Goal: Task Accomplishment & Management: Complete application form

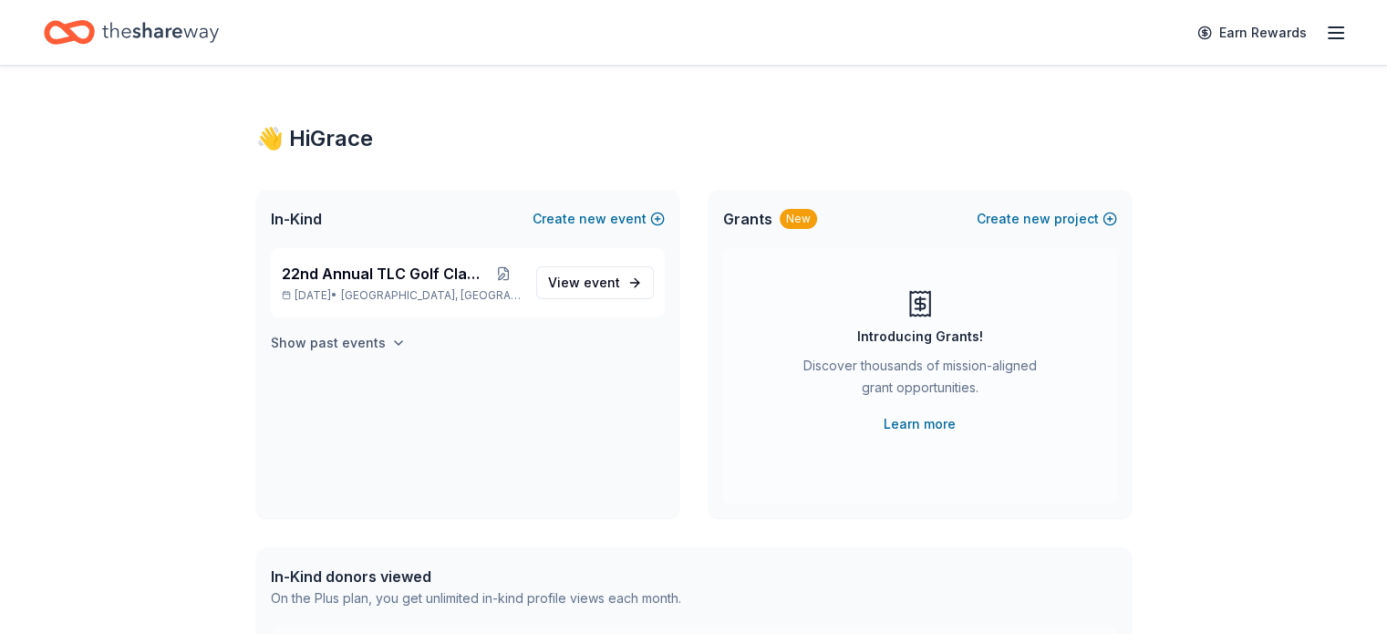
click at [334, 353] on h4 "Show past events" at bounding box center [328, 343] width 115 height 22
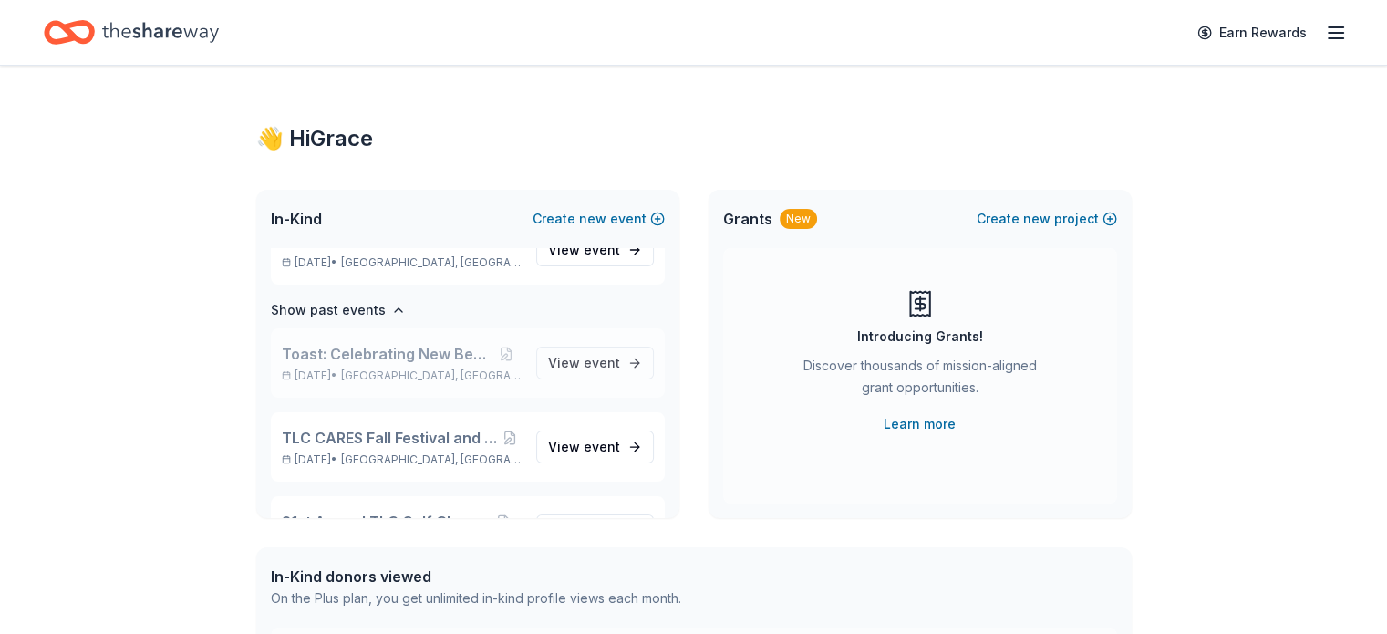
scroll to position [36, 0]
click at [567, 441] on span "View event" at bounding box center [584, 444] width 72 height 22
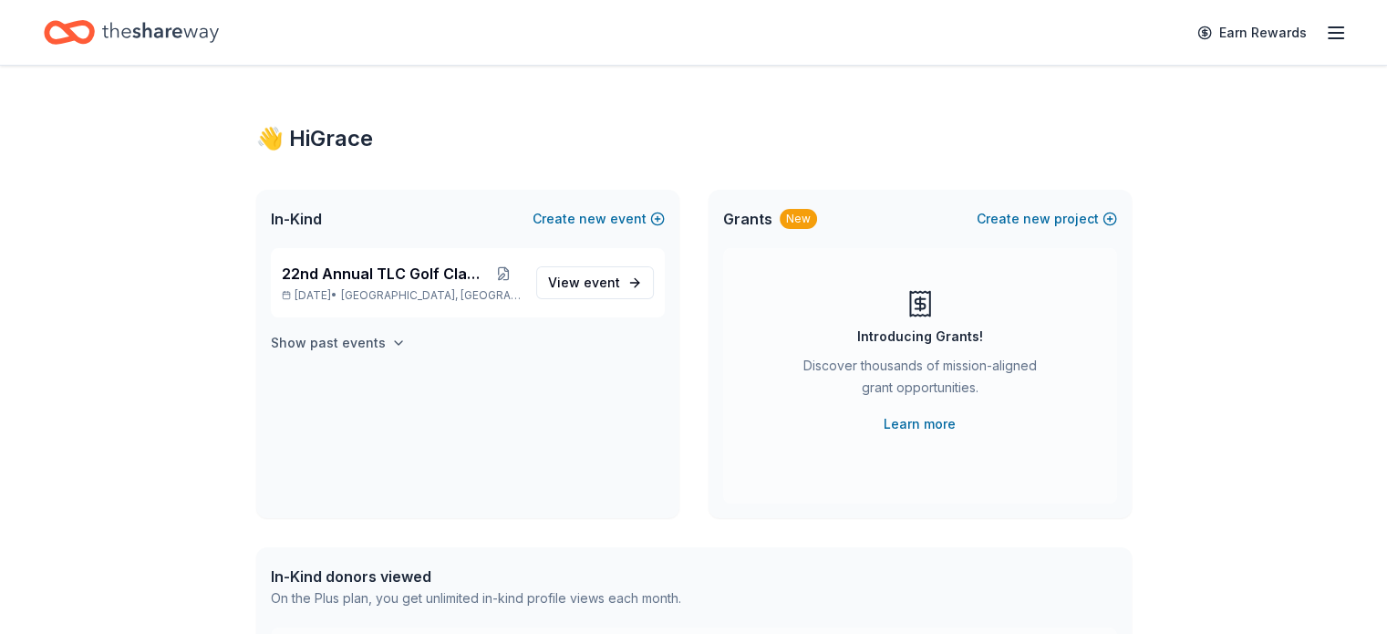
click at [361, 342] on h4 "Show past events" at bounding box center [328, 343] width 115 height 22
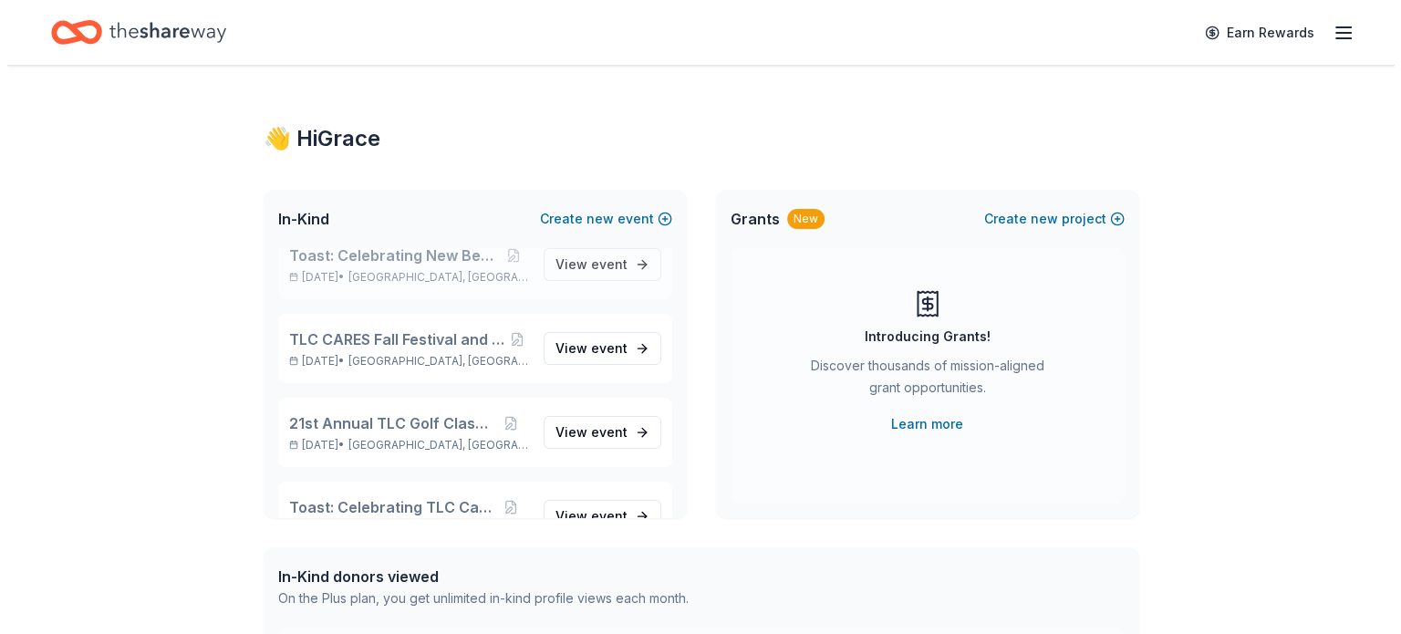
scroll to position [179, 0]
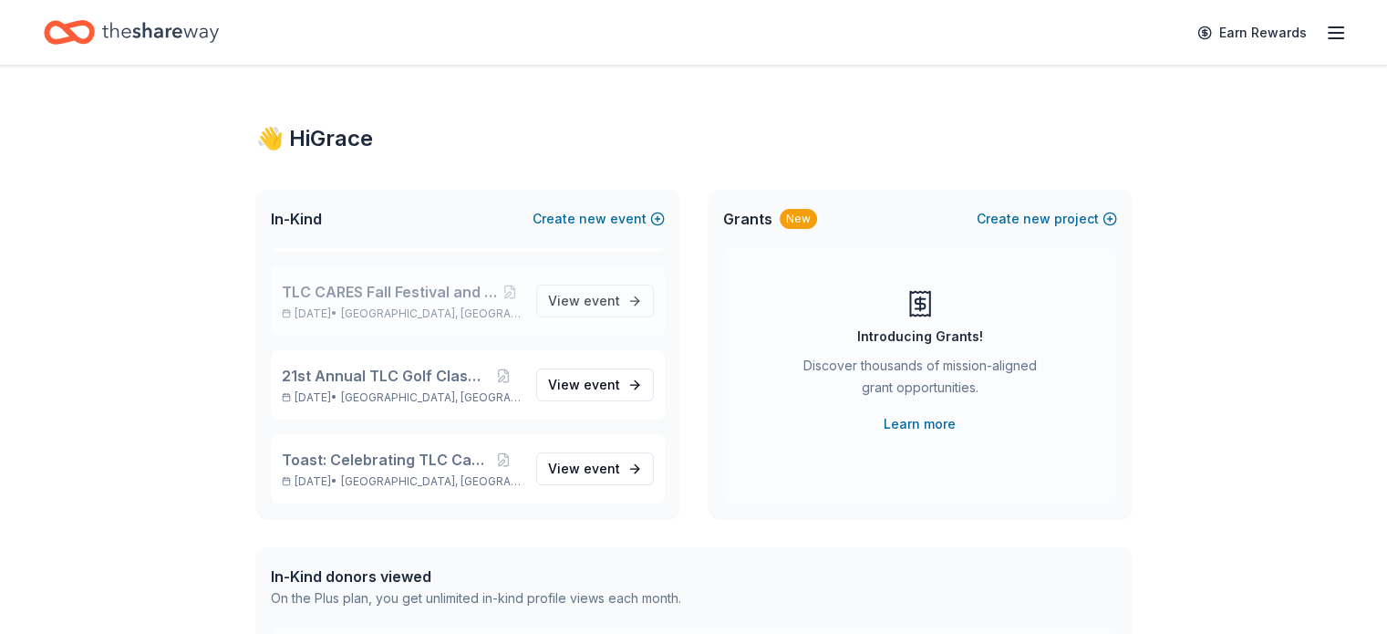
click at [408, 296] on span "TLC CARES Fall Festival and Staff Appreciation" at bounding box center [390, 292] width 216 height 22
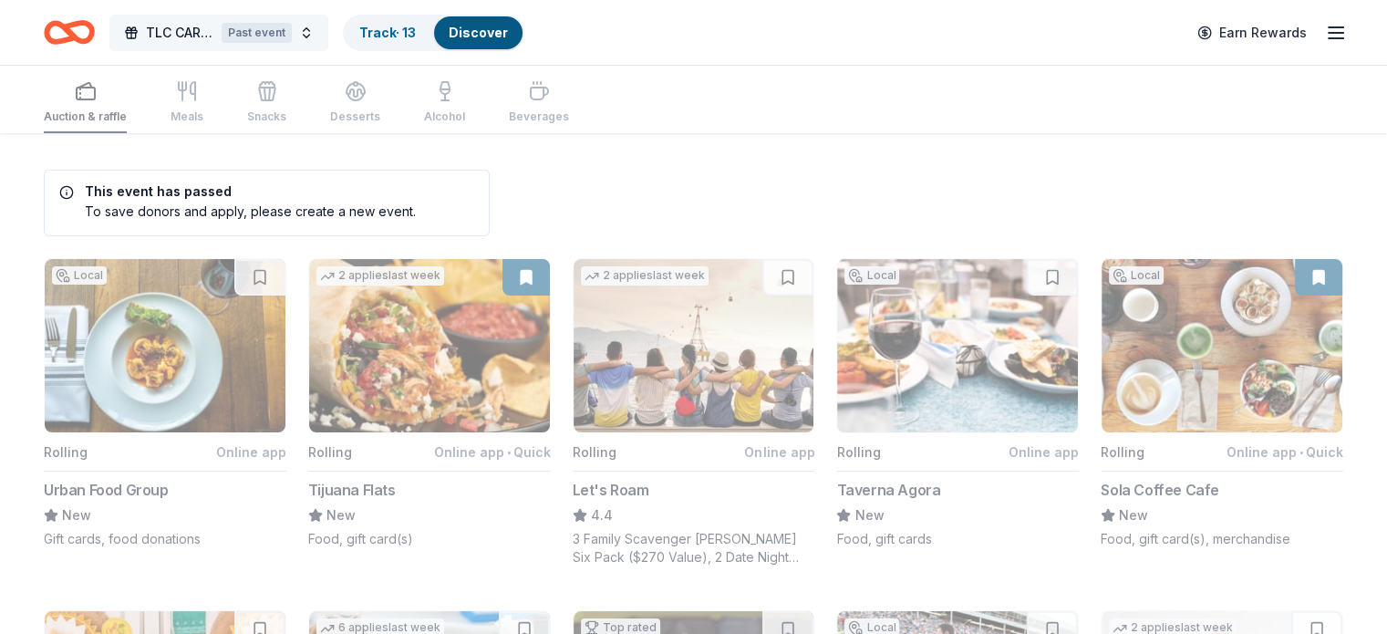
click at [262, 47] on button "TLC CARES Fall Festival and Staff Appreciation Past event" at bounding box center [218, 33] width 219 height 36
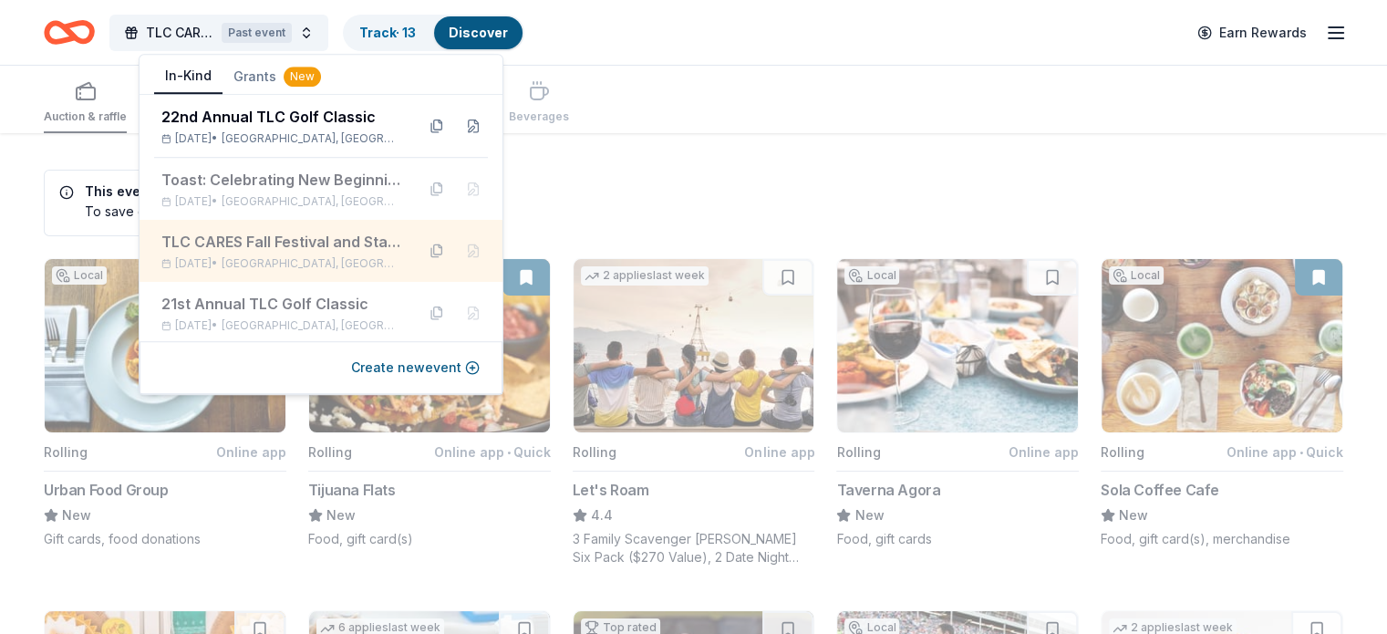
click at [422, 255] on button at bounding box center [436, 250] width 29 height 29
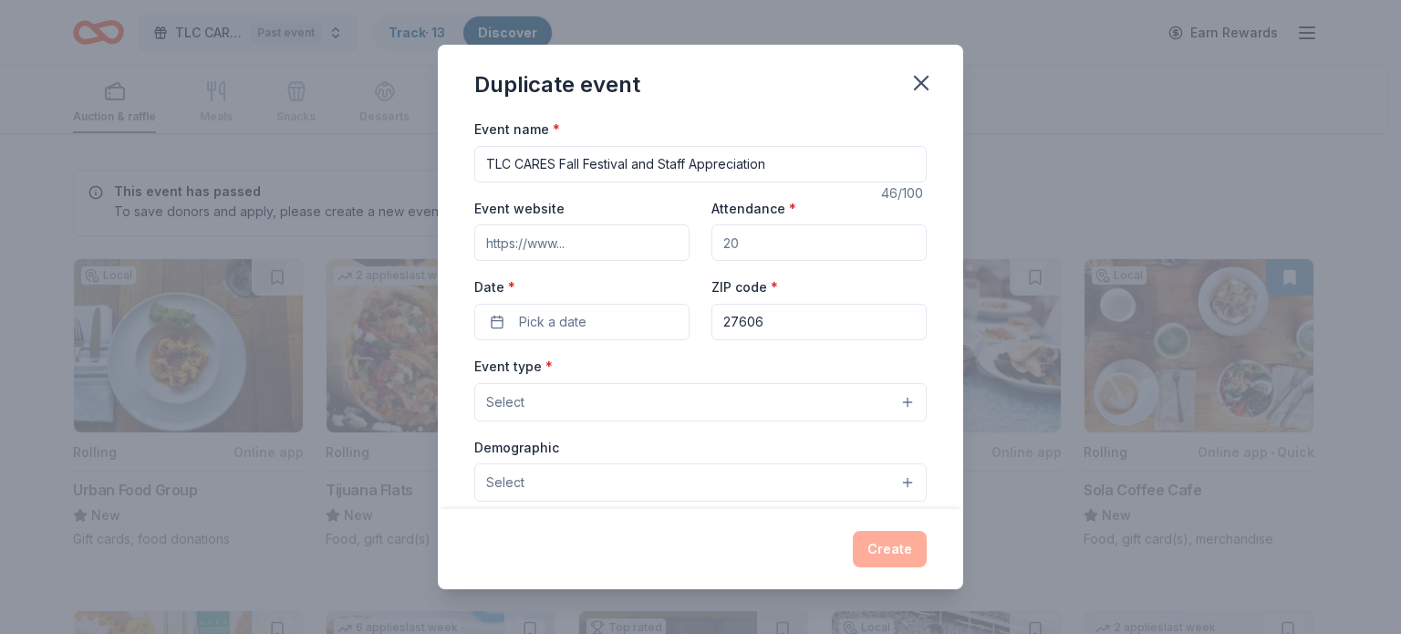
click at [565, 249] on input "Event website" at bounding box center [581, 242] width 215 height 36
click at [764, 255] on input "Attendance *" at bounding box center [819, 242] width 215 height 36
type input "150"
click at [569, 323] on span "Pick a date" at bounding box center [553, 322] width 68 height 22
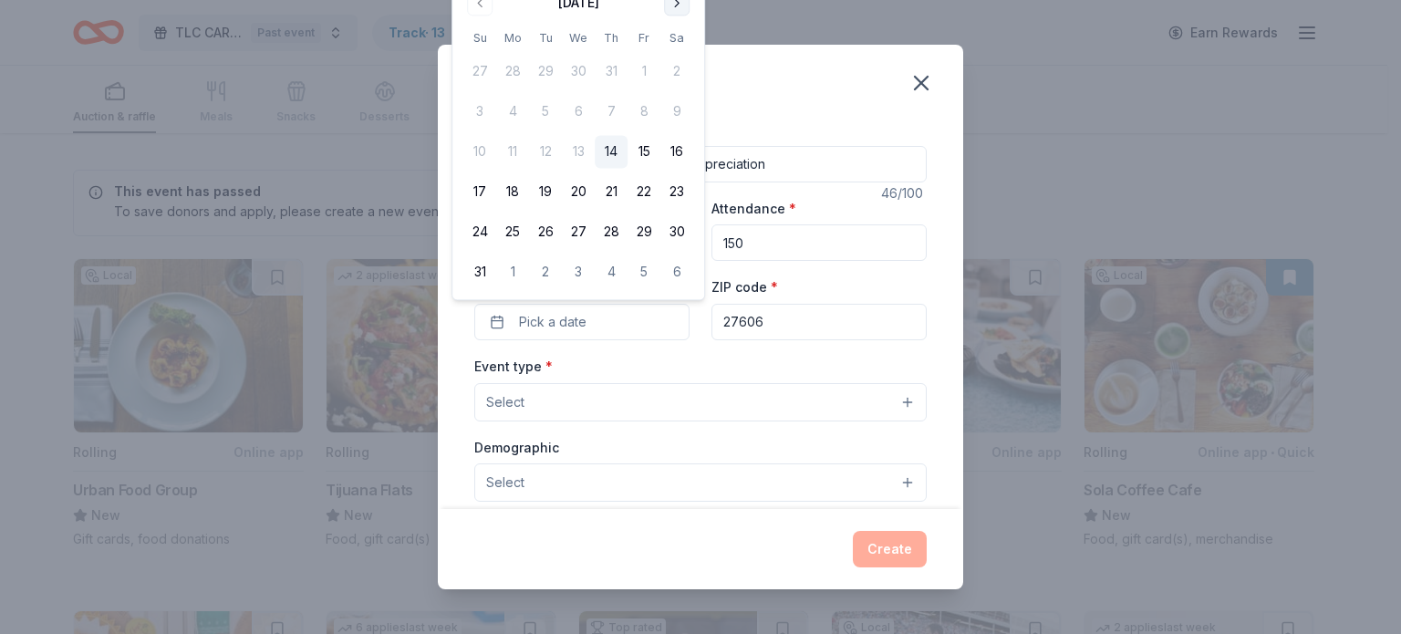
click at [671, 9] on button "Go to next month" at bounding box center [677, 3] width 26 height 26
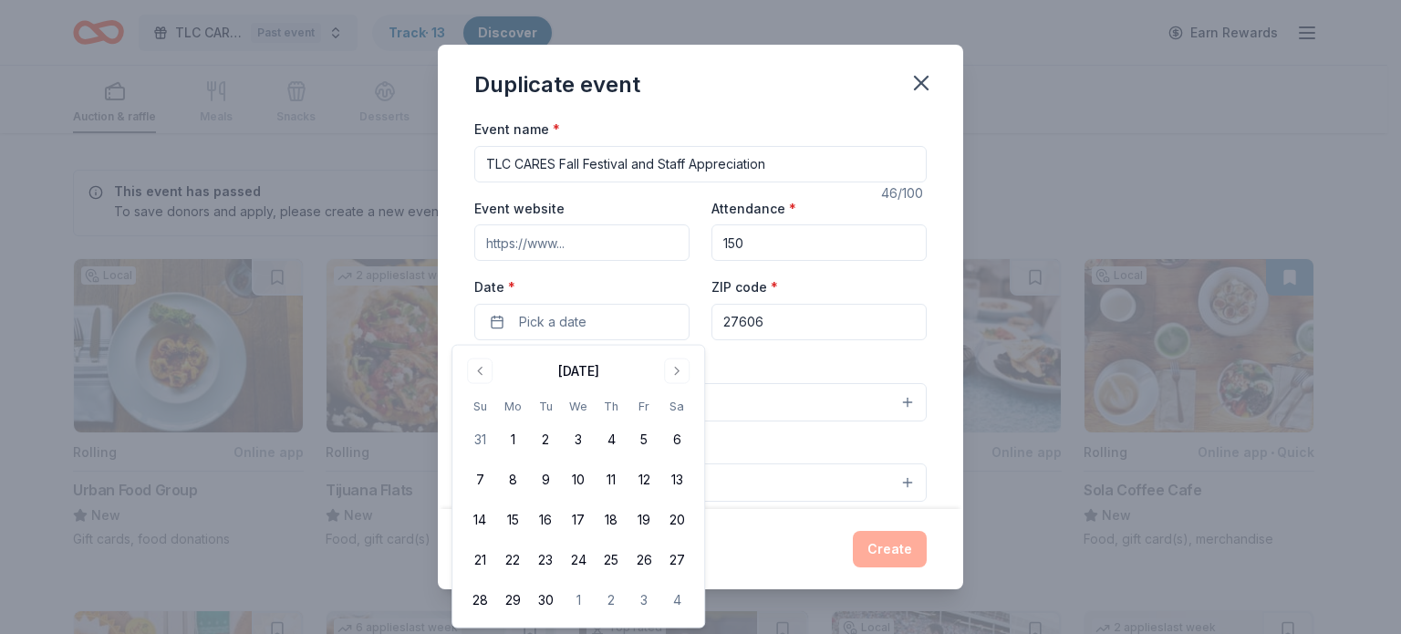
click at [670, 387] on div "September 2025 Su Mo Tu We Th Fr Sa 31 1 2 3 4 5 6 7 8 9 10 11 12 13 14 15 16 1…" at bounding box center [578, 487] width 230 height 260
click at [677, 374] on button "Go to next month" at bounding box center [677, 372] width 26 height 26
click at [656, 598] on button "31" at bounding box center [644, 600] width 33 height 33
click at [759, 358] on div "Event type * Select" at bounding box center [700, 388] width 452 height 67
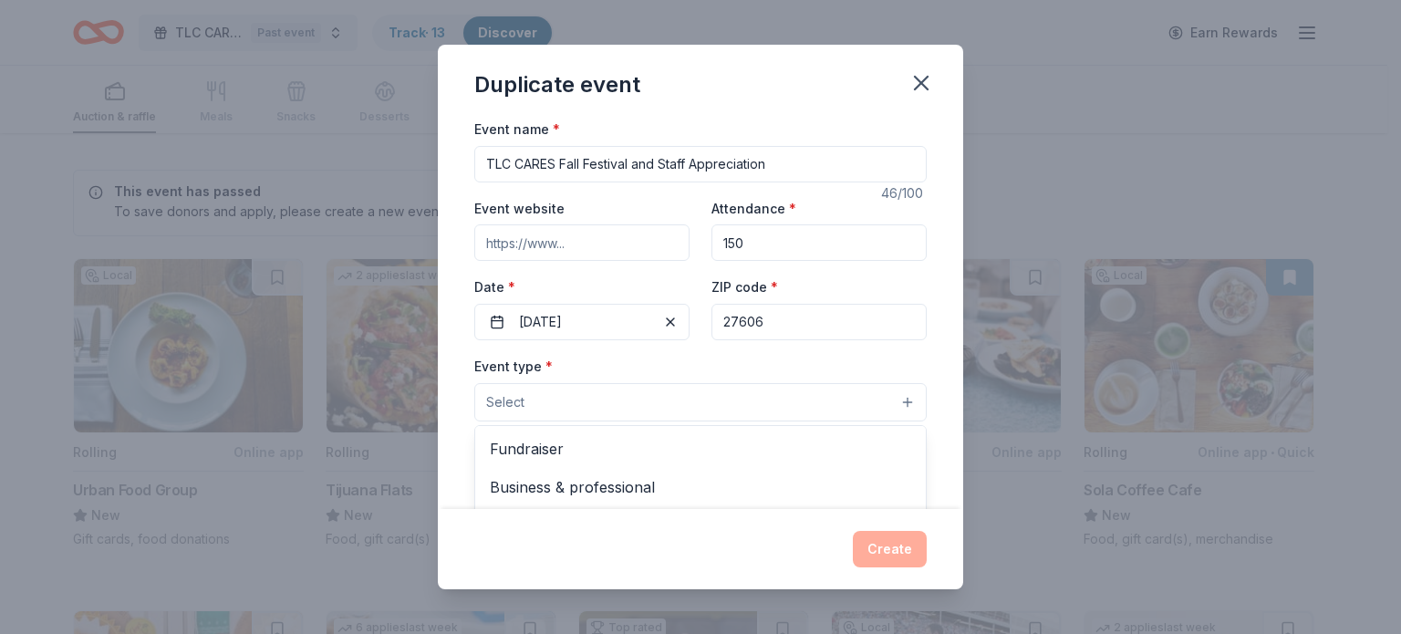
click at [609, 400] on button "Select" at bounding box center [700, 402] width 452 height 38
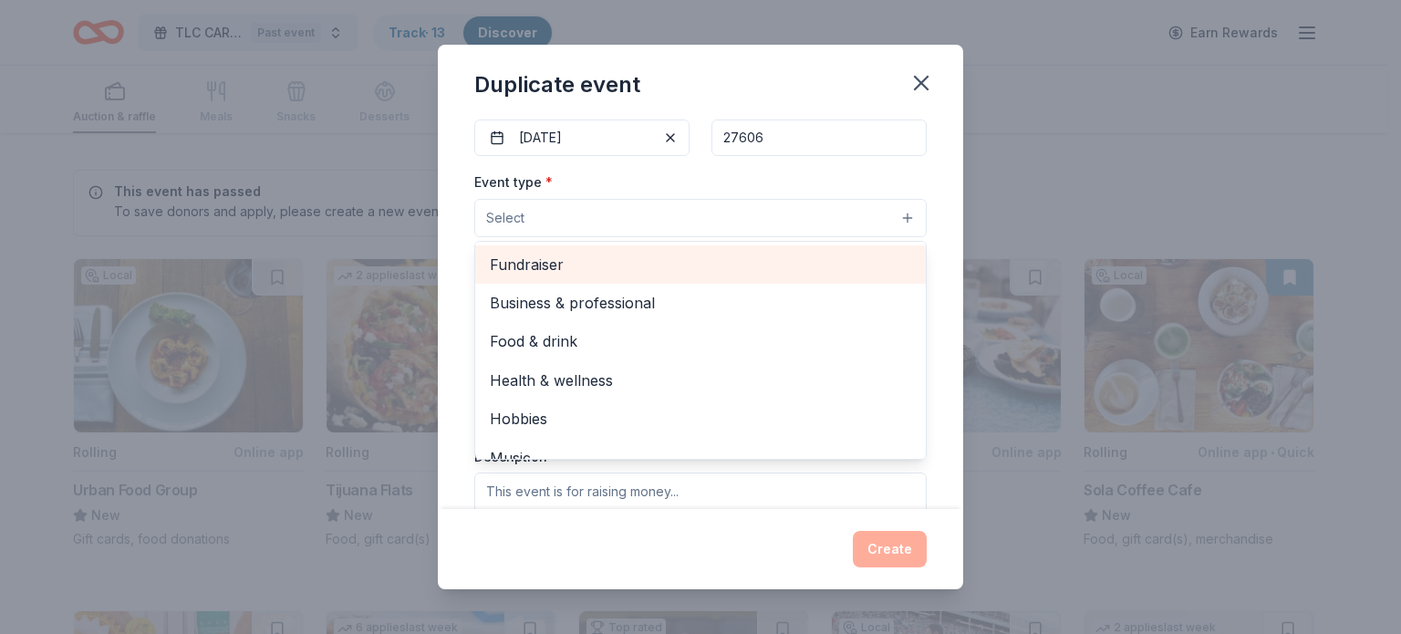
click at [536, 273] on span "Fundraiser" at bounding box center [700, 265] width 421 height 24
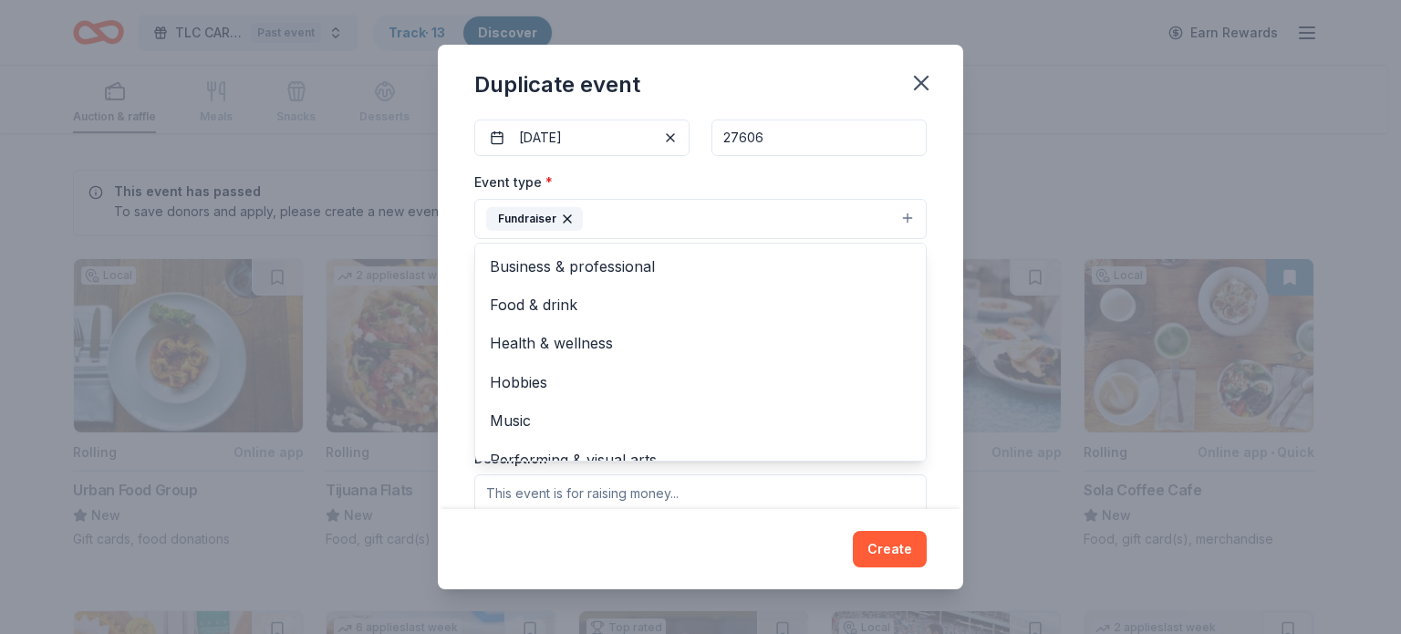
click at [463, 306] on div "Event name * TLC CARES Fall Festival and Staff Appreciation 46 /100 Event websi…" at bounding box center [700, 313] width 525 height 391
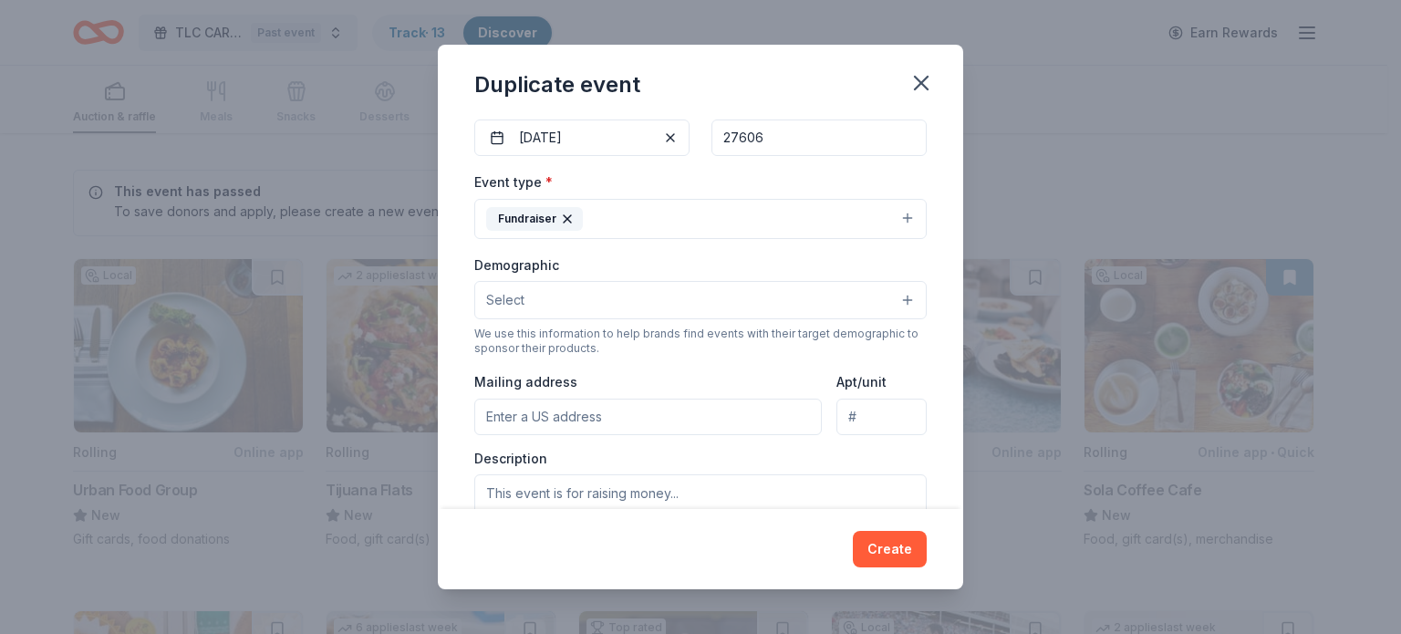
click at [549, 304] on button "Select" at bounding box center [700, 300] width 452 height 38
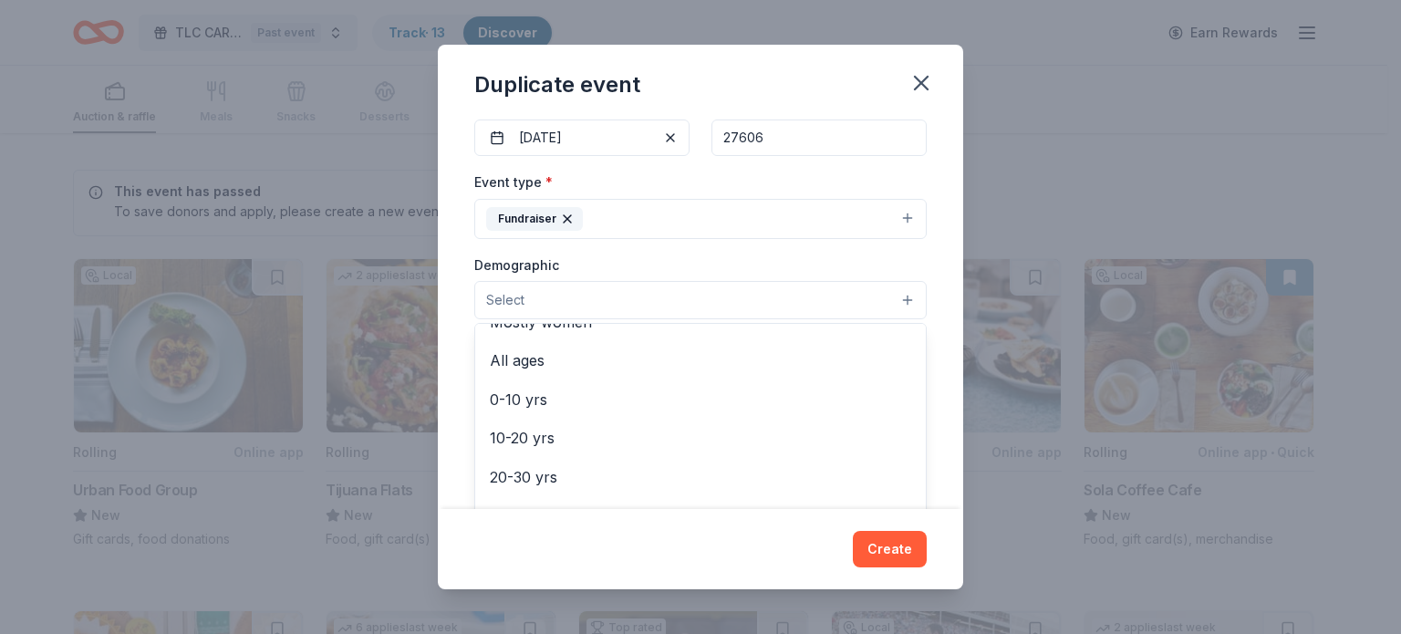
scroll to position [104, 0]
drag, startPoint x: 452, startPoint y: 327, endPoint x: 473, endPoint y: 386, distance: 61.7
click at [473, 386] on div "Event name * TLC CARES Fall Festival and Staff Appreciation 46 /100 Event websi…" at bounding box center [700, 313] width 525 height 391
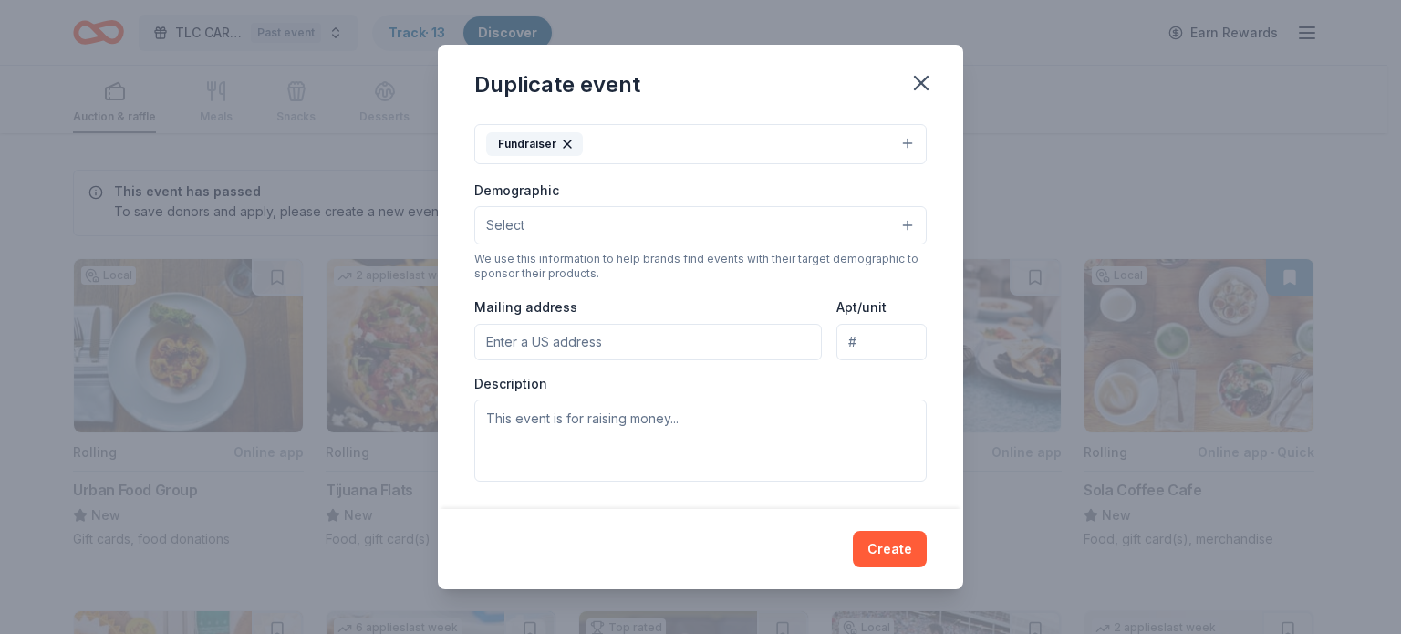
scroll to position [261, 0]
click at [583, 346] on input "Mailing address" at bounding box center [648, 340] width 348 height 36
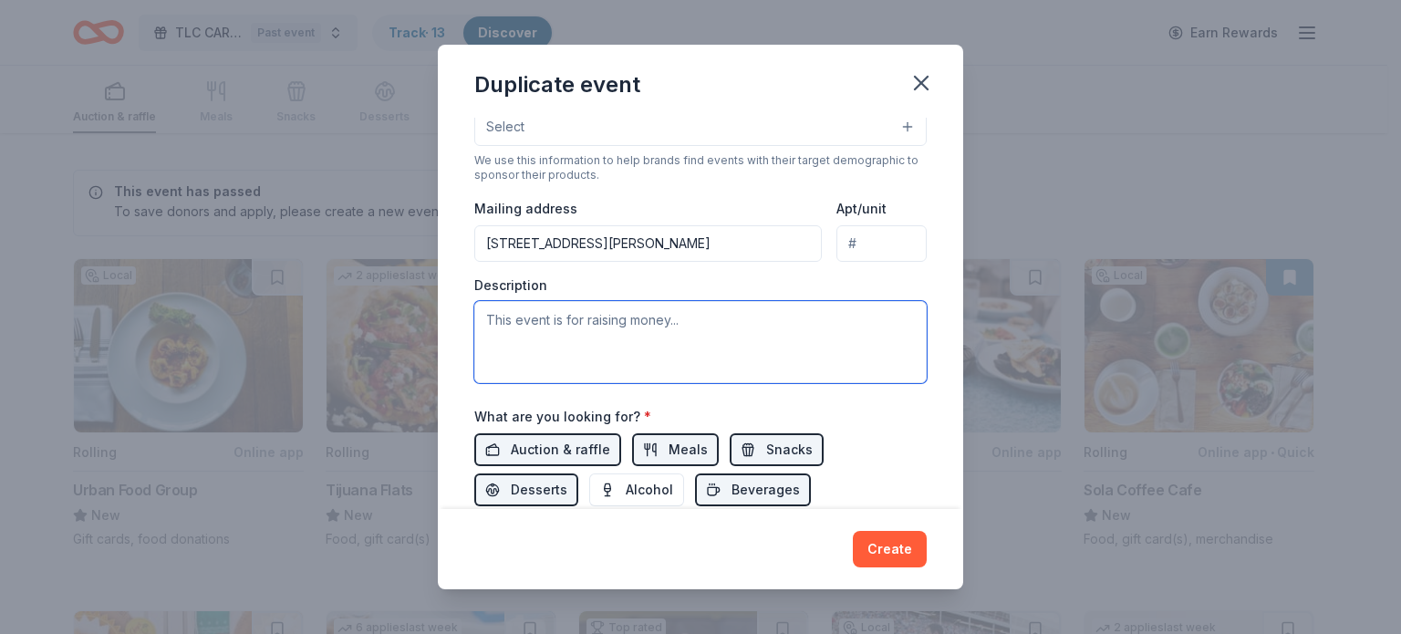
click at [556, 327] on textarea at bounding box center [700, 342] width 452 height 82
type input "739 Chappell Drive, Raleigh, NC, 27606"
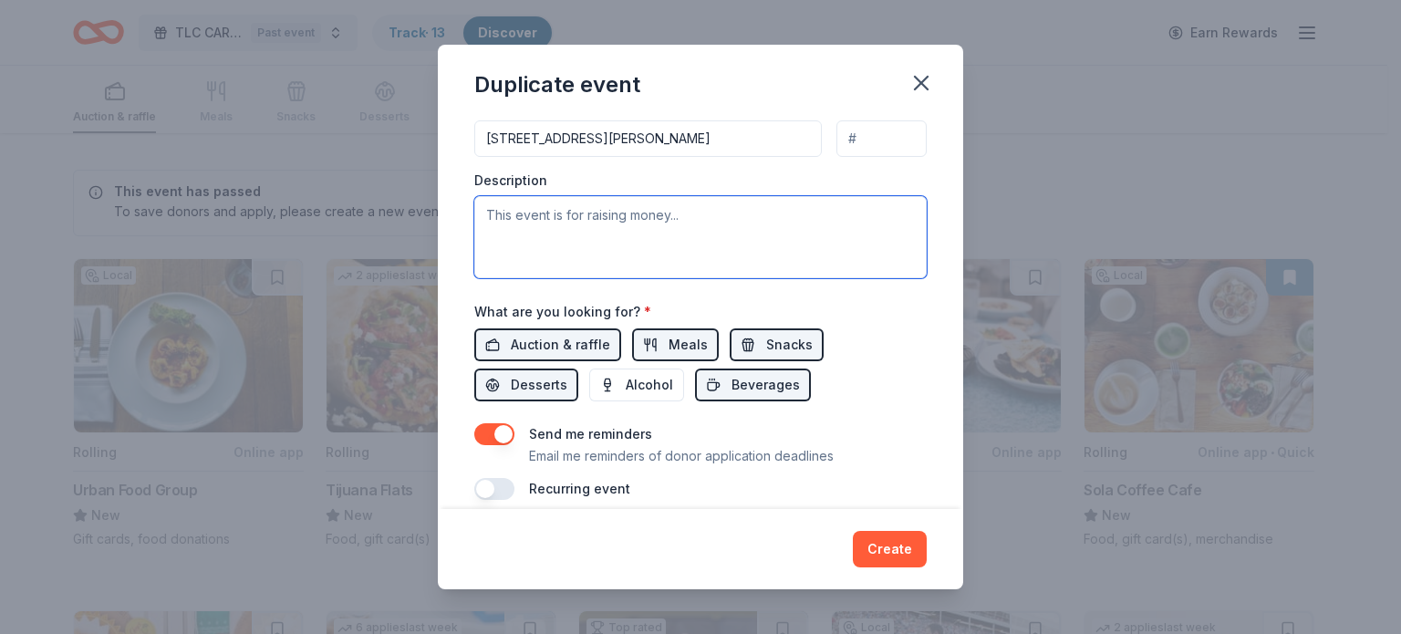
scroll to position [463, 0]
paste textarea "TLC to provide life-changing care, therapy, and support for children and adults…"
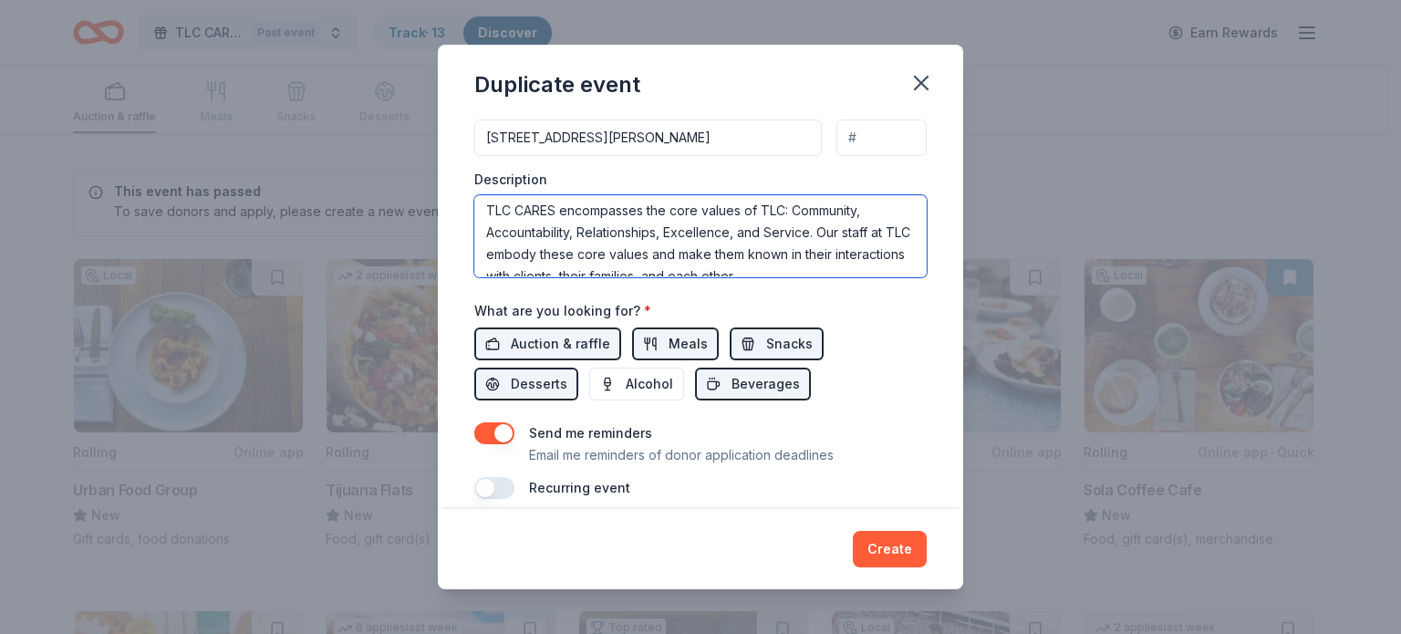
scroll to position [0, 0]
type textarea "TLC to provide life-changing care, therapy, and support for children and adults…"
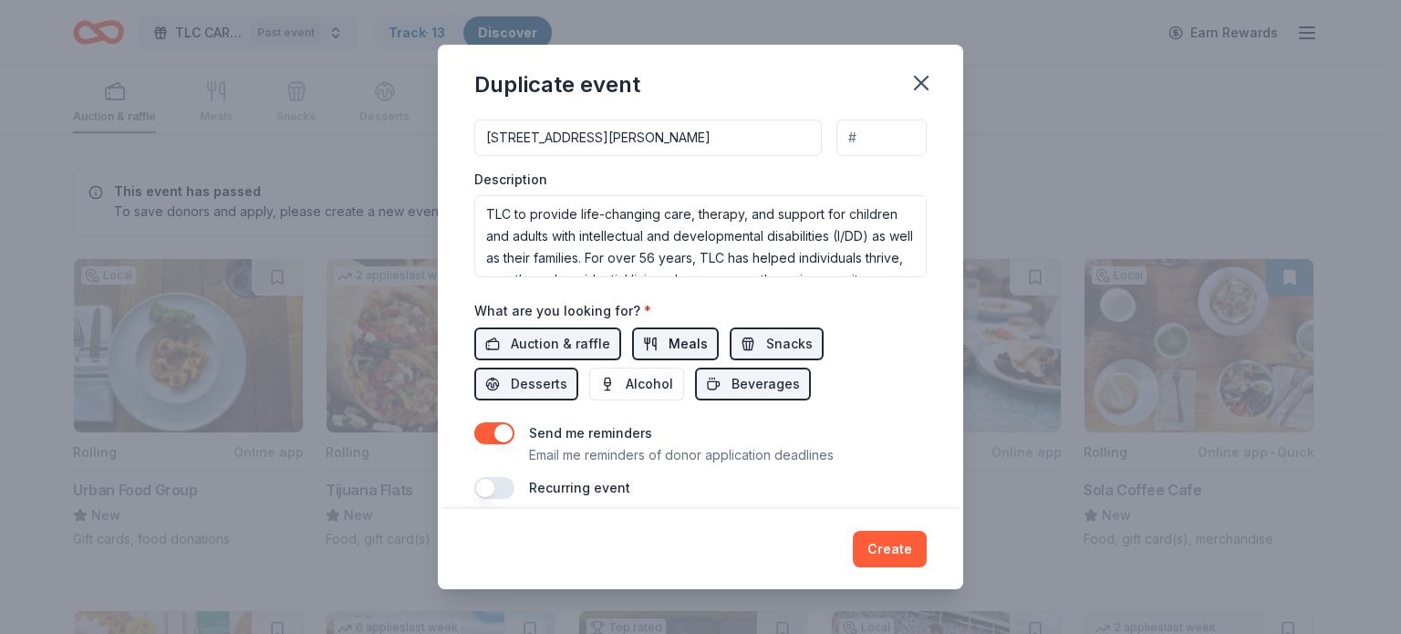
click at [669, 343] on span "Meals" at bounding box center [688, 344] width 39 height 22
click at [768, 343] on span "Snacks" at bounding box center [789, 344] width 47 height 22
click at [633, 382] on span "Alcohol" at bounding box center [649, 384] width 47 height 22
click at [685, 342] on span "Meals" at bounding box center [688, 344] width 39 height 22
click at [766, 342] on span "Snacks" at bounding box center [789, 344] width 47 height 22
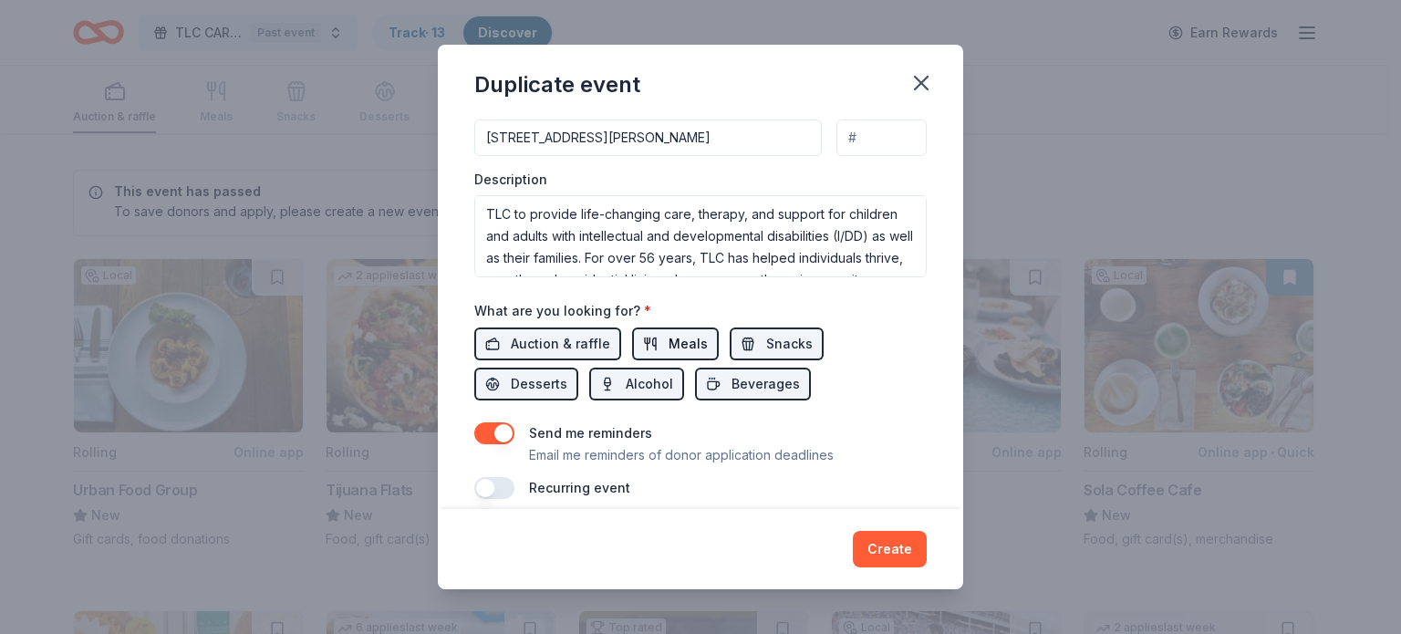
click at [669, 339] on span "Meals" at bounding box center [688, 344] width 39 height 22
click at [766, 339] on span "Snacks" at bounding box center [789, 344] width 47 height 22
click at [765, 389] on span "Beverages" at bounding box center [766, 384] width 68 height 22
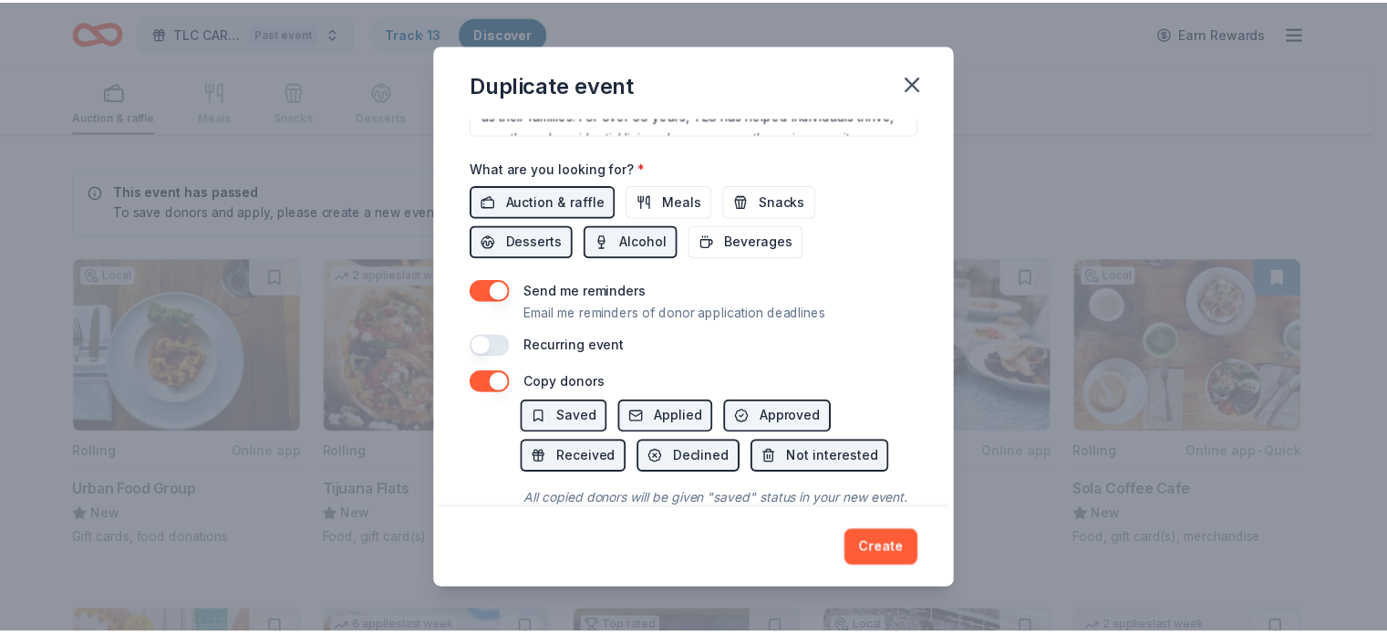
scroll to position [682, 0]
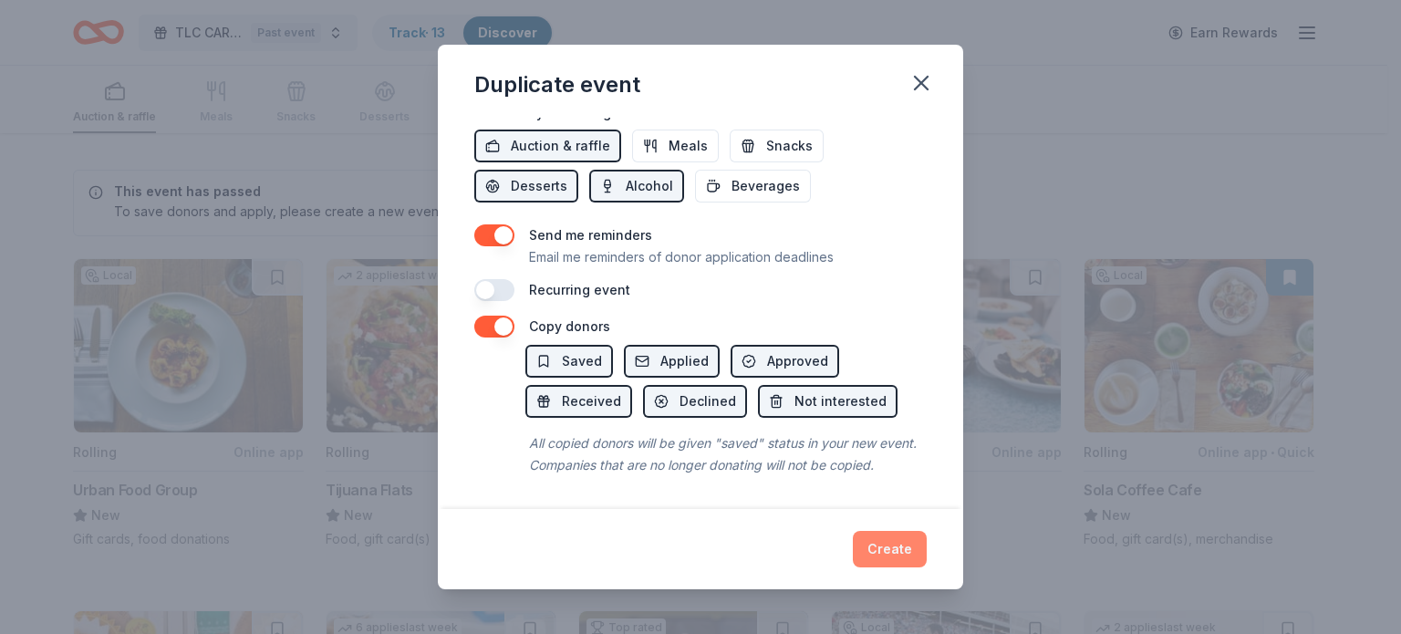
click at [876, 554] on button "Create" at bounding box center [890, 549] width 74 height 36
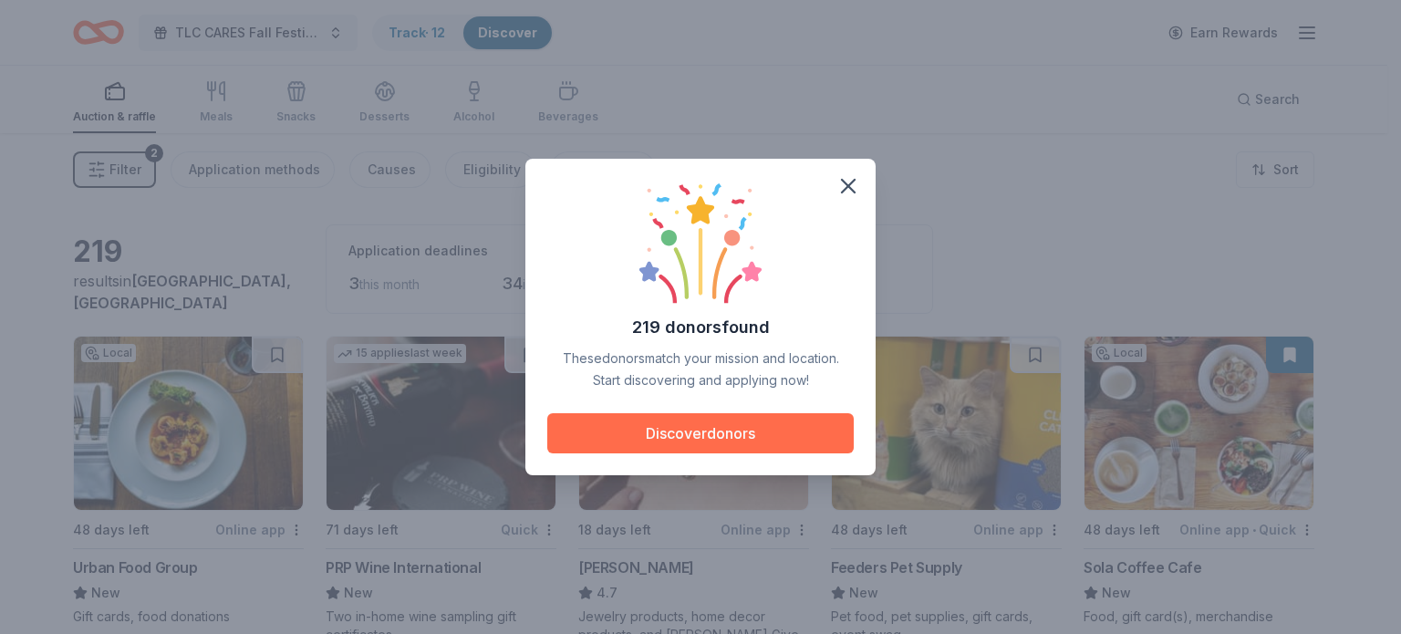
click at [751, 436] on button "Discover donors" at bounding box center [700, 433] width 307 height 40
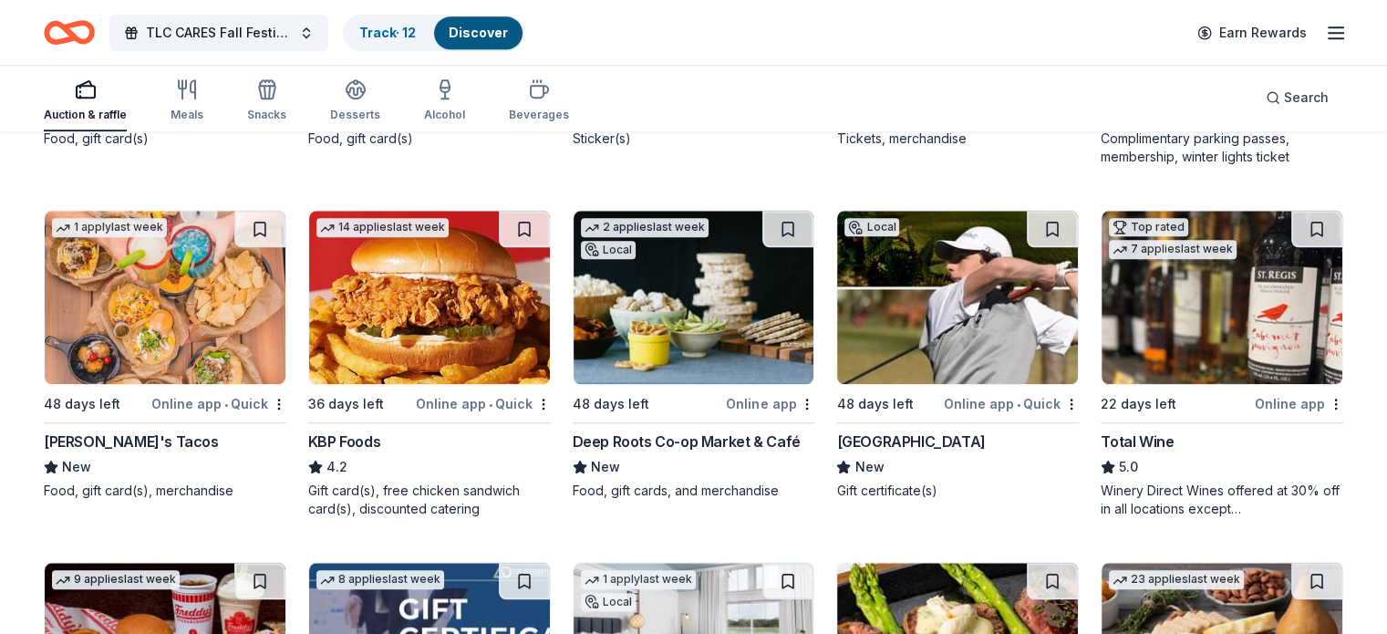
scroll to position [1897, 0]
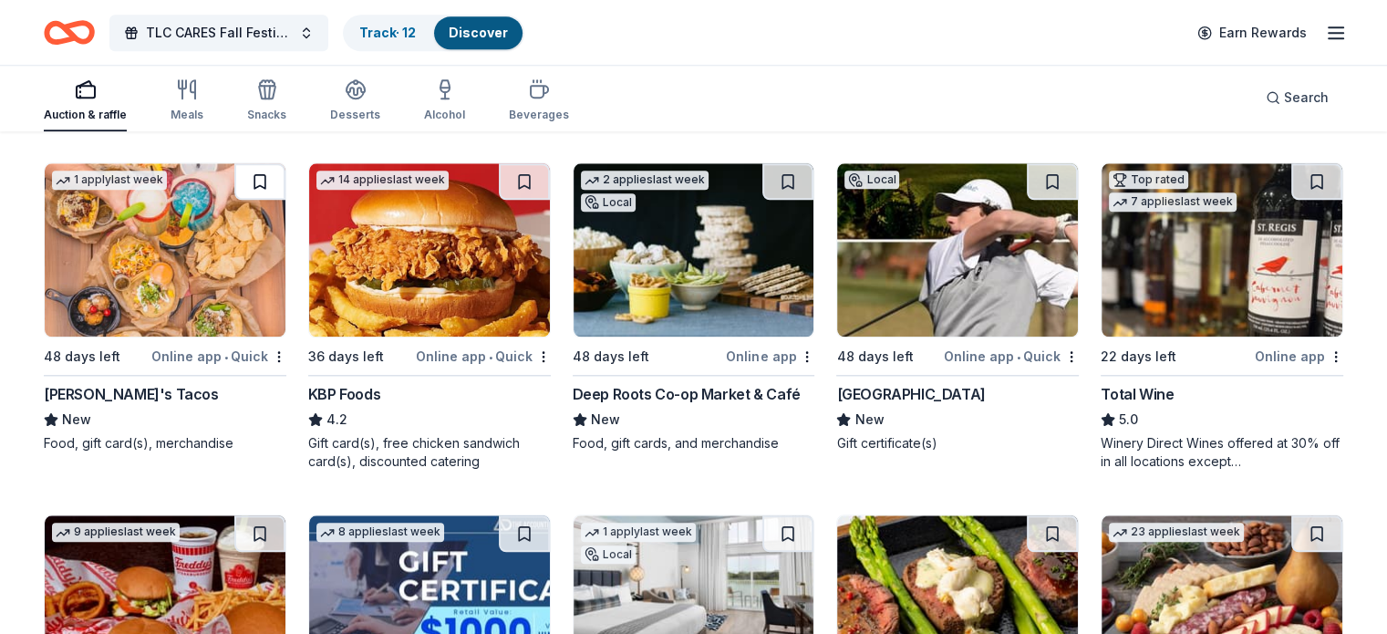
click at [272, 184] on button at bounding box center [259, 181] width 51 height 36
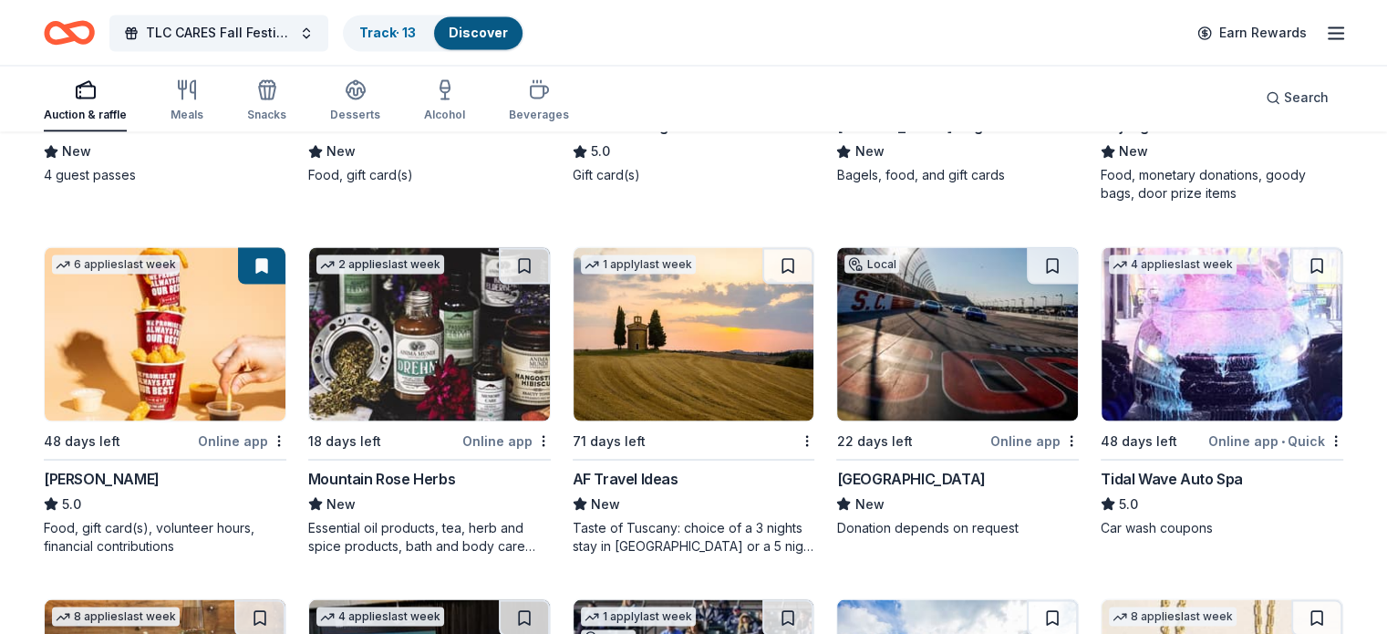
scroll to position [3229, 0]
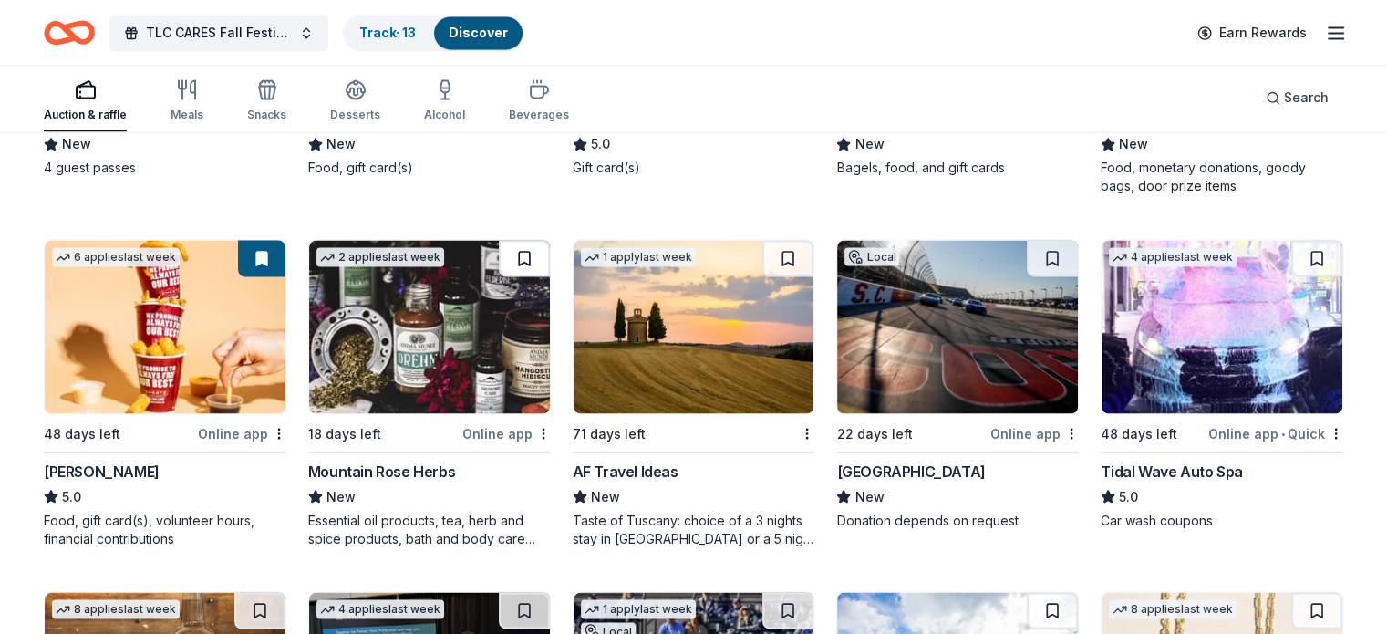
click at [534, 258] on button at bounding box center [524, 258] width 51 height 36
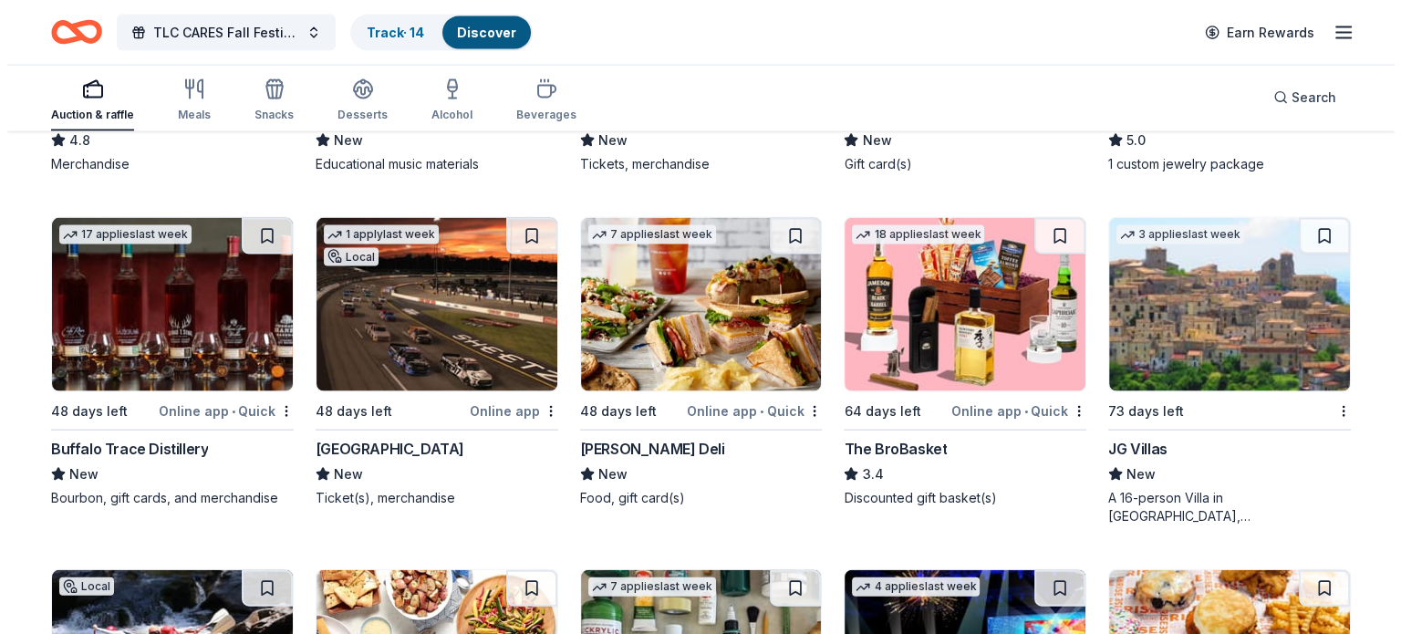
scroll to position [3937, 0]
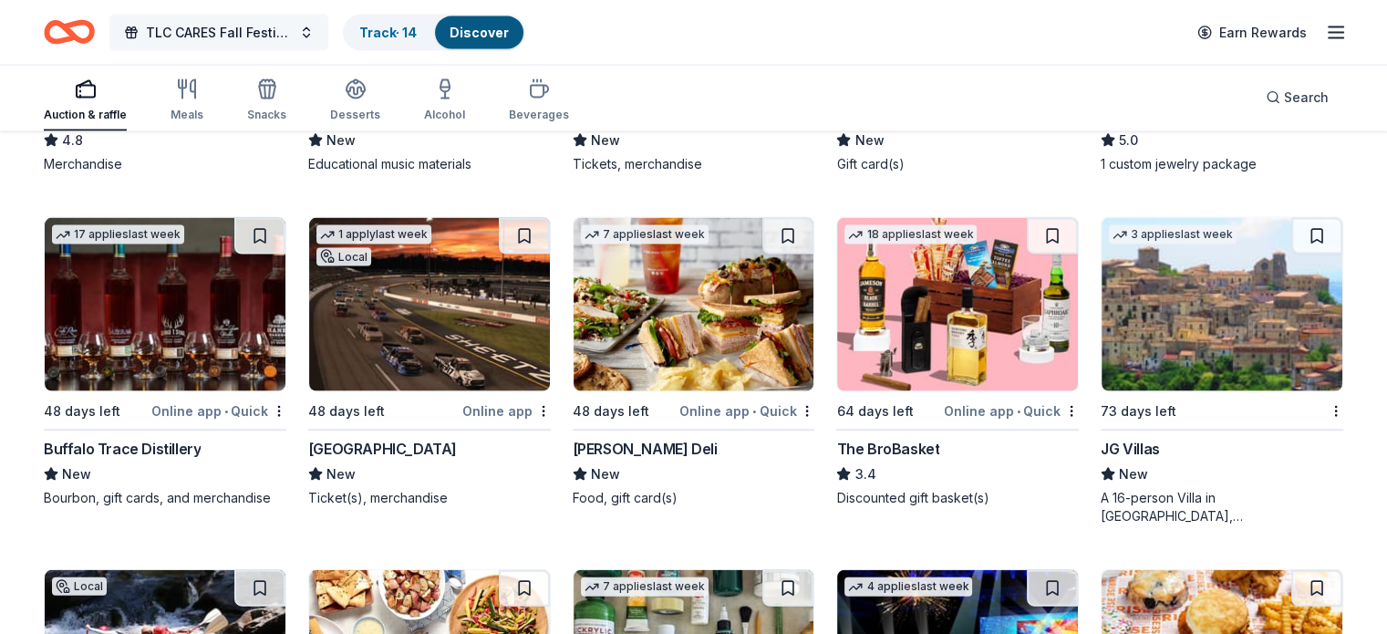
click at [292, 23] on span "TLC CARES Fall Festival and Staff Appreciation" at bounding box center [219, 33] width 146 height 22
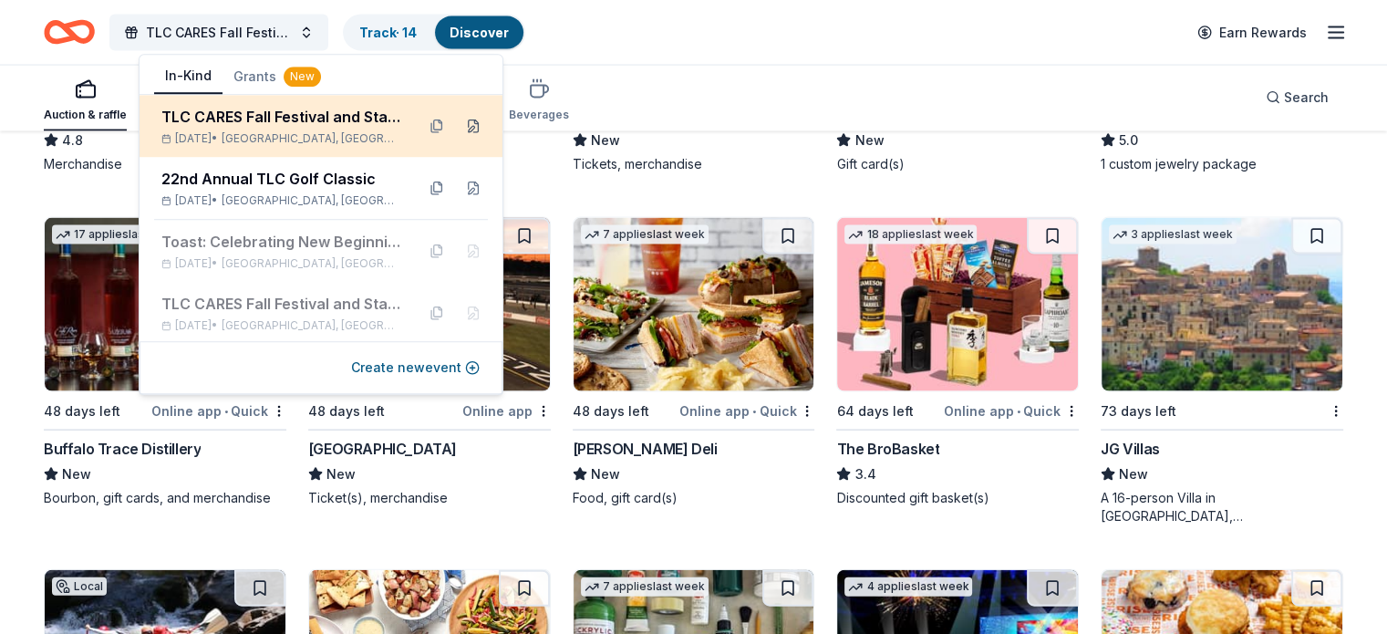
click at [459, 130] on button at bounding box center [473, 125] width 29 height 29
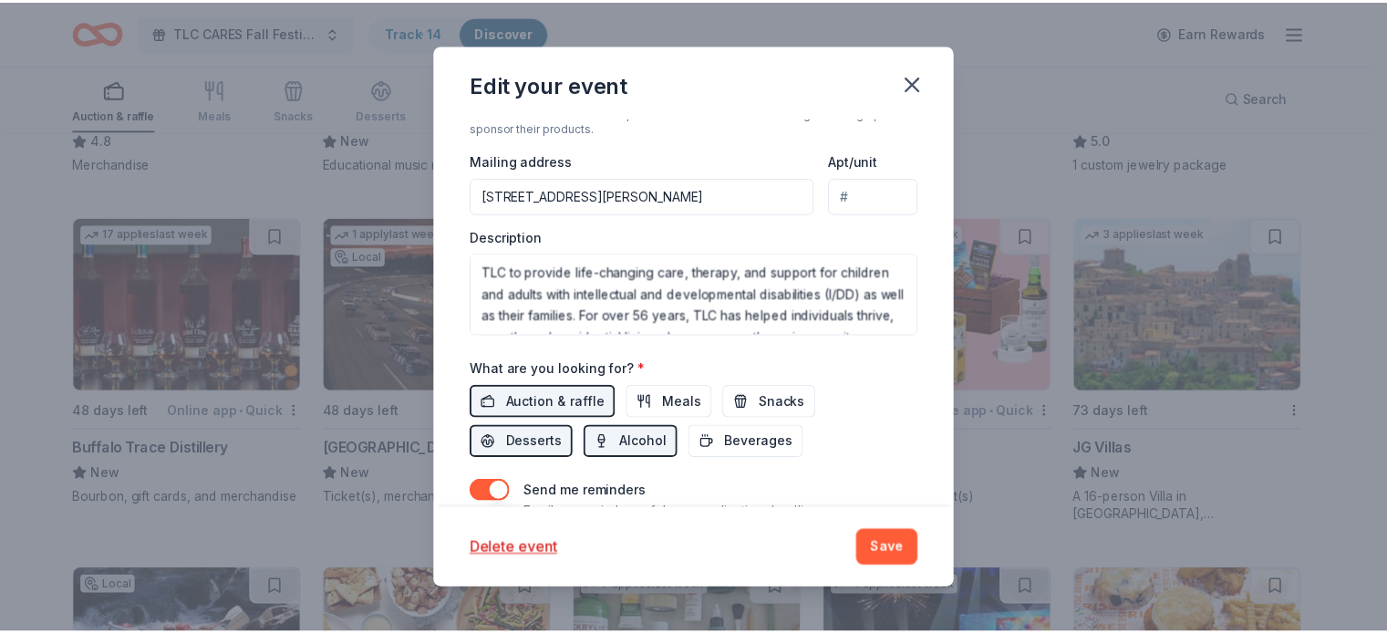
scroll to position [595, 0]
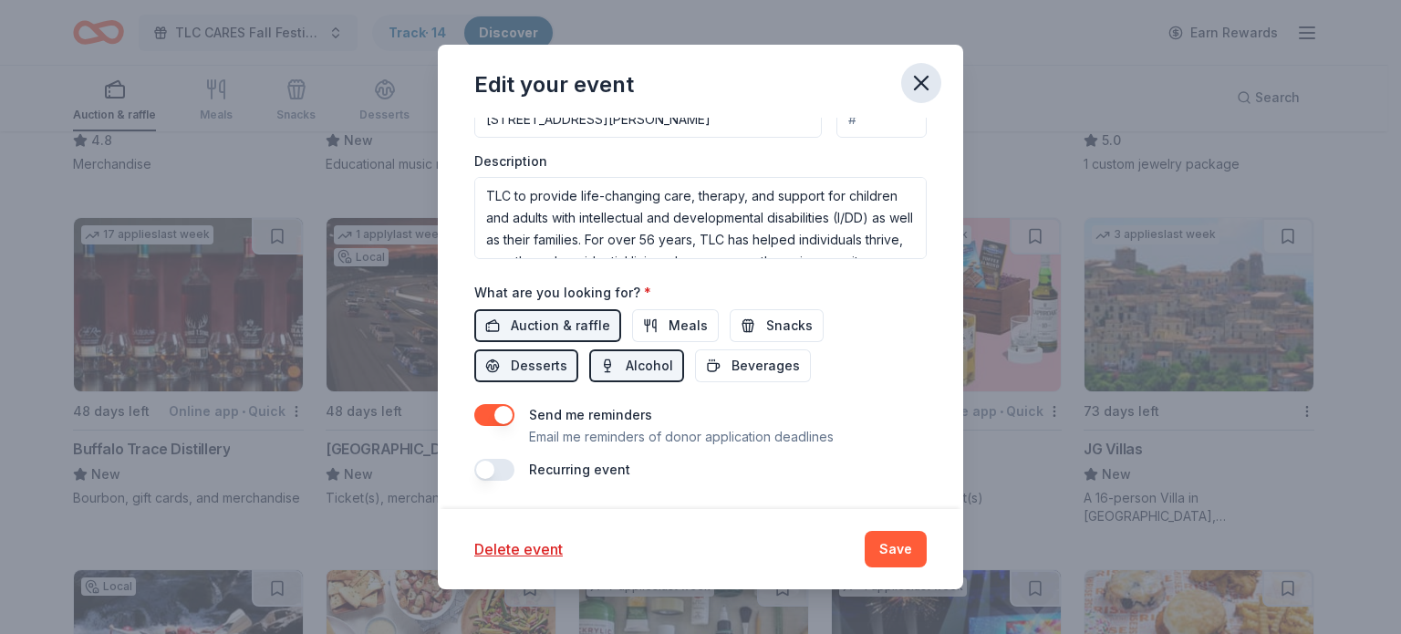
click at [921, 88] on icon "button" at bounding box center [922, 83] width 26 height 26
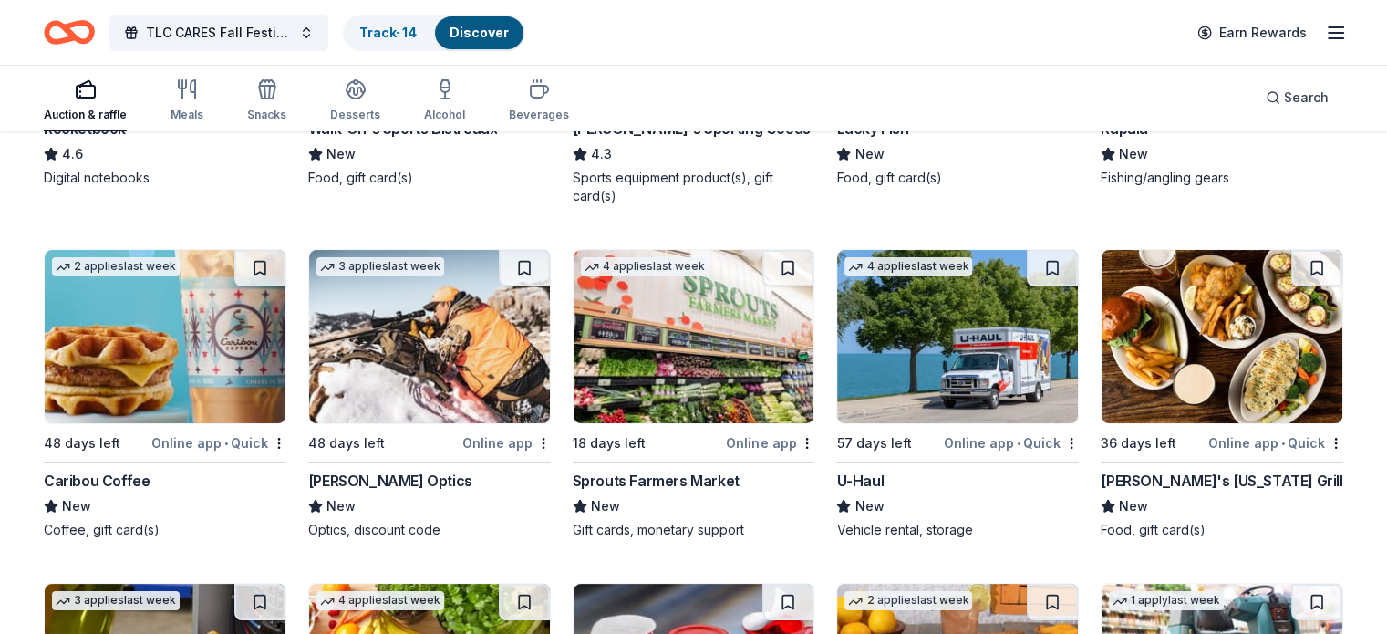
scroll to position [7068, 0]
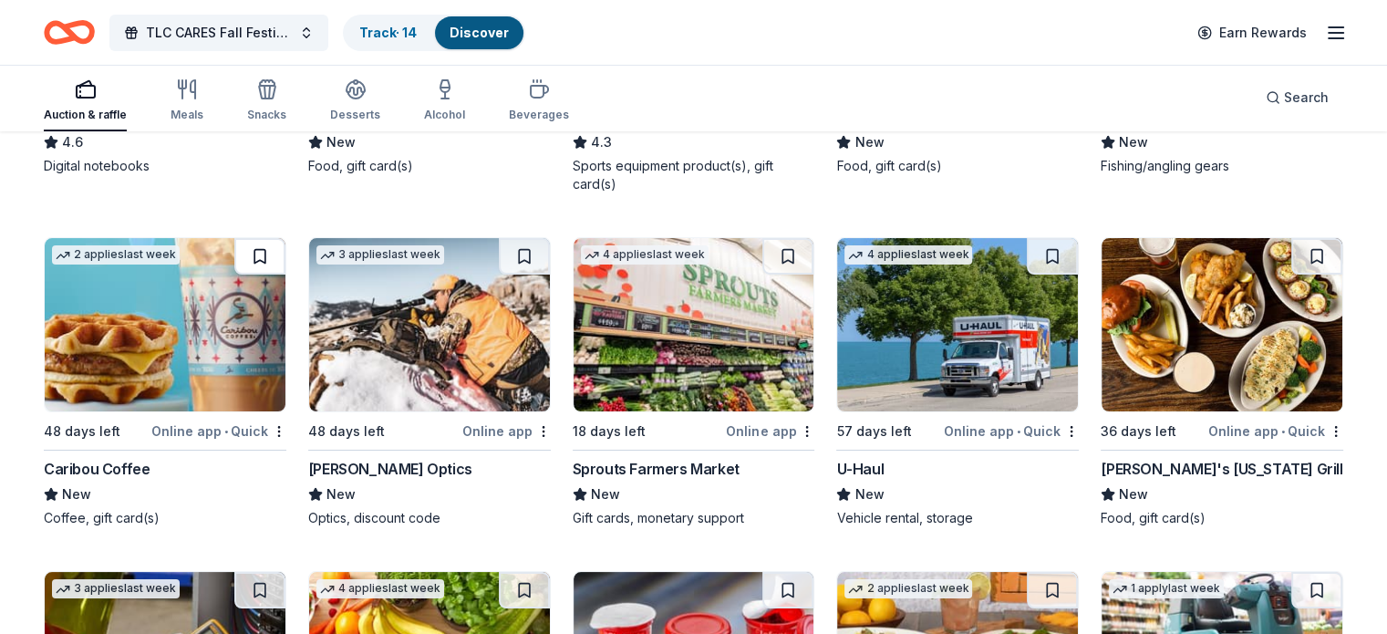
click at [275, 265] on button at bounding box center [259, 256] width 51 height 36
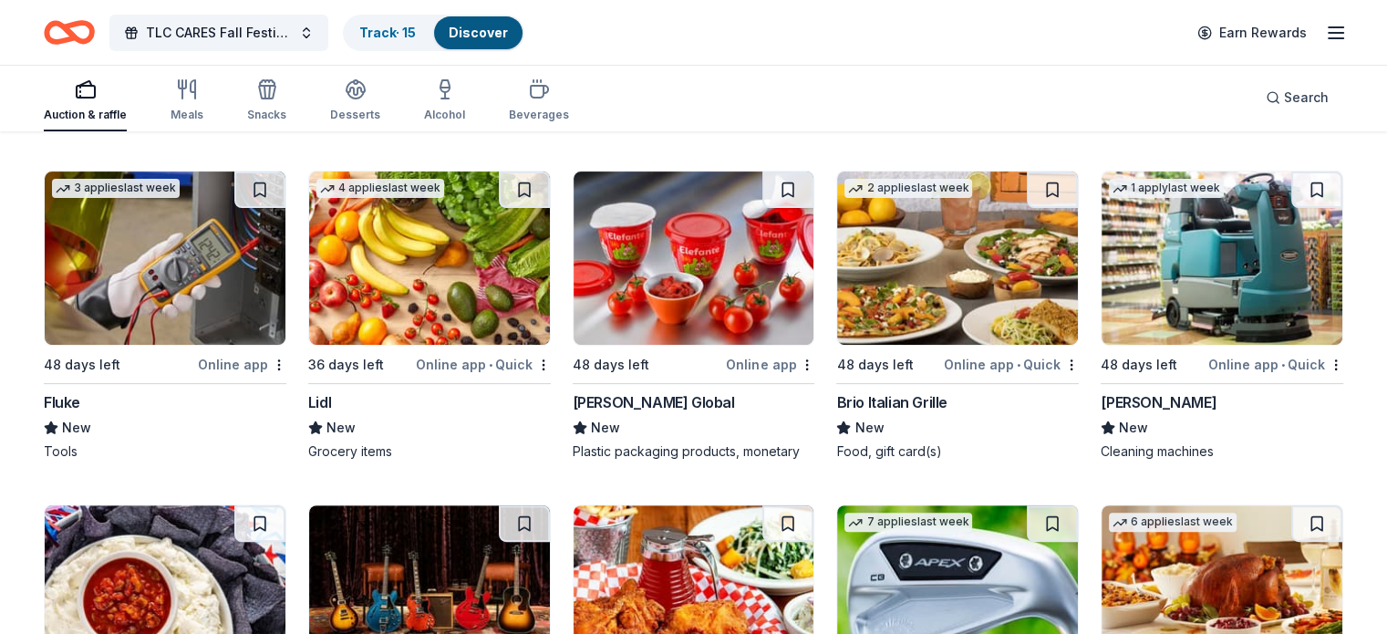
scroll to position [7469, 0]
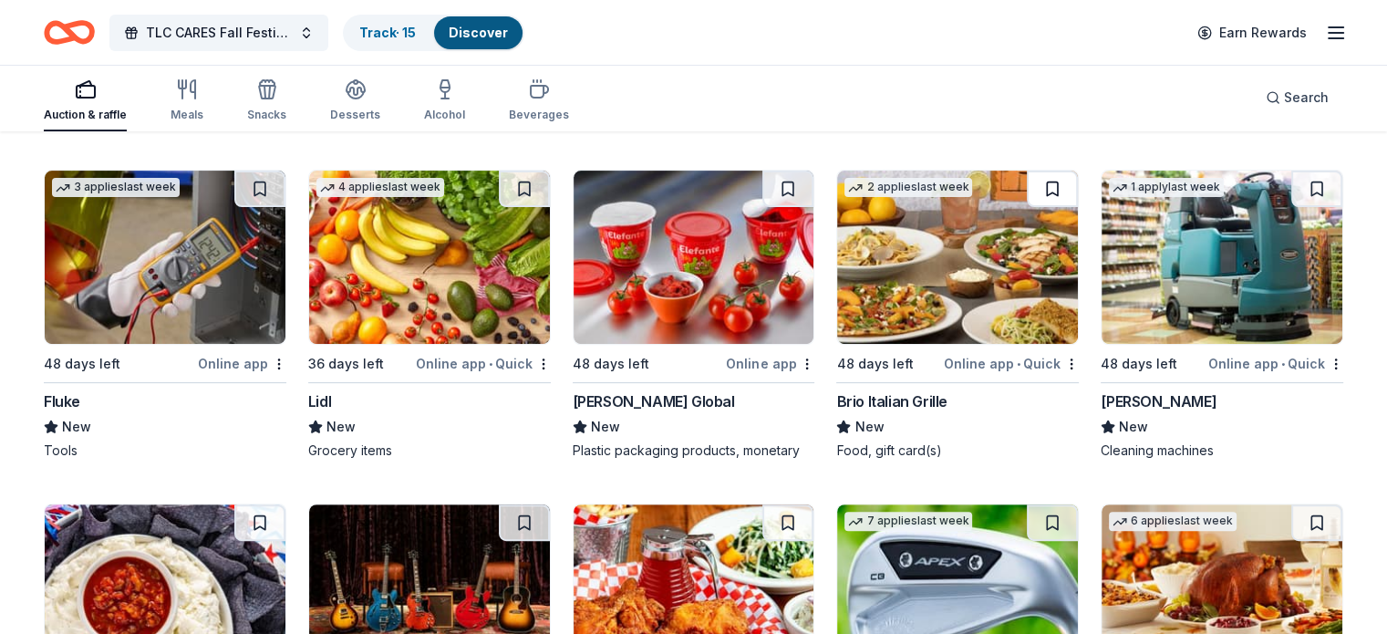
click at [1040, 192] on button at bounding box center [1052, 189] width 51 height 36
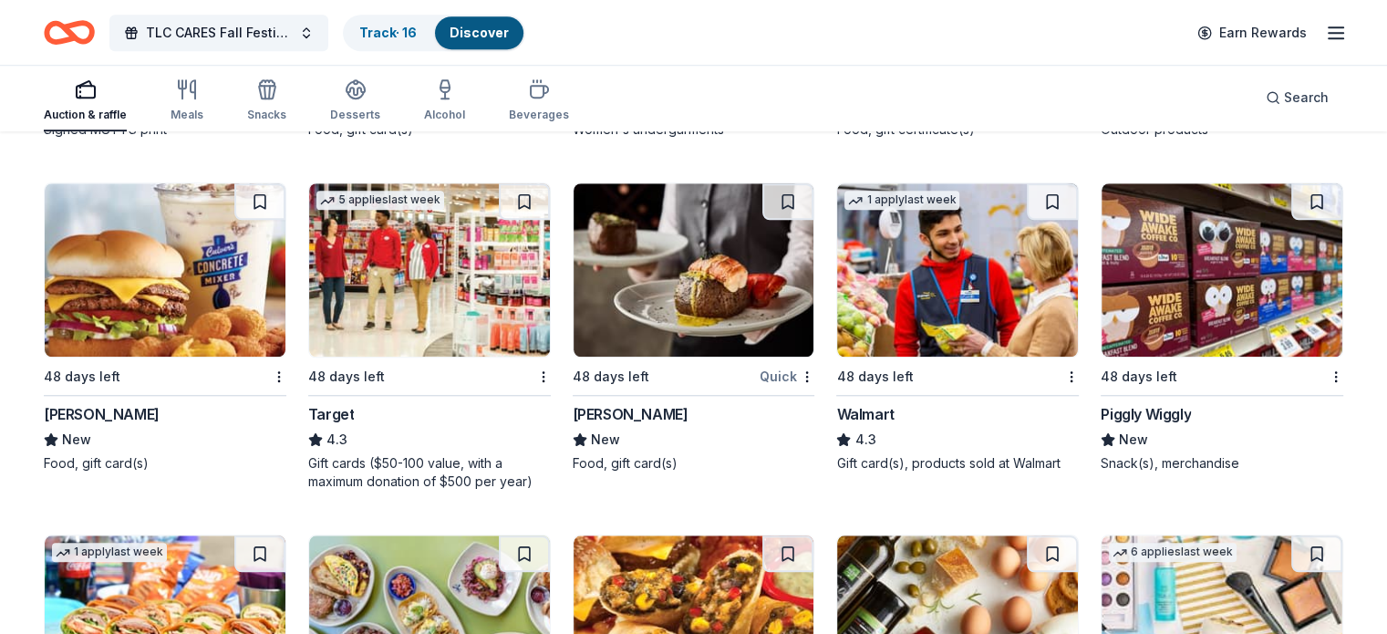
scroll to position [8457, 0]
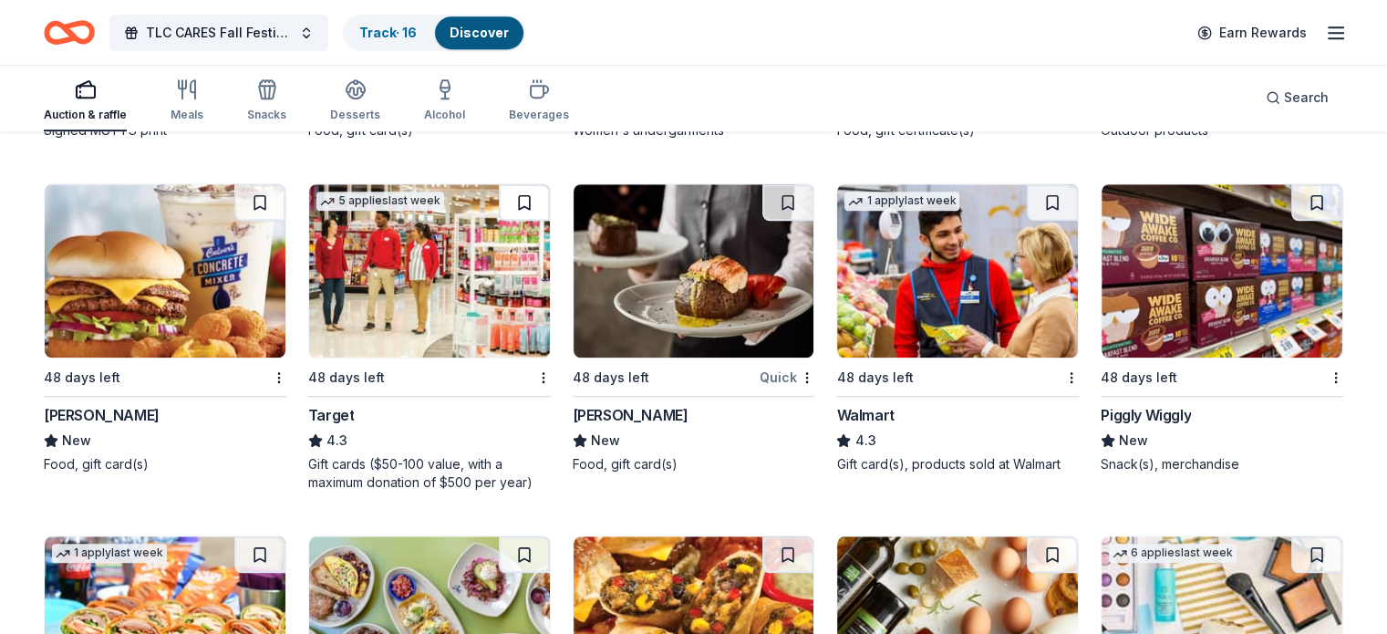
click at [524, 221] on button at bounding box center [524, 202] width 51 height 36
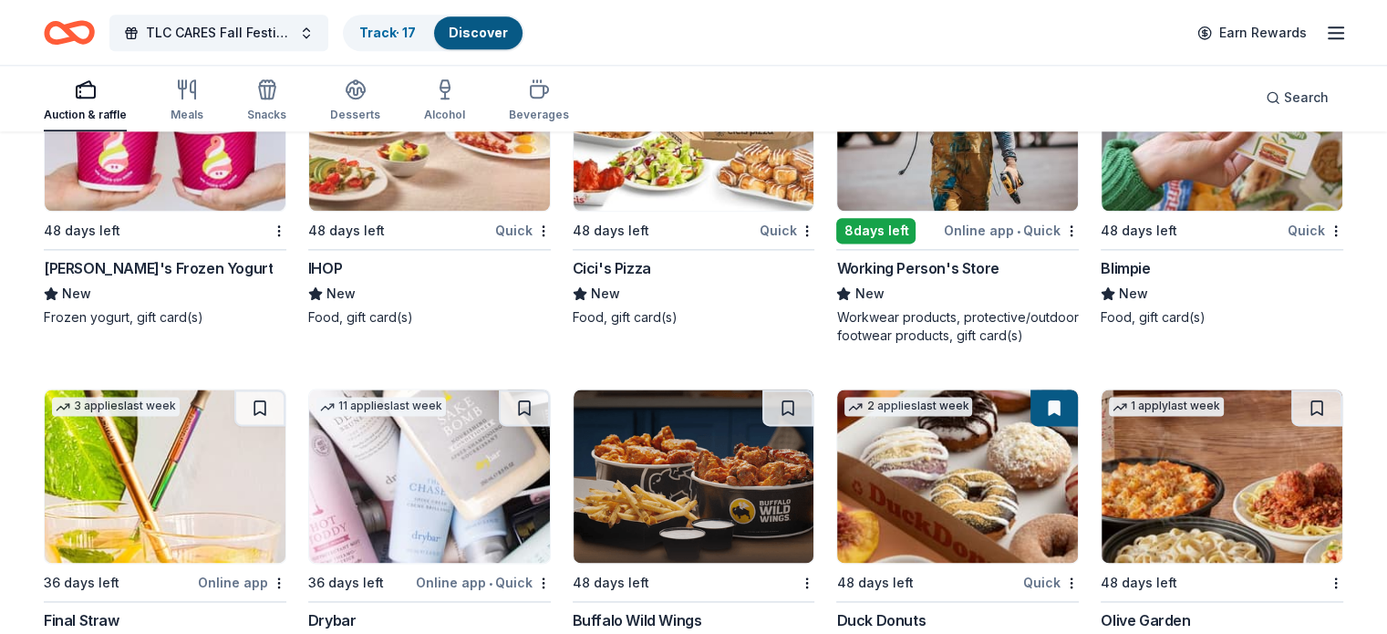
scroll to position [9414, 0]
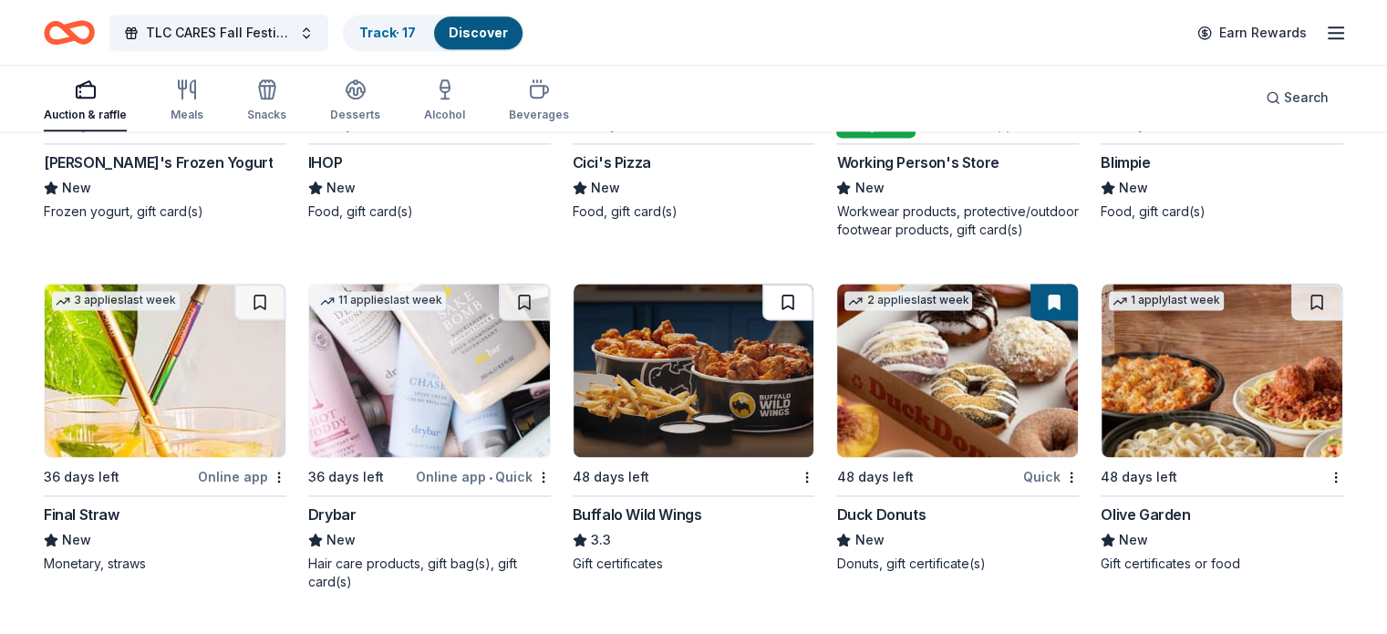
click at [777, 320] on button at bounding box center [788, 302] width 51 height 36
click at [1292, 316] on button at bounding box center [1317, 302] width 51 height 36
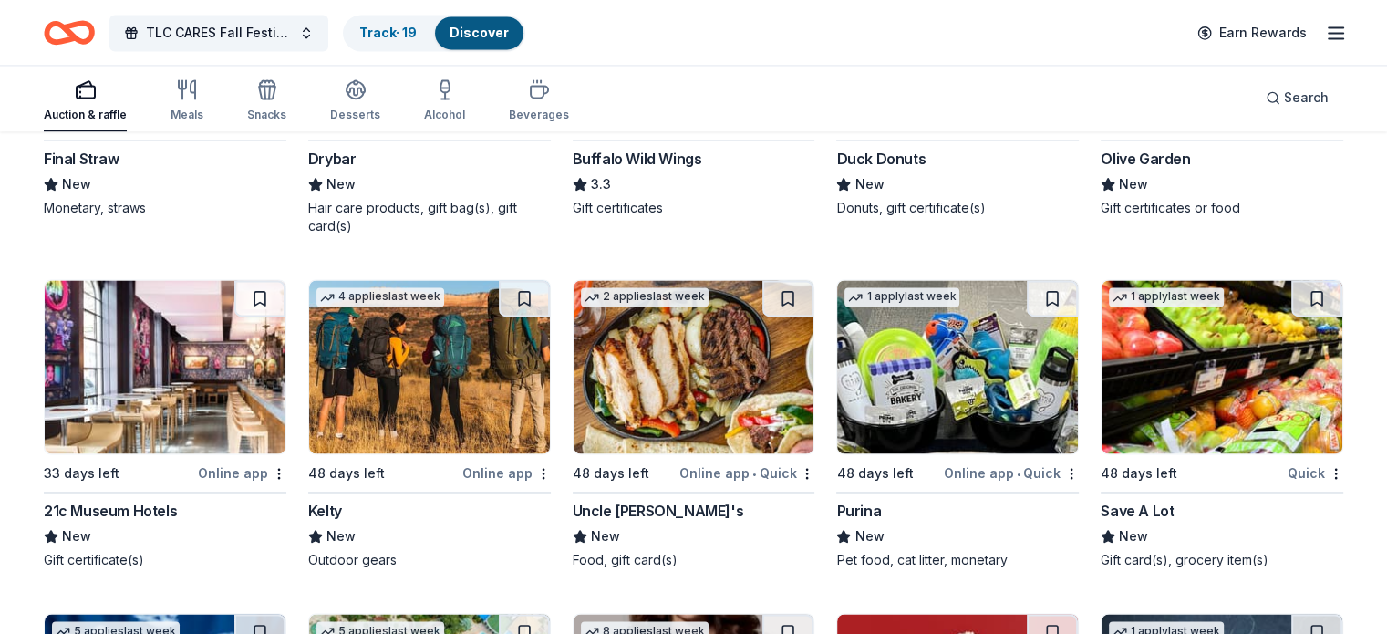
scroll to position [9772, 0]
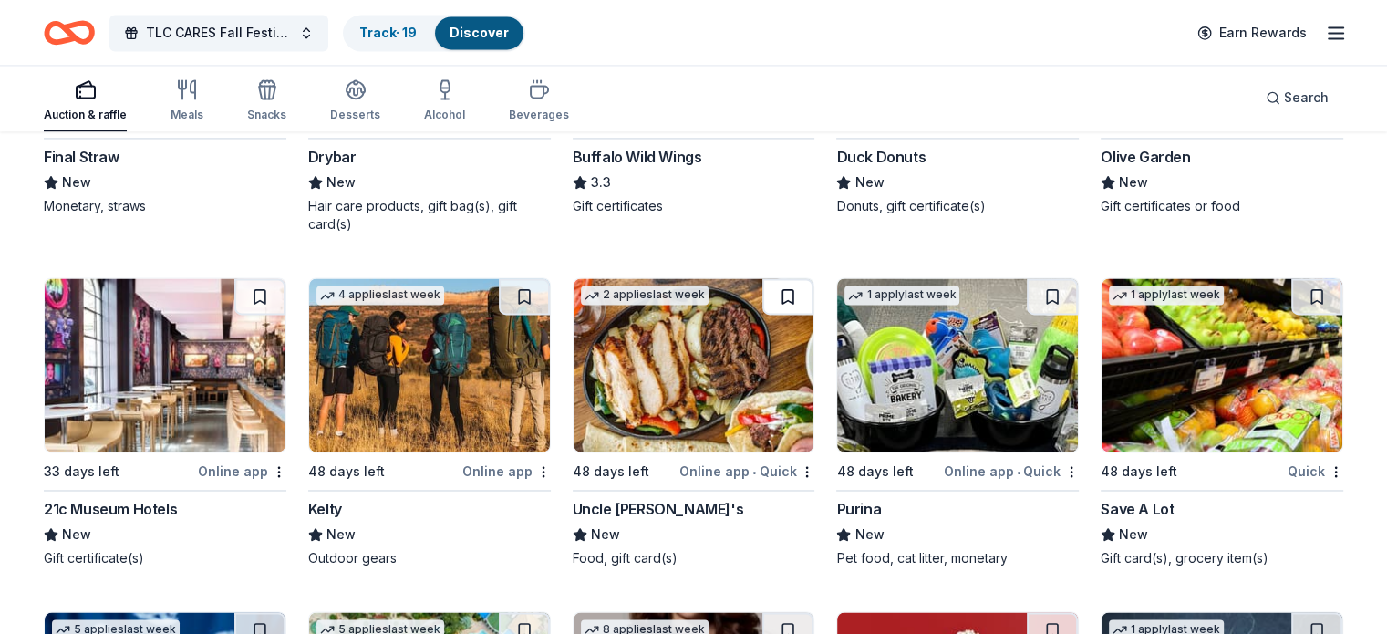
click at [774, 313] on button at bounding box center [788, 296] width 51 height 36
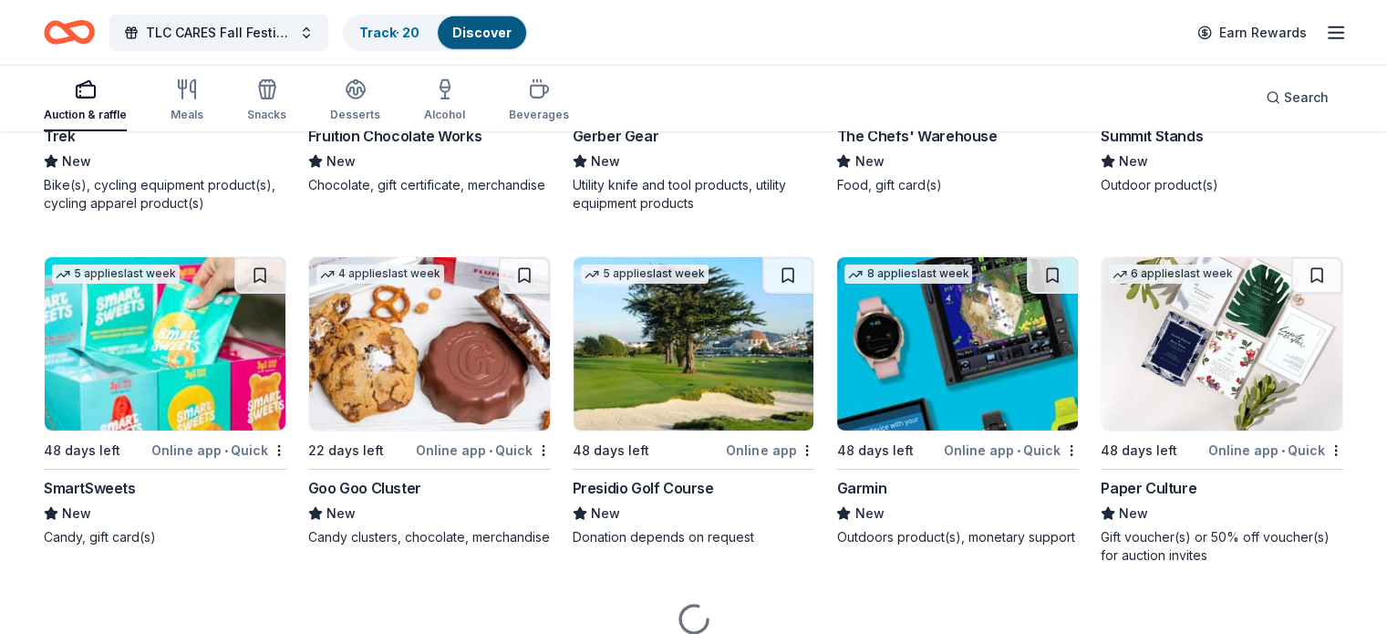
scroll to position [12940, 0]
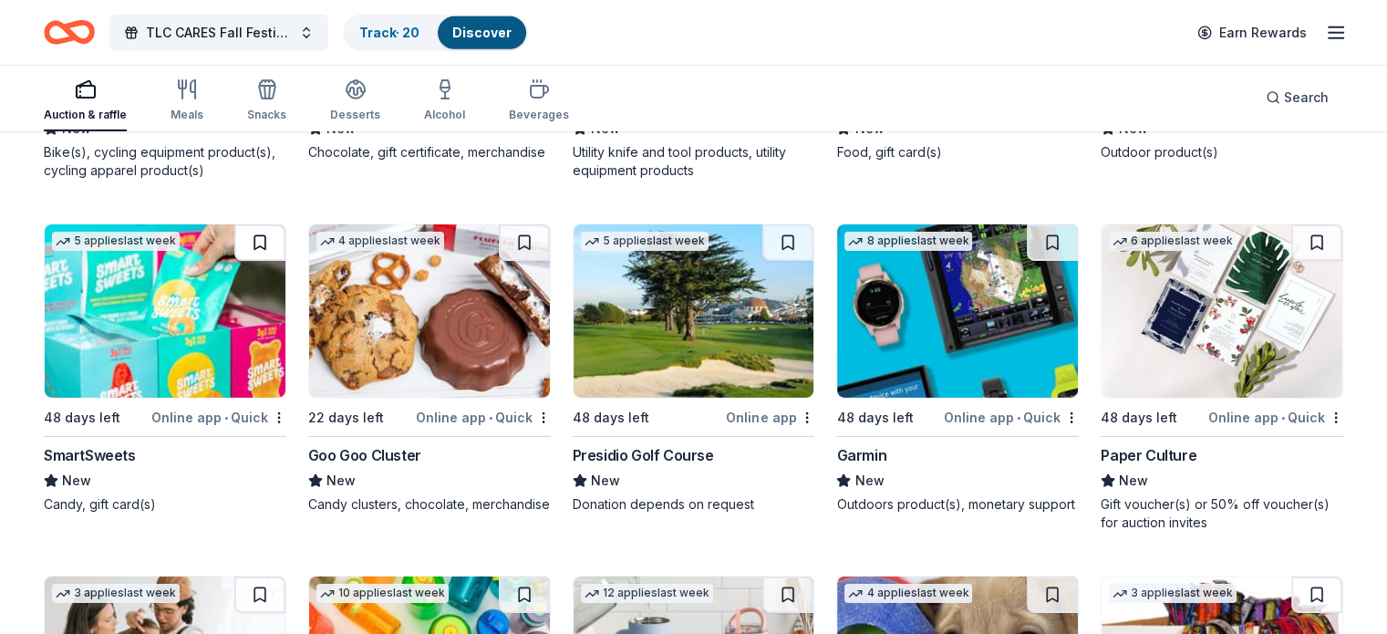
click at [282, 255] on button at bounding box center [259, 242] width 51 height 36
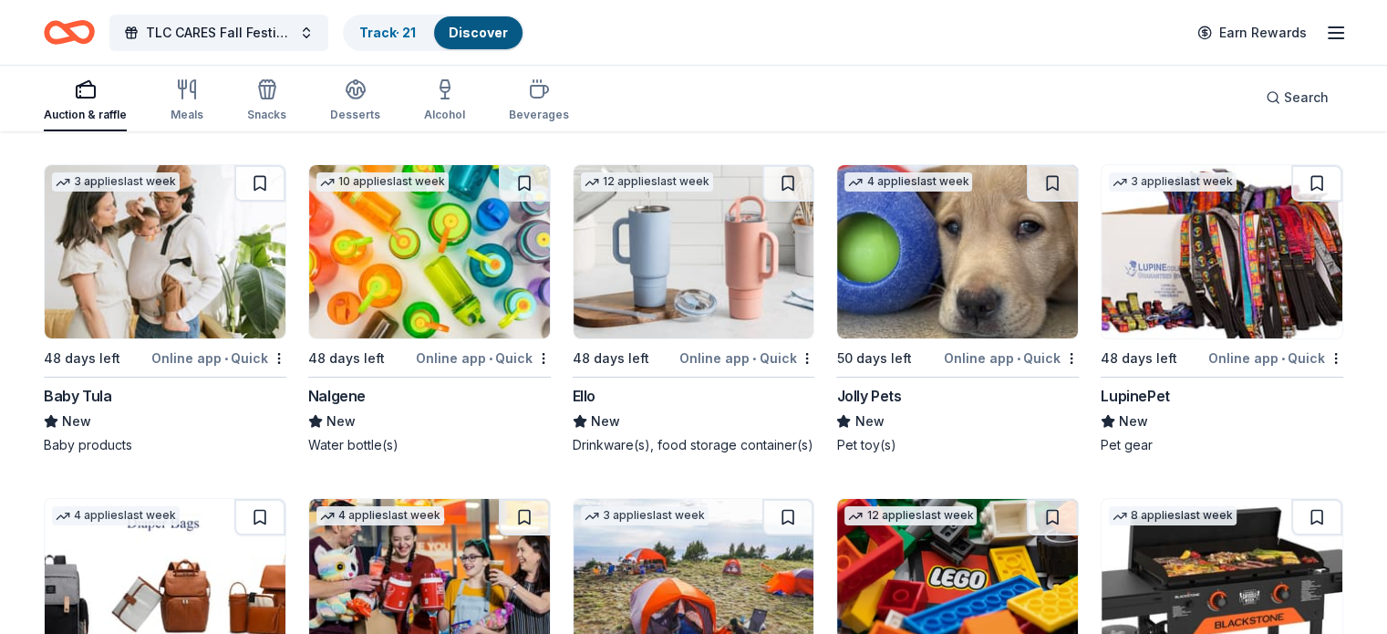
scroll to position [13355, 0]
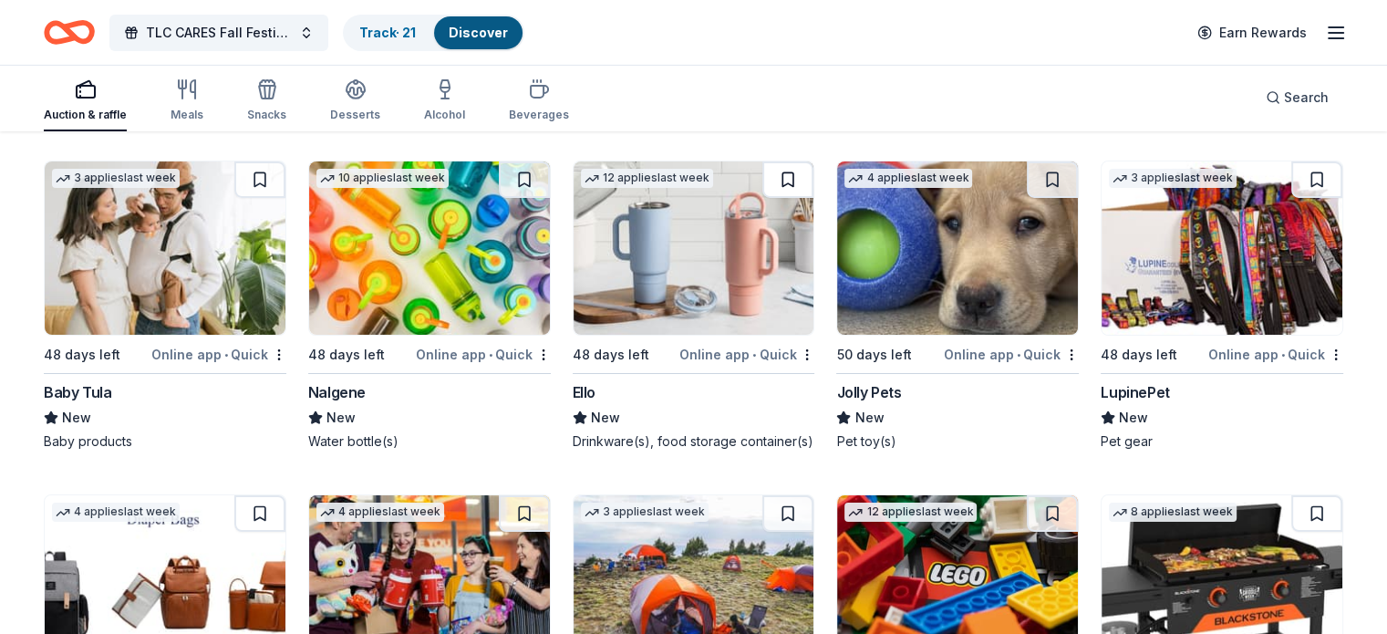
click at [786, 198] on button at bounding box center [788, 179] width 51 height 36
click at [535, 196] on button at bounding box center [524, 179] width 51 height 36
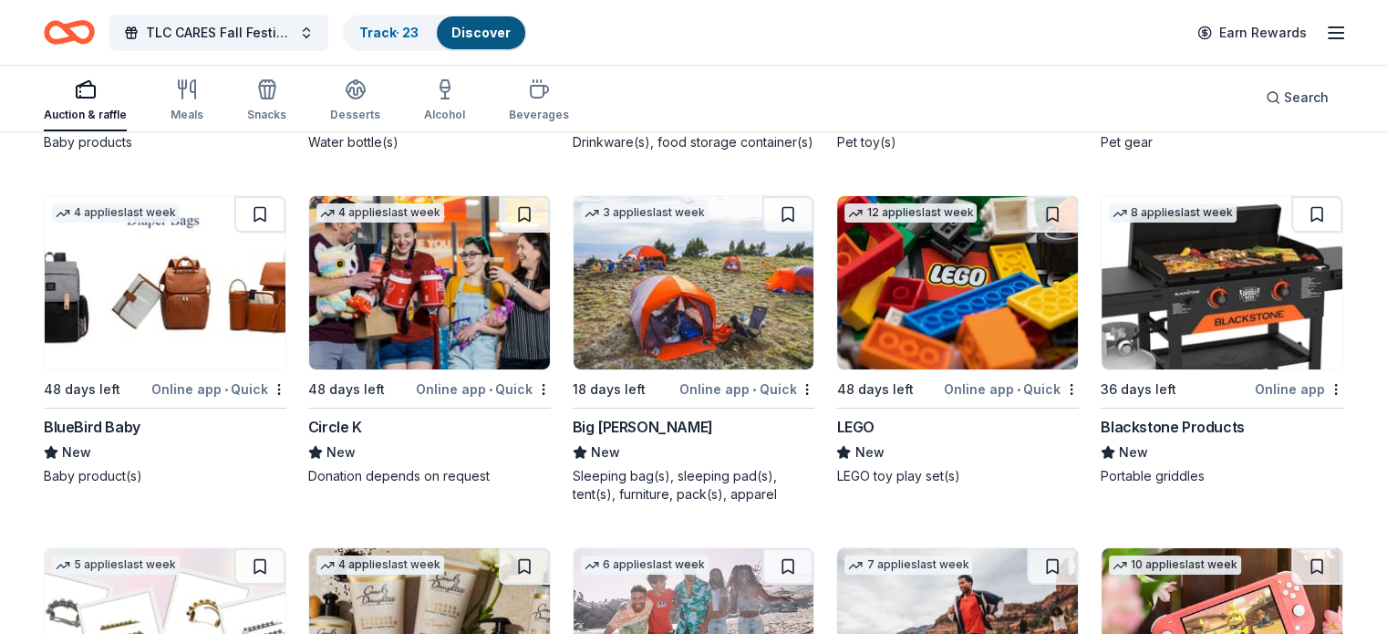
scroll to position [13666, 0]
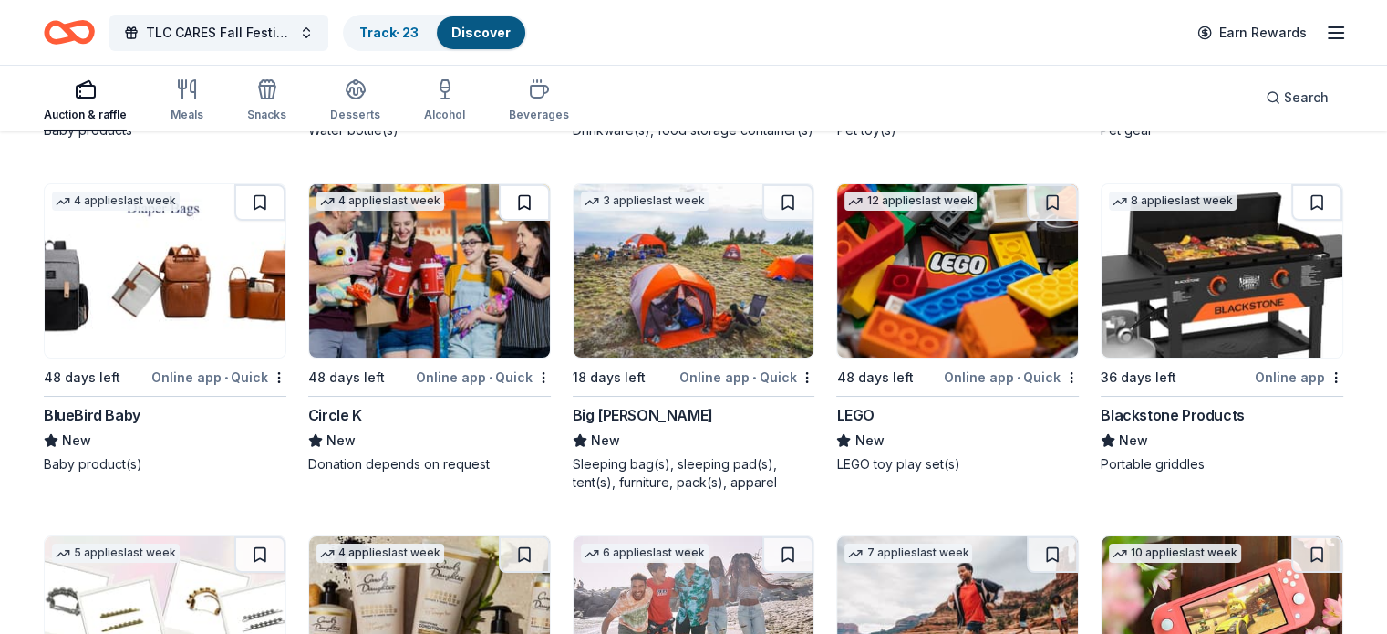
click at [534, 221] on button at bounding box center [524, 202] width 51 height 36
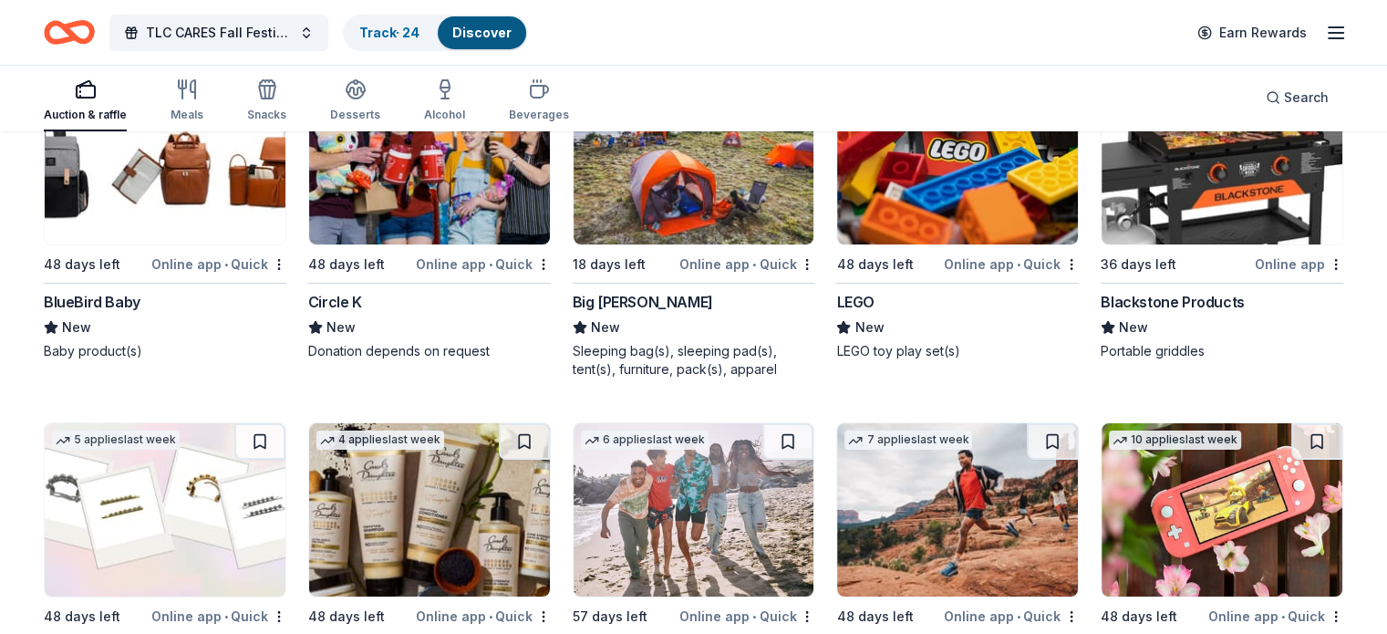
scroll to position [13716, 0]
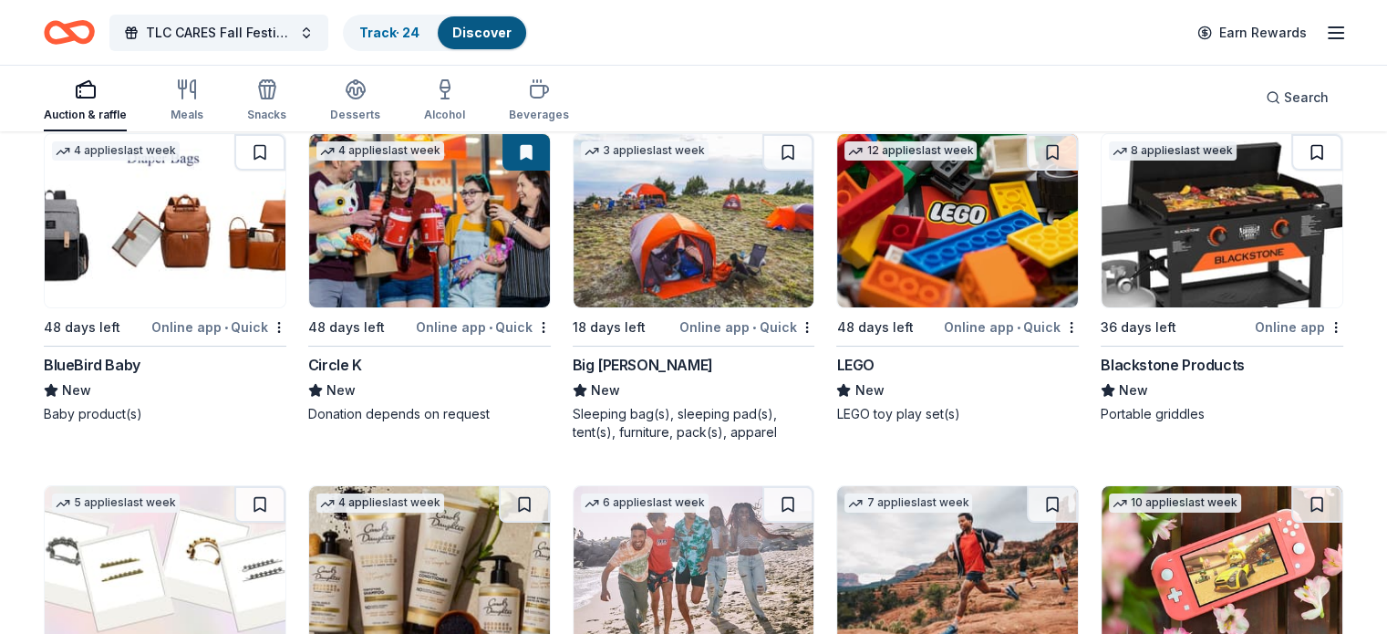
click at [1292, 171] on button at bounding box center [1317, 152] width 51 height 36
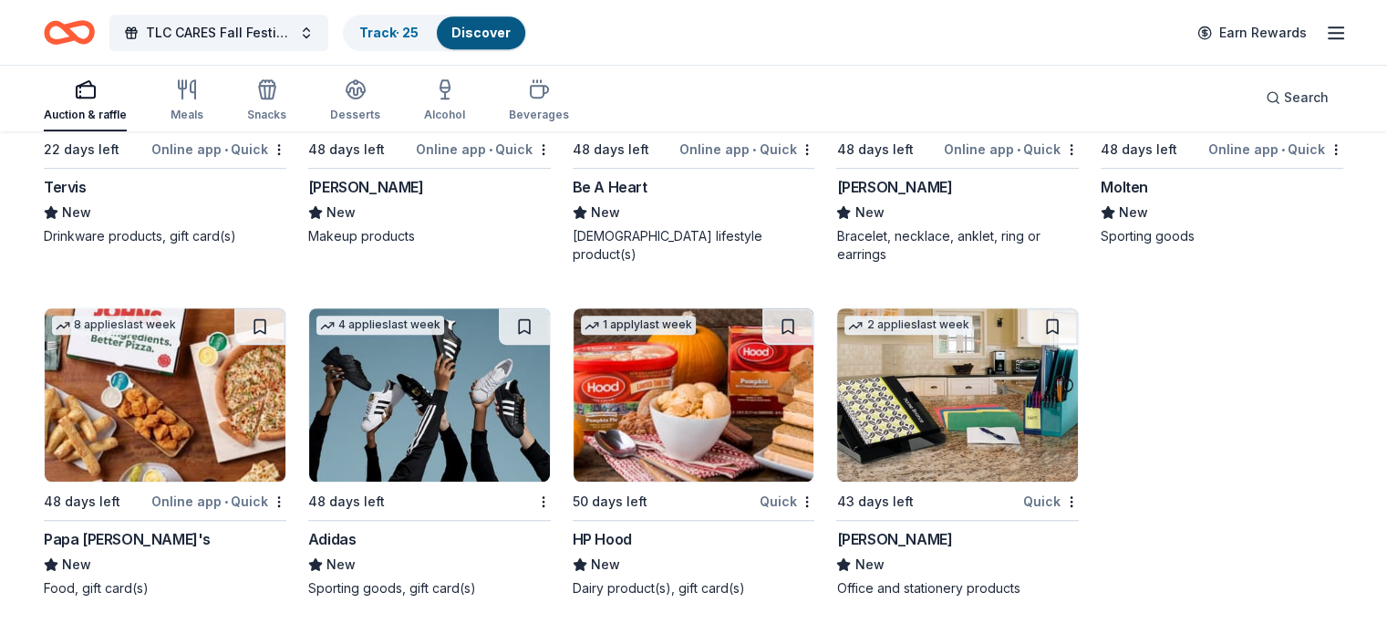
scroll to position [14973, 0]
click at [535, 319] on button at bounding box center [524, 326] width 51 height 36
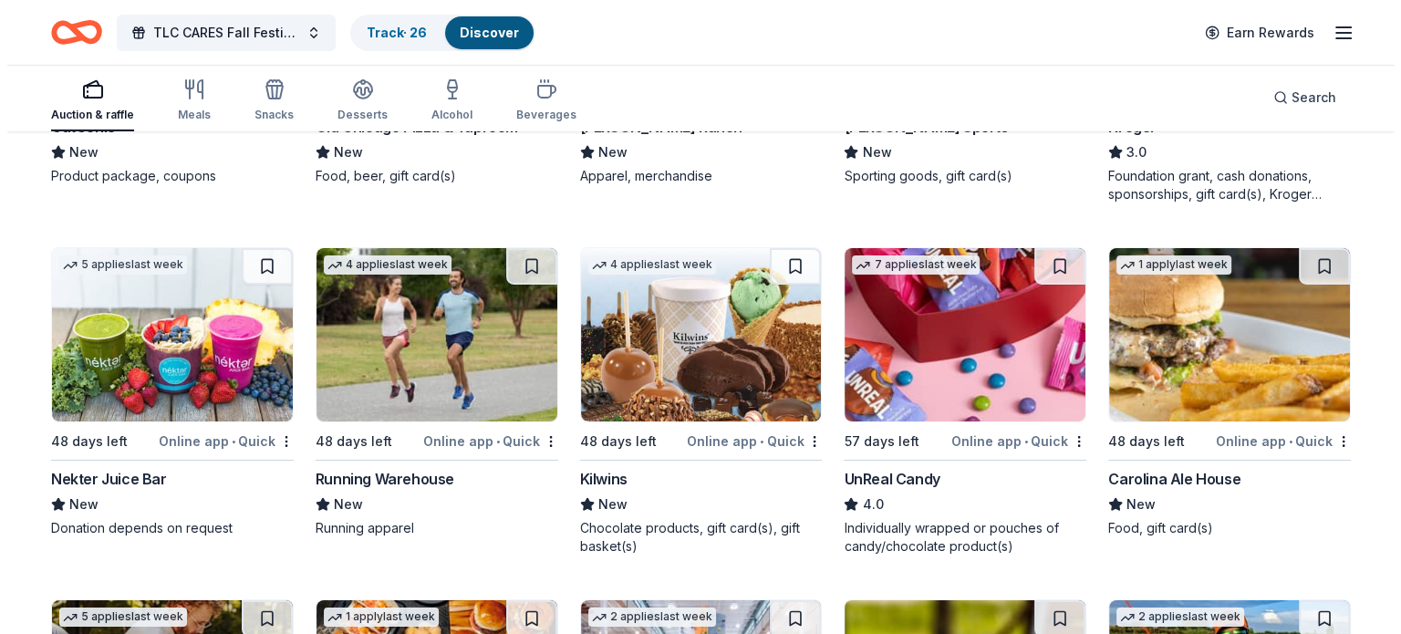
scroll to position [0, 0]
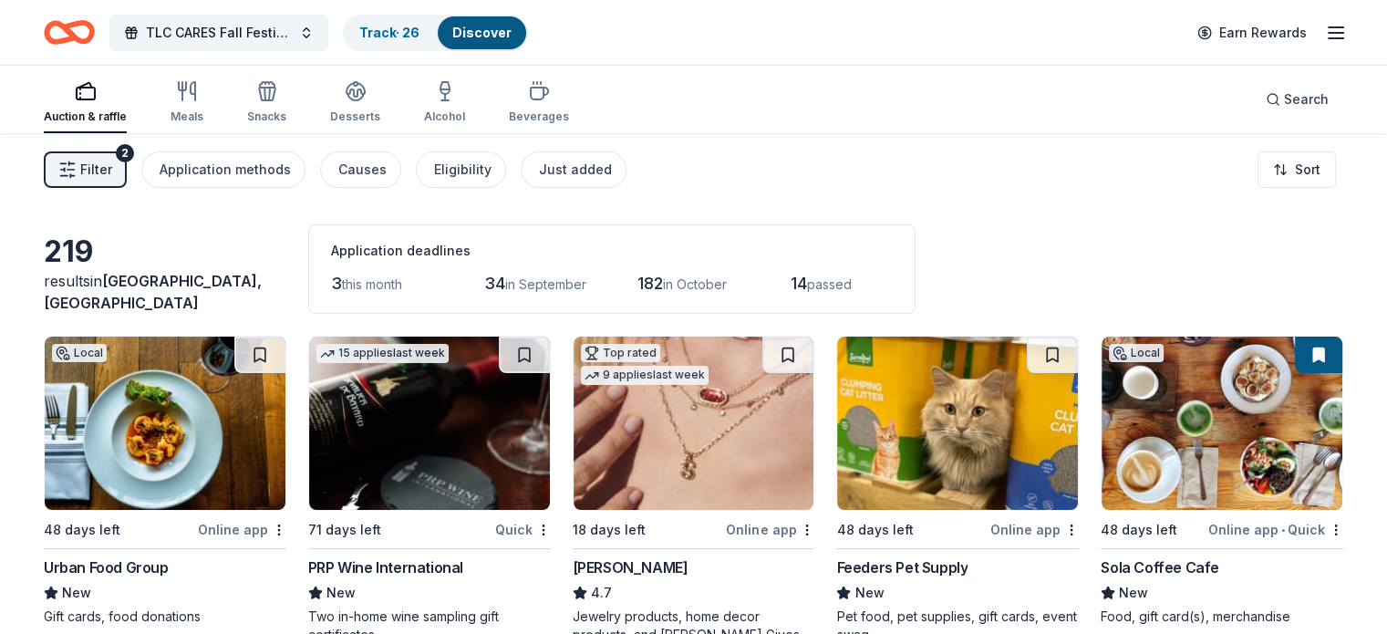
click at [112, 164] on span "Filter" at bounding box center [96, 170] width 32 height 22
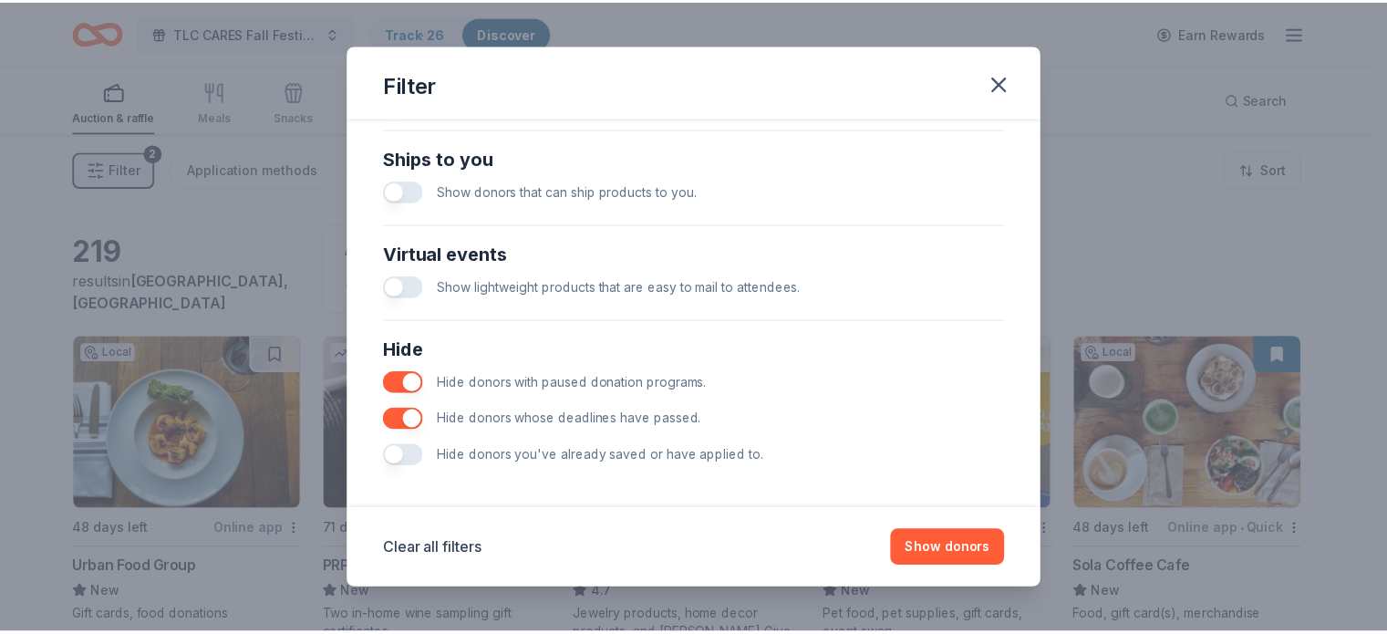
scroll to position [810, 0]
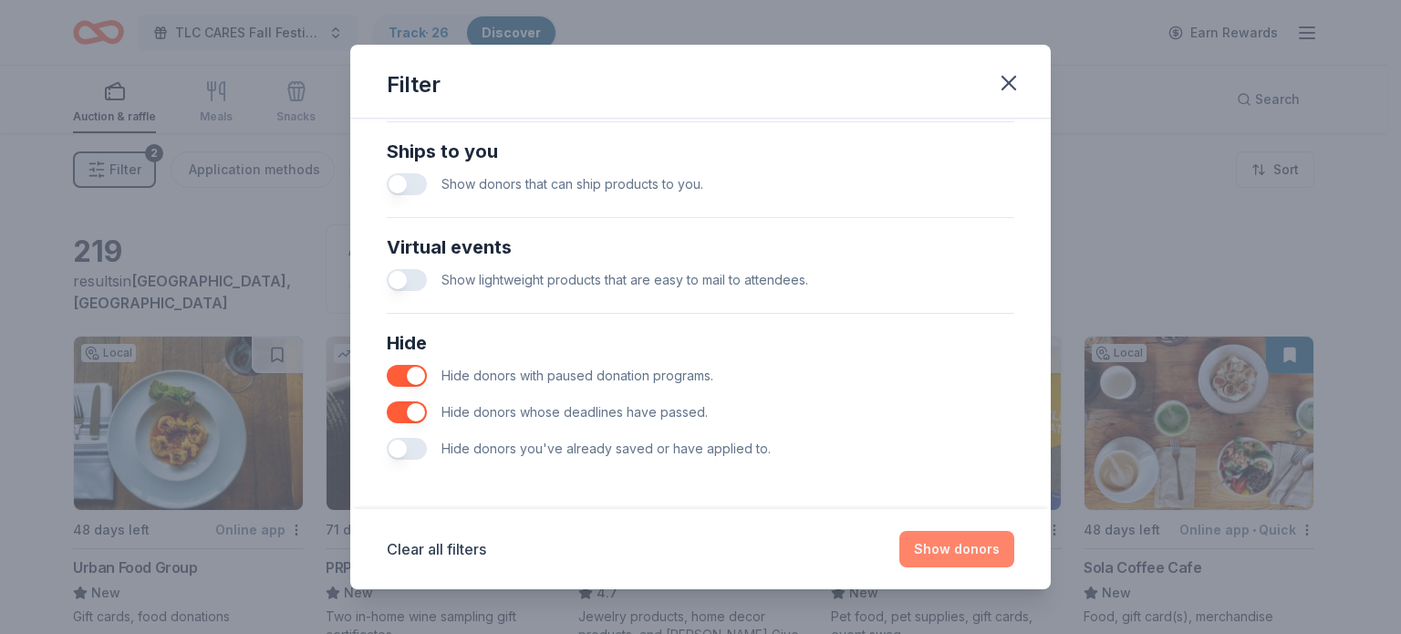
click at [940, 545] on button "Show donors" at bounding box center [956, 549] width 115 height 36
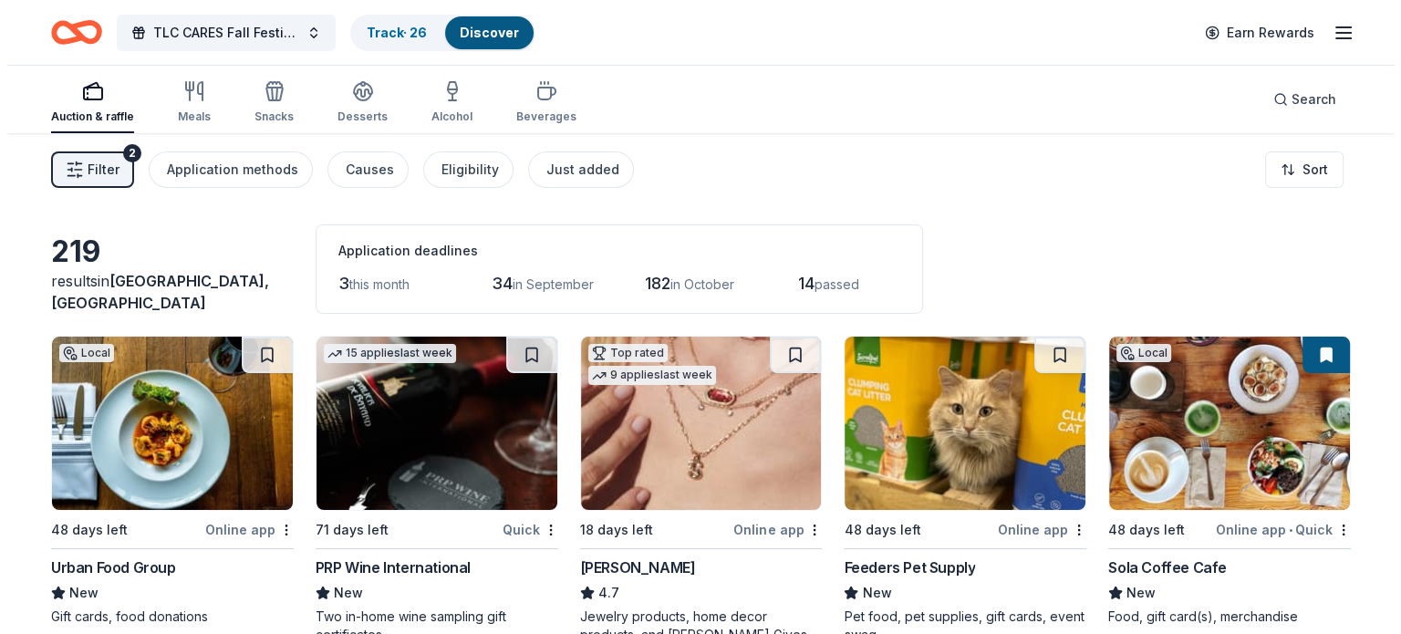
scroll to position [0, 0]
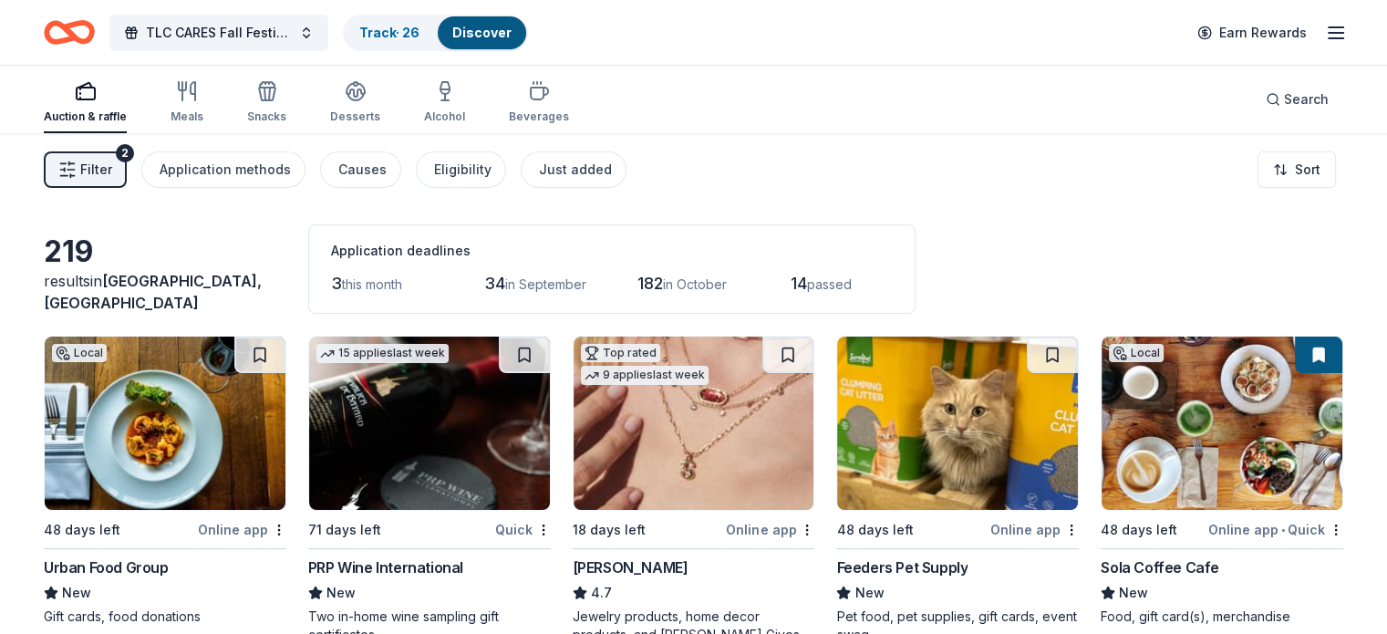
click at [112, 166] on span "Filter" at bounding box center [96, 170] width 32 height 22
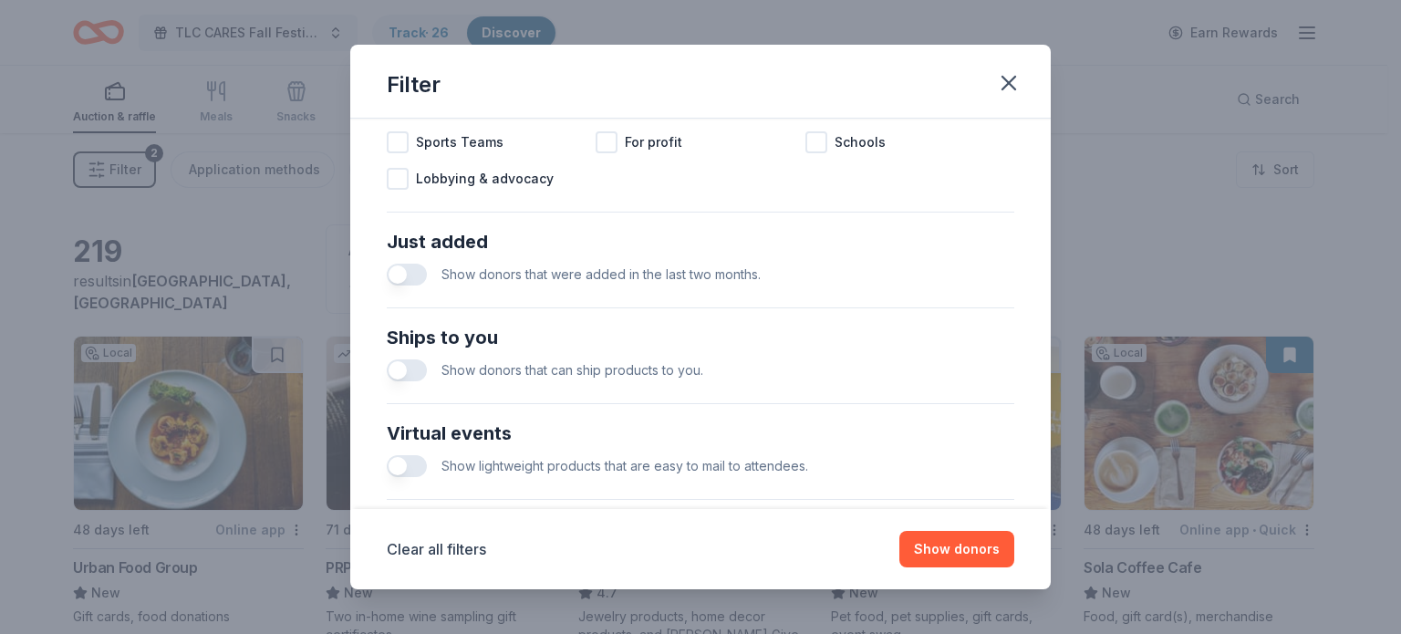
scroll to position [810, 0]
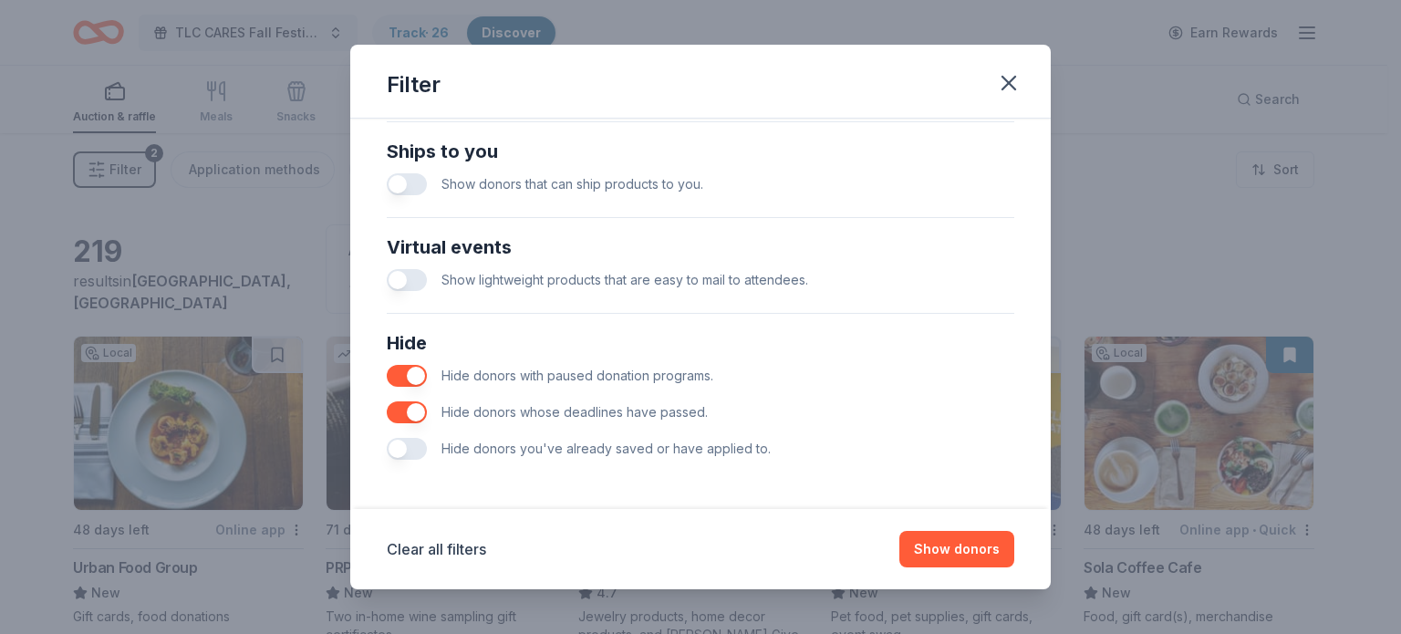
click at [413, 470] on div "Hide Hide donors with paused donation programs. Hide donors whose deadlines hav…" at bounding box center [700, 397] width 642 height 153
click at [394, 470] on div "Hide Hide donors with paused donation programs. Hide donors whose deadlines hav…" at bounding box center [700, 397] width 642 height 153
click at [393, 449] on button "button" at bounding box center [407, 449] width 40 height 22
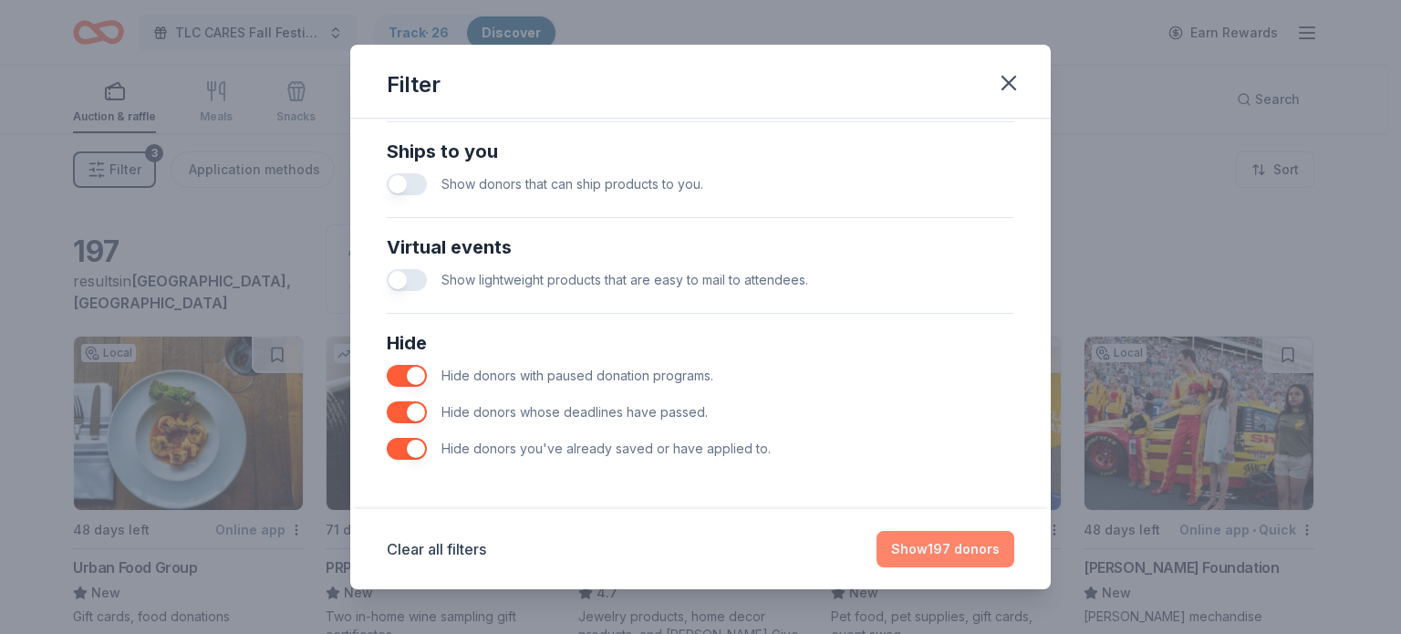
click at [938, 554] on button "Show 197 donors" at bounding box center [946, 549] width 138 height 36
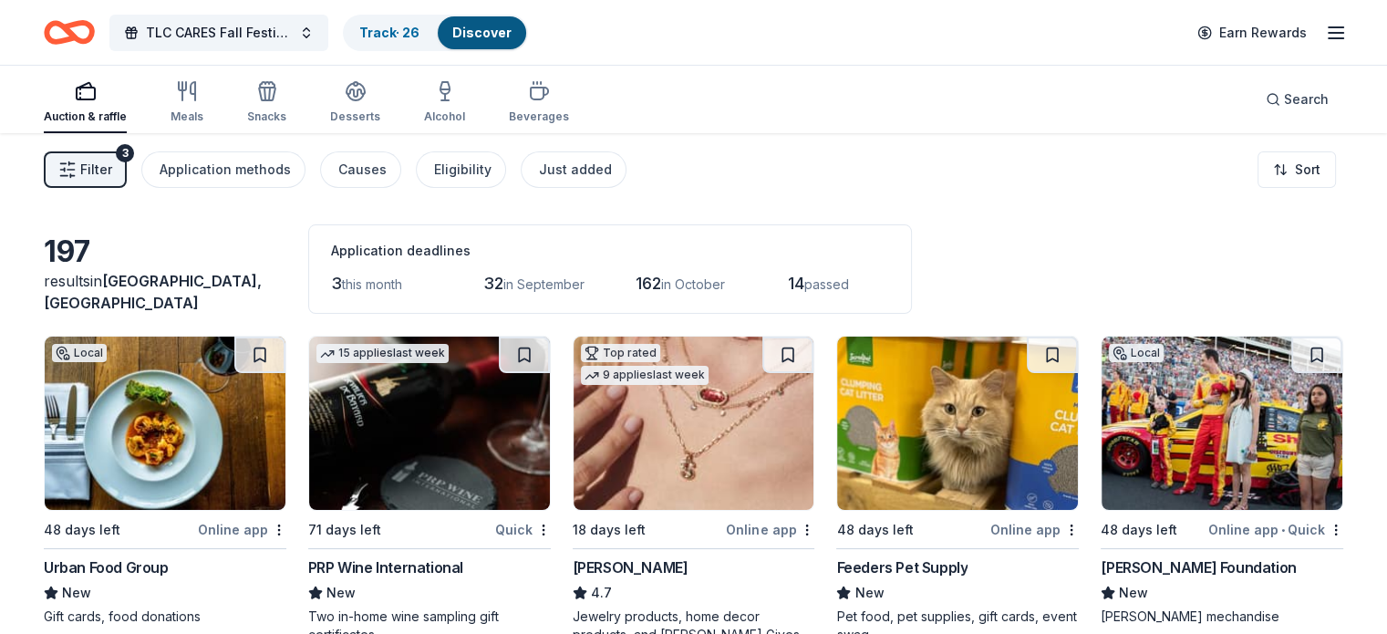
click at [112, 163] on span "Filter" at bounding box center [96, 170] width 32 height 22
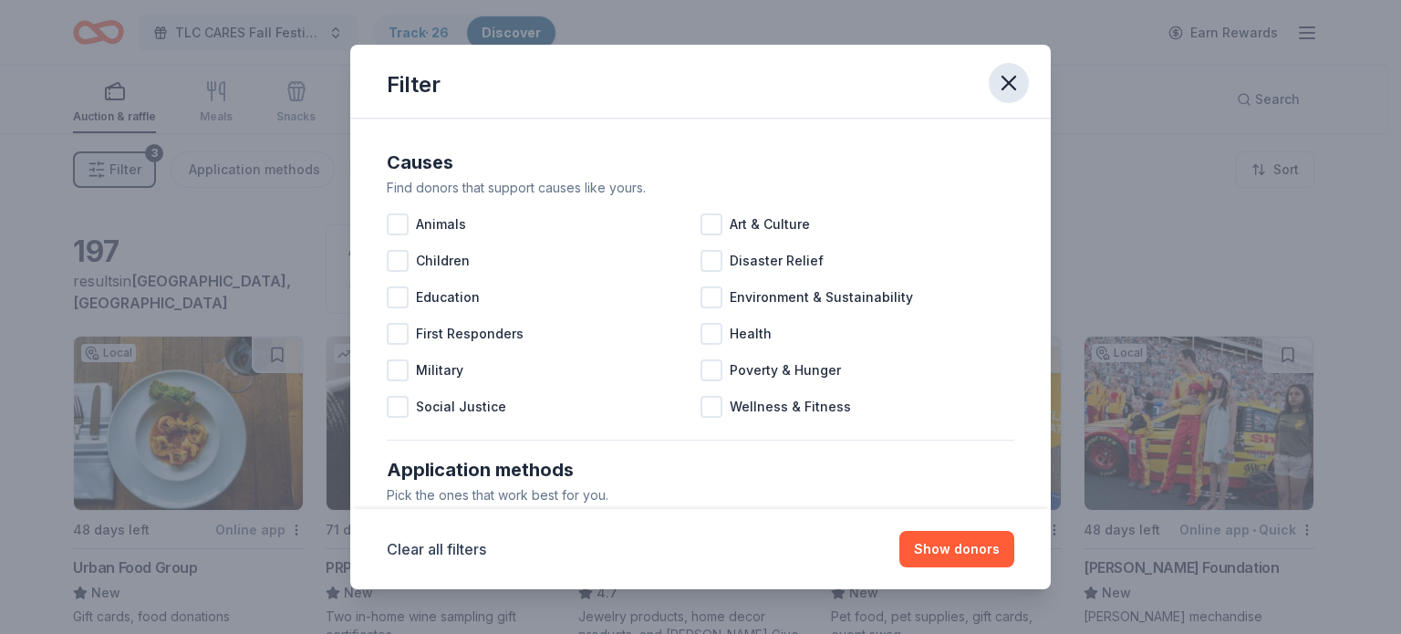
click at [1011, 92] on icon "button" at bounding box center [1009, 83] width 26 height 26
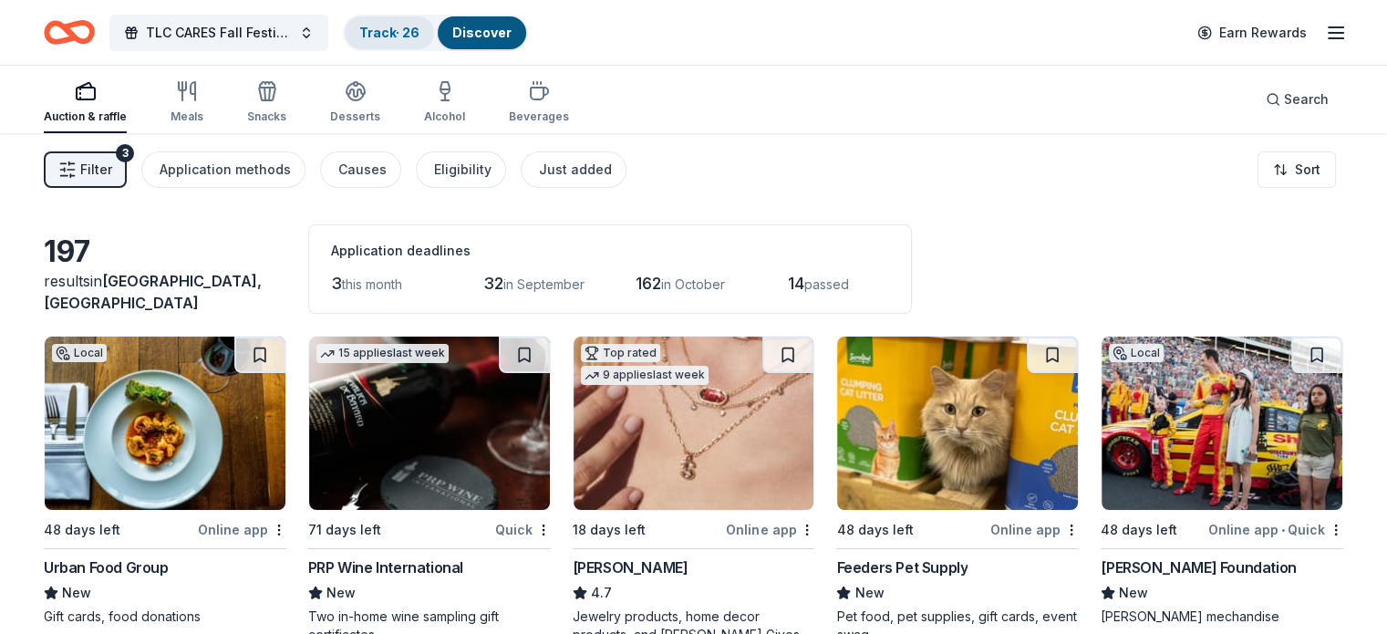
click at [420, 36] on link "Track · 26" at bounding box center [389, 33] width 60 height 16
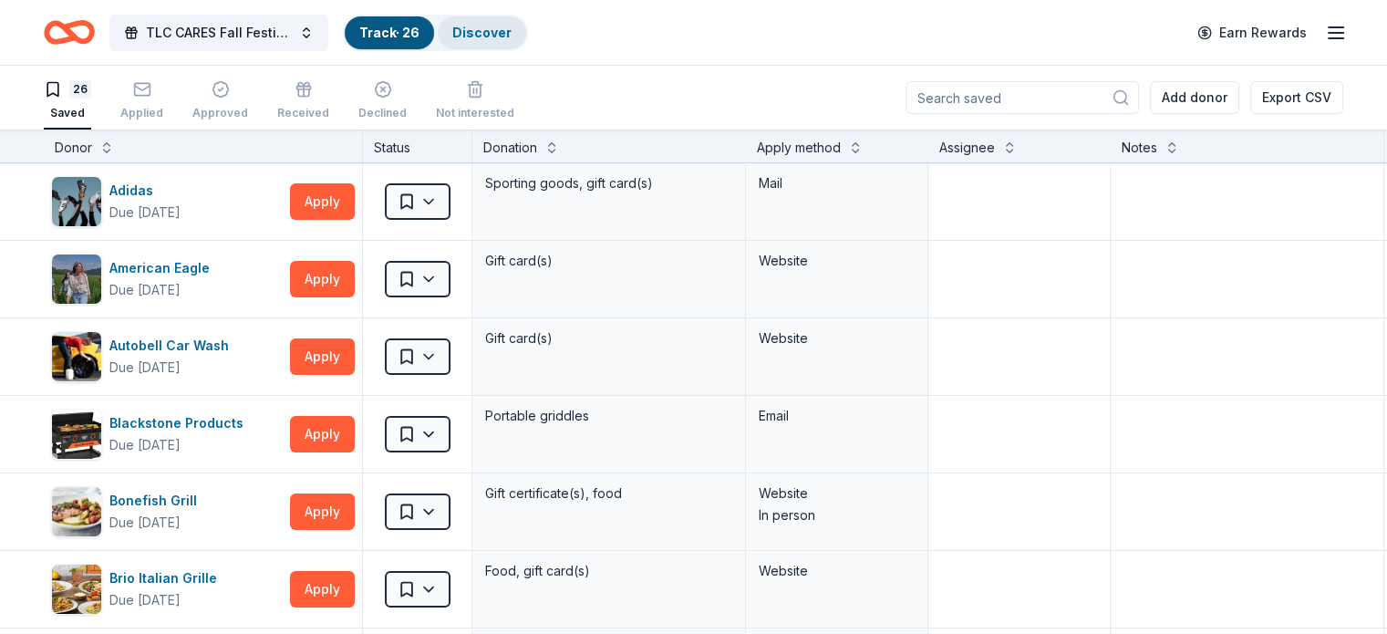
click at [509, 40] on div "Discover" at bounding box center [482, 32] width 88 height 33
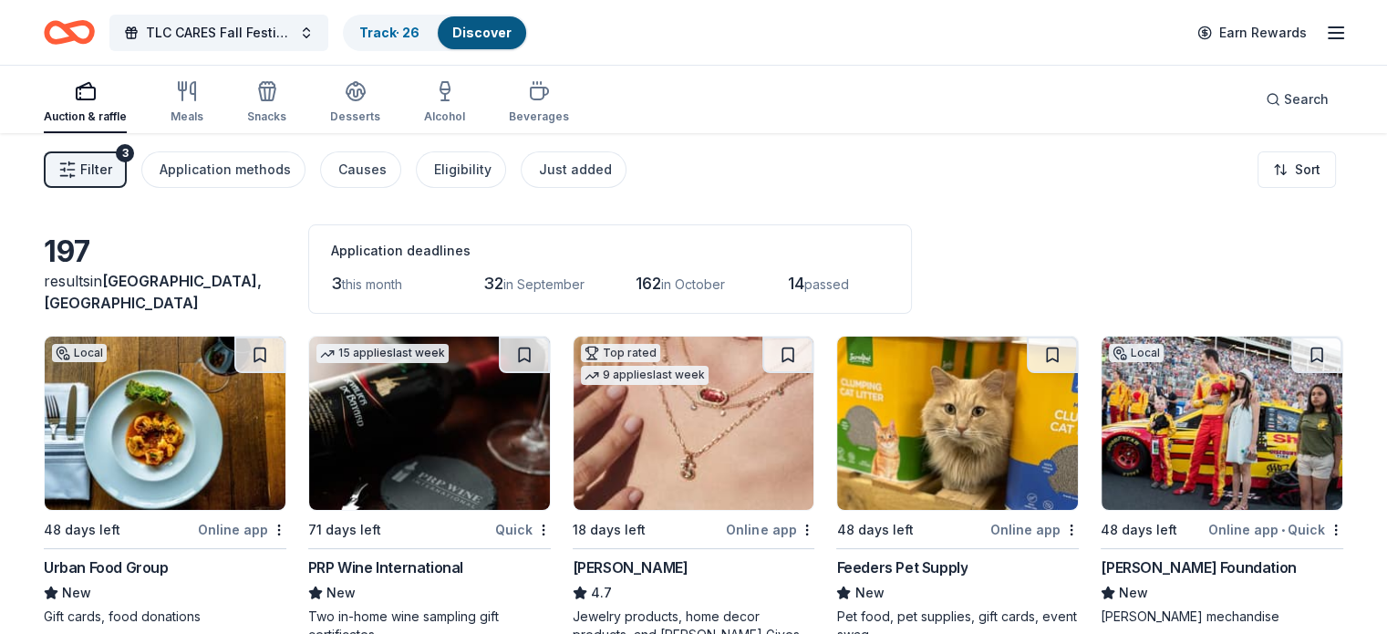
click at [388, 282] on span "this month" at bounding box center [372, 284] width 60 height 16
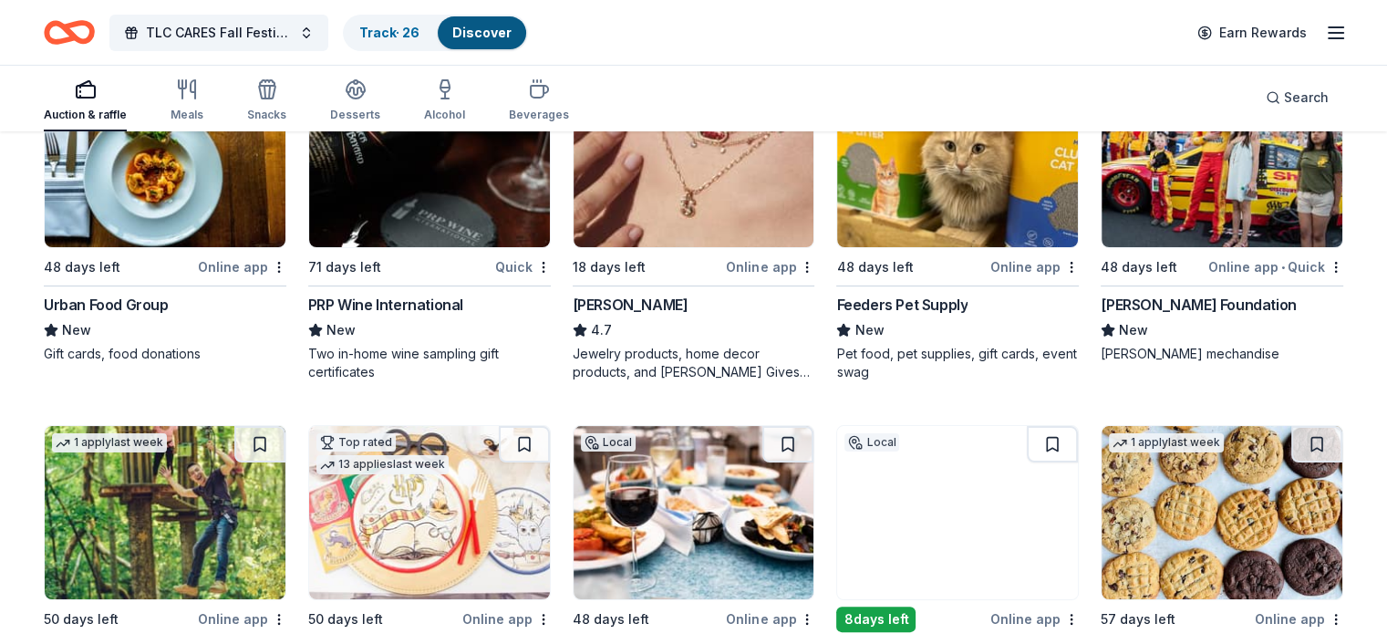
scroll to position [307, 0]
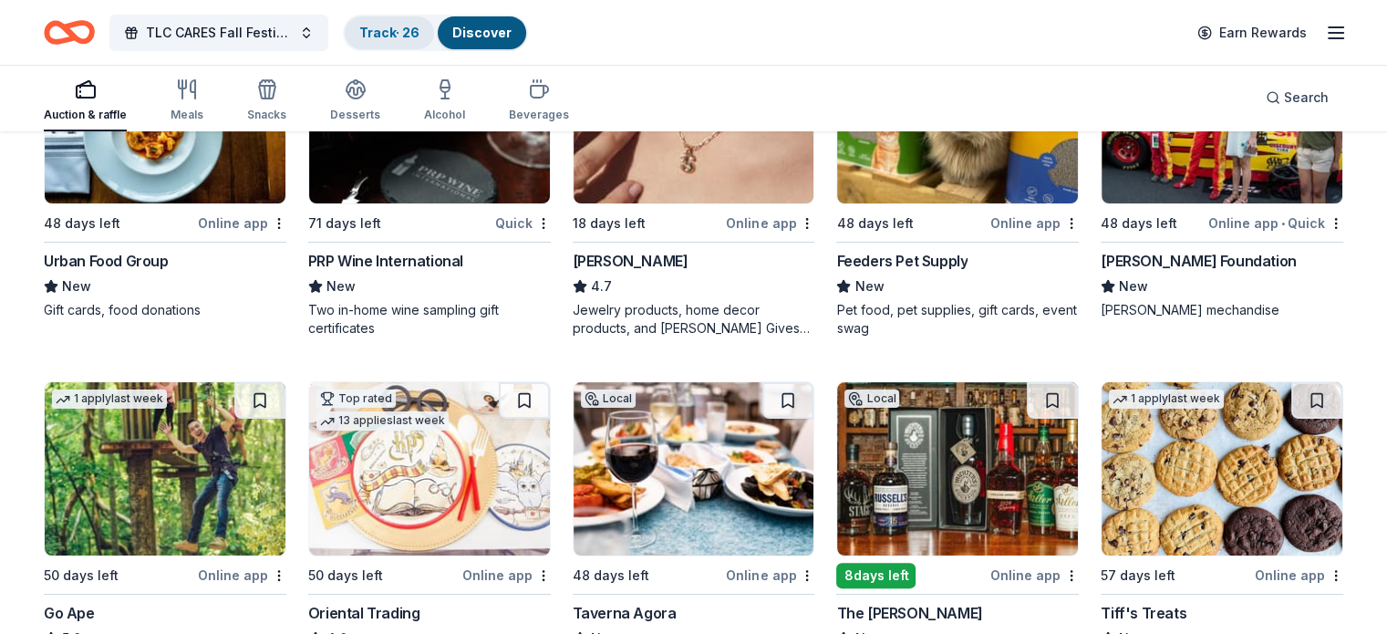
click at [407, 34] on link "Track · 26" at bounding box center [389, 33] width 60 height 16
click at [420, 36] on link "Track · 26" at bounding box center [389, 33] width 60 height 16
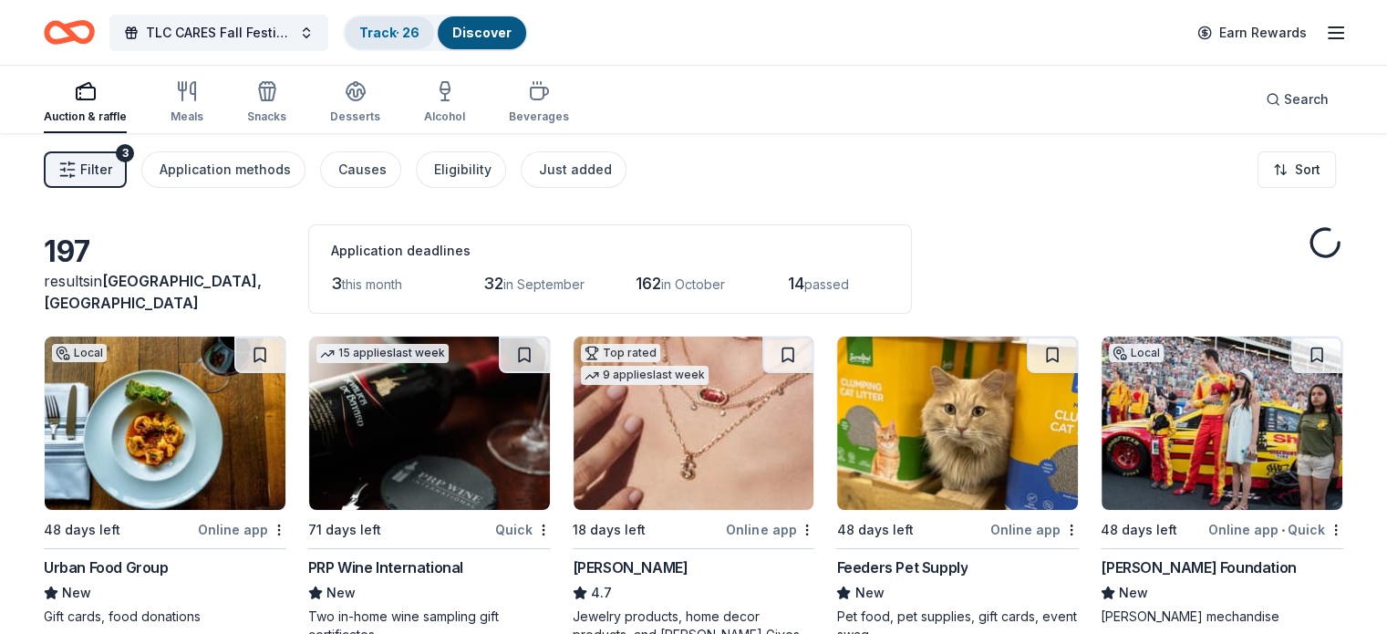
click at [420, 32] on link "Track · 26" at bounding box center [389, 33] width 60 height 16
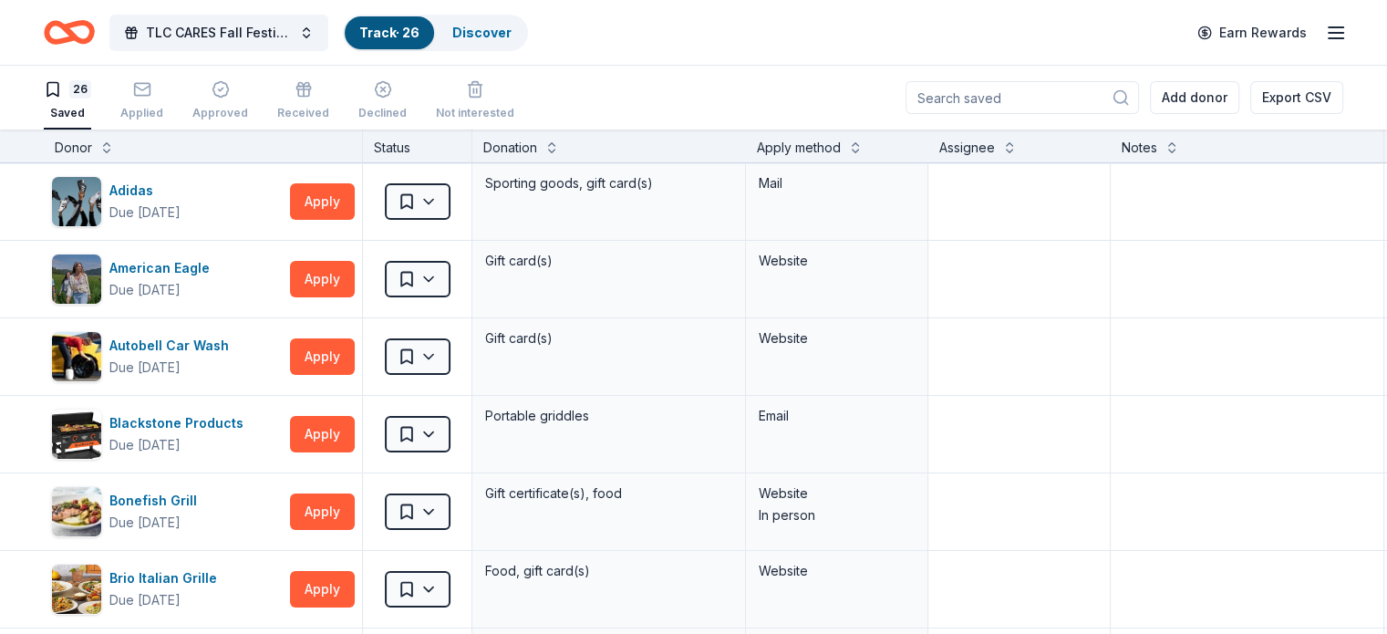
click at [420, 31] on link "Track · 26" at bounding box center [389, 33] width 60 height 16
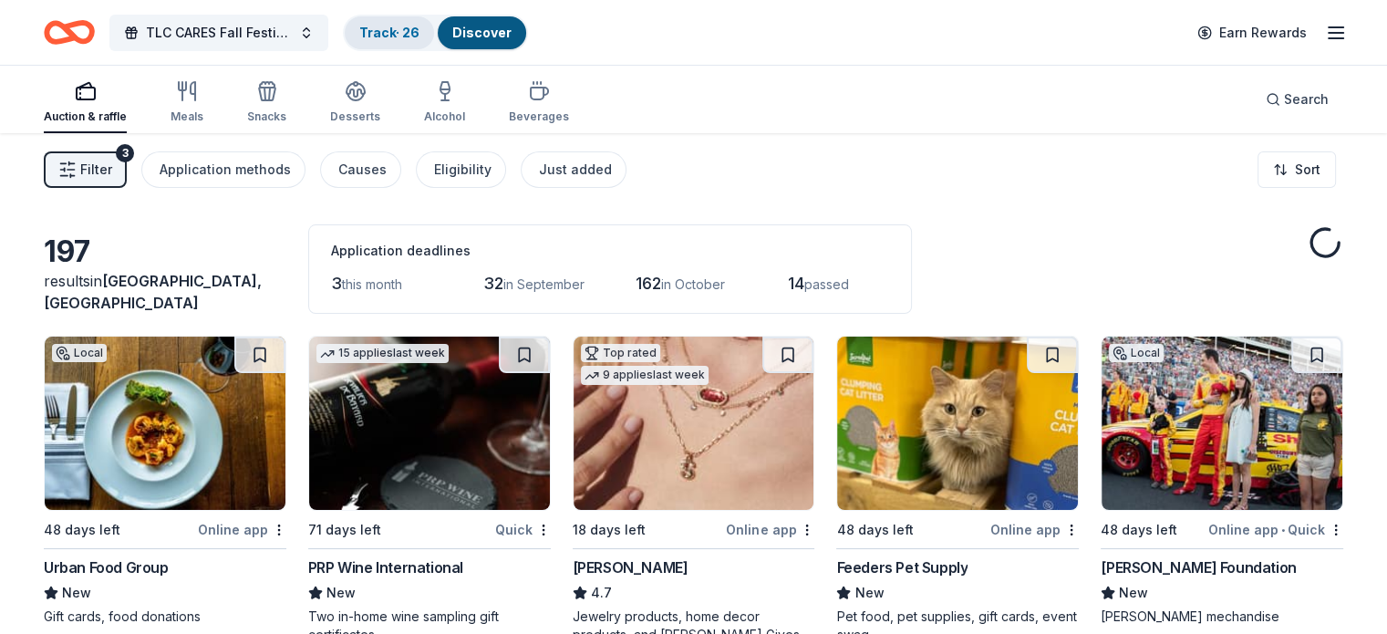
click at [410, 39] on link "Track · 26" at bounding box center [389, 33] width 60 height 16
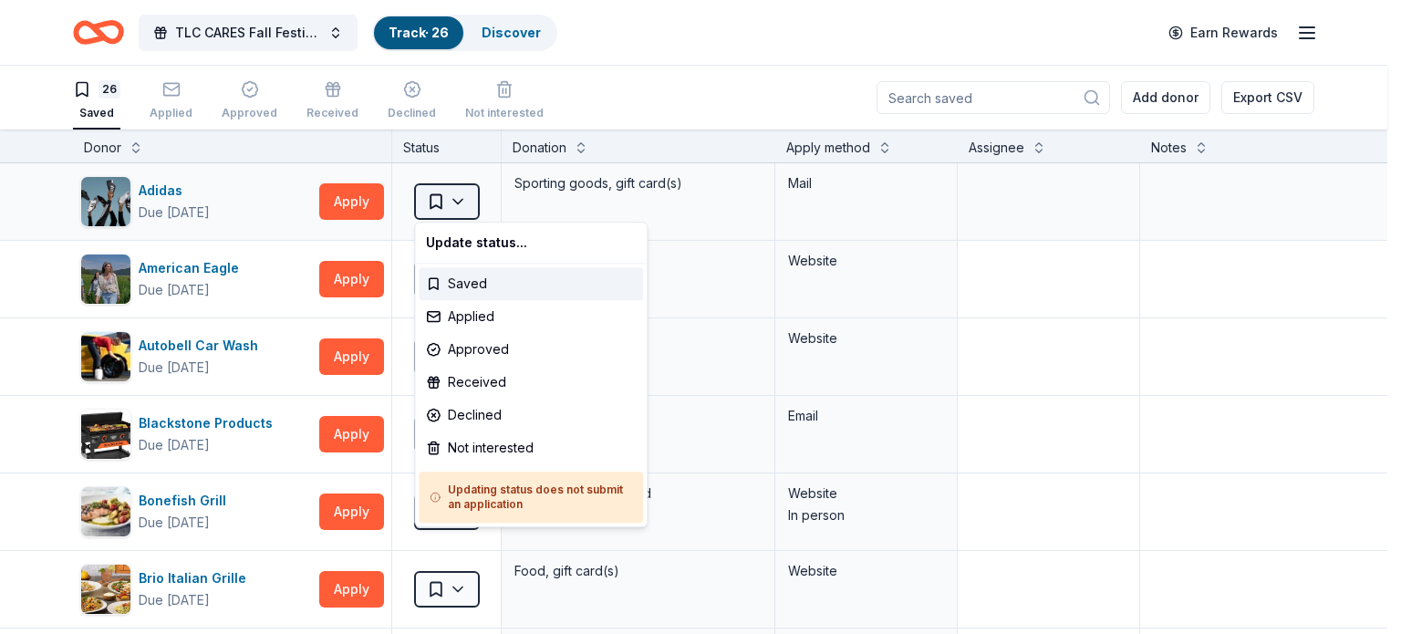
click at [459, 211] on html "TLC CARES Fall Festival and Staff Appreciation Track · 26 Discover Earn Rewards…" at bounding box center [700, 317] width 1401 height 634
click at [518, 35] on html "TLC CARES Fall Festival and Staff Appreciation Track · 26 Discover Earn Rewards…" at bounding box center [700, 317] width 1401 height 634
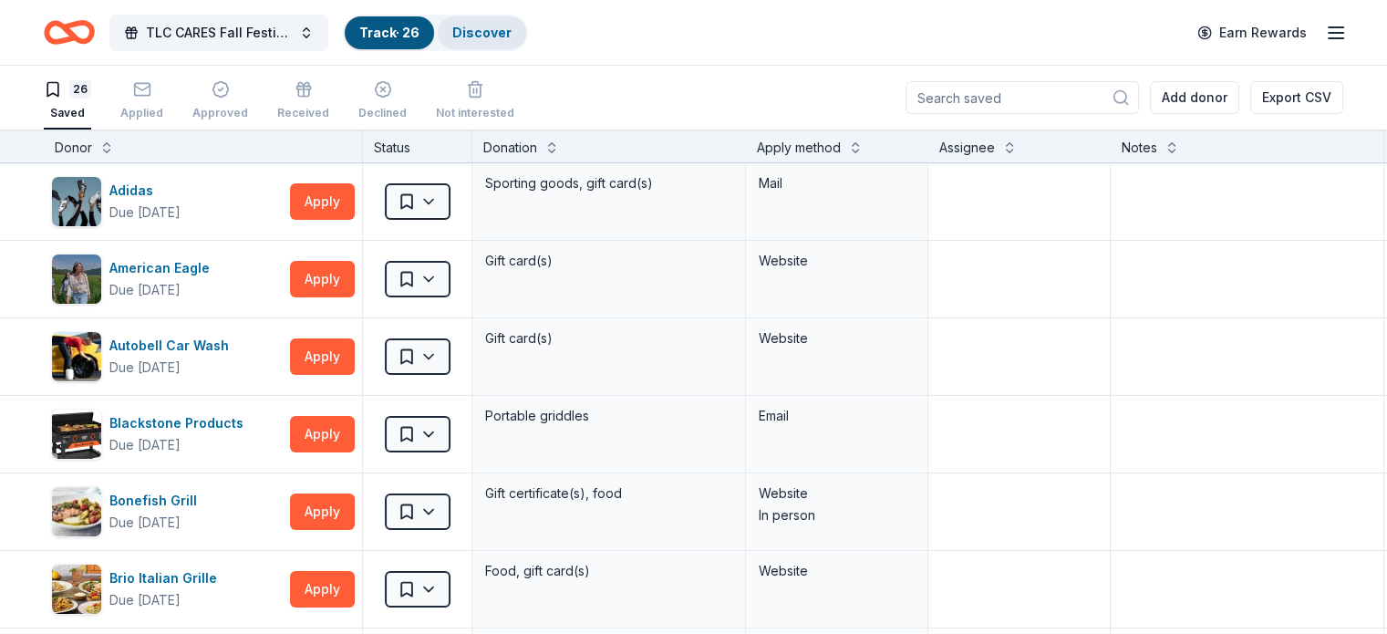
click at [512, 45] on div "Discover" at bounding box center [482, 32] width 88 height 33
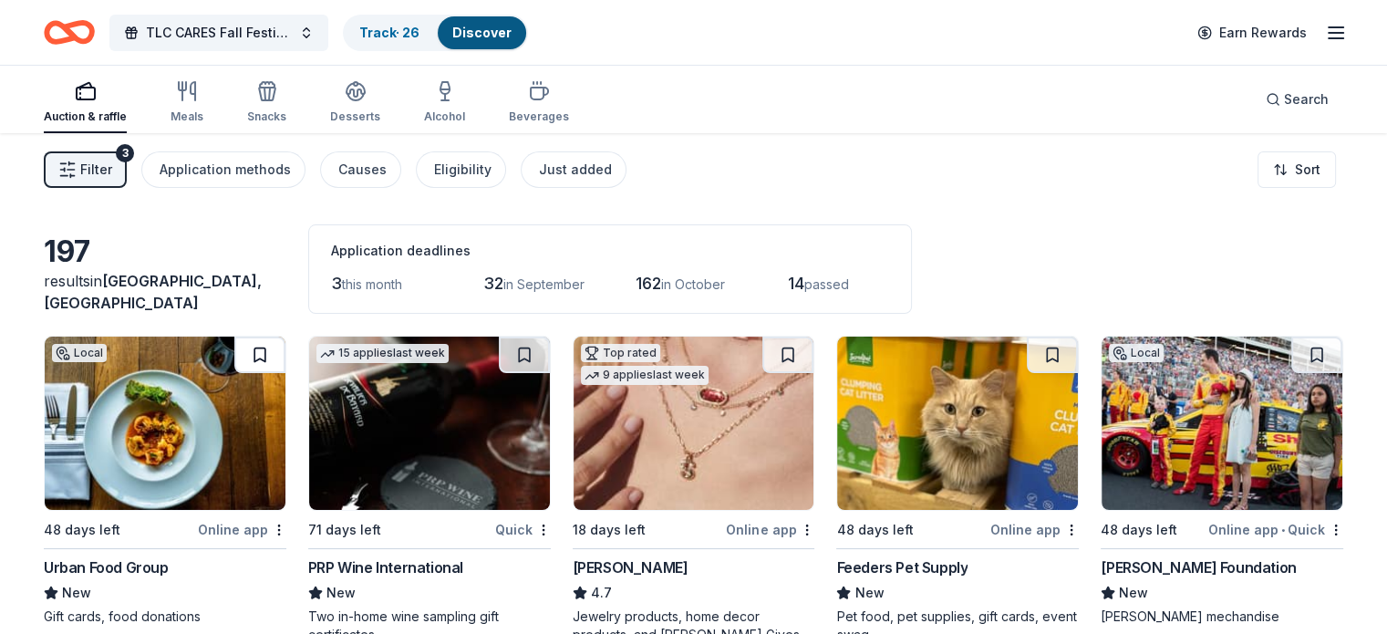
click at [272, 357] on button at bounding box center [259, 355] width 51 height 36
click at [419, 37] on link "Track · 27" at bounding box center [388, 33] width 59 height 16
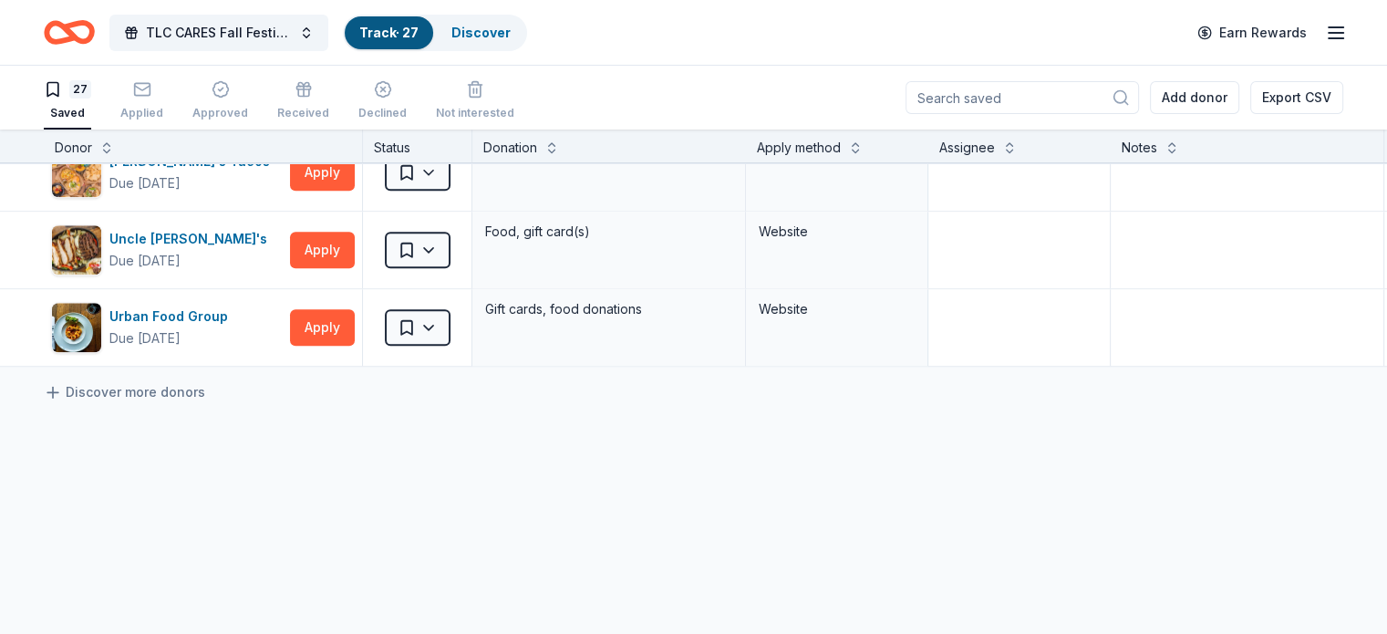
scroll to position [1904, 0]
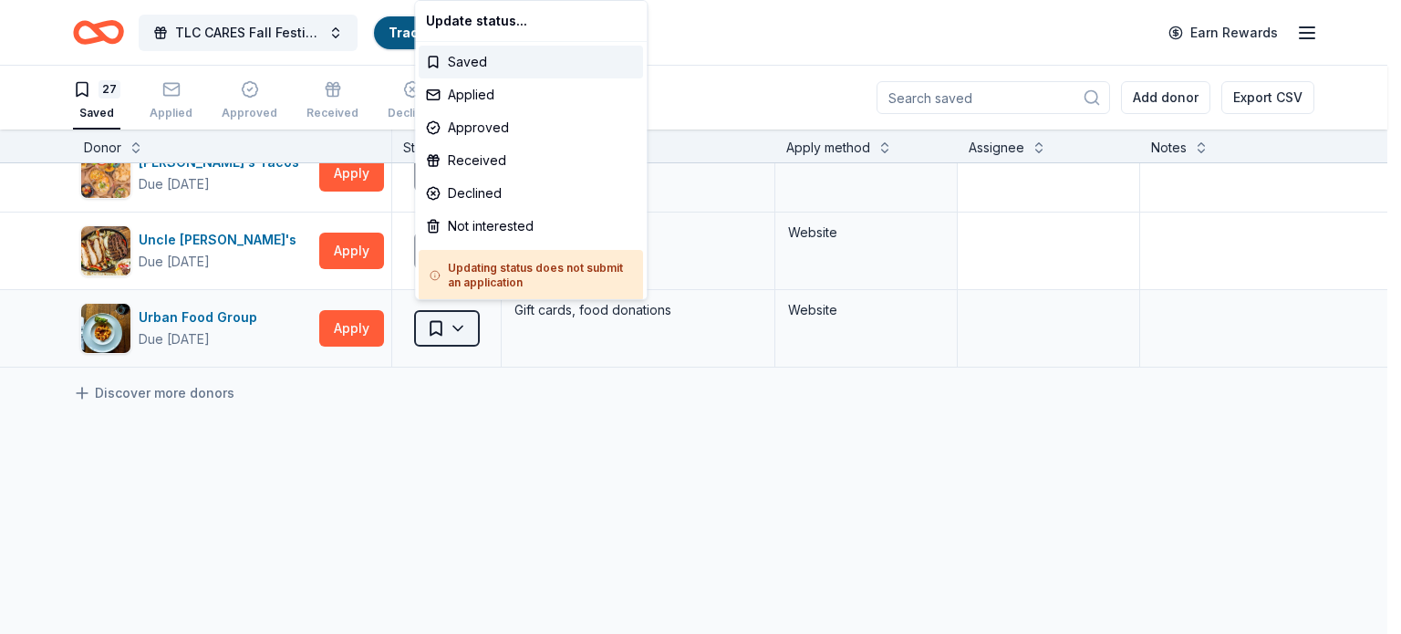
click at [466, 329] on html "TLC CARES Fall Festival and Staff Appreciation Track · 27 Discover Earn Rewards…" at bounding box center [700, 317] width 1401 height 634
click at [506, 223] on div "Not interested" at bounding box center [531, 226] width 224 height 33
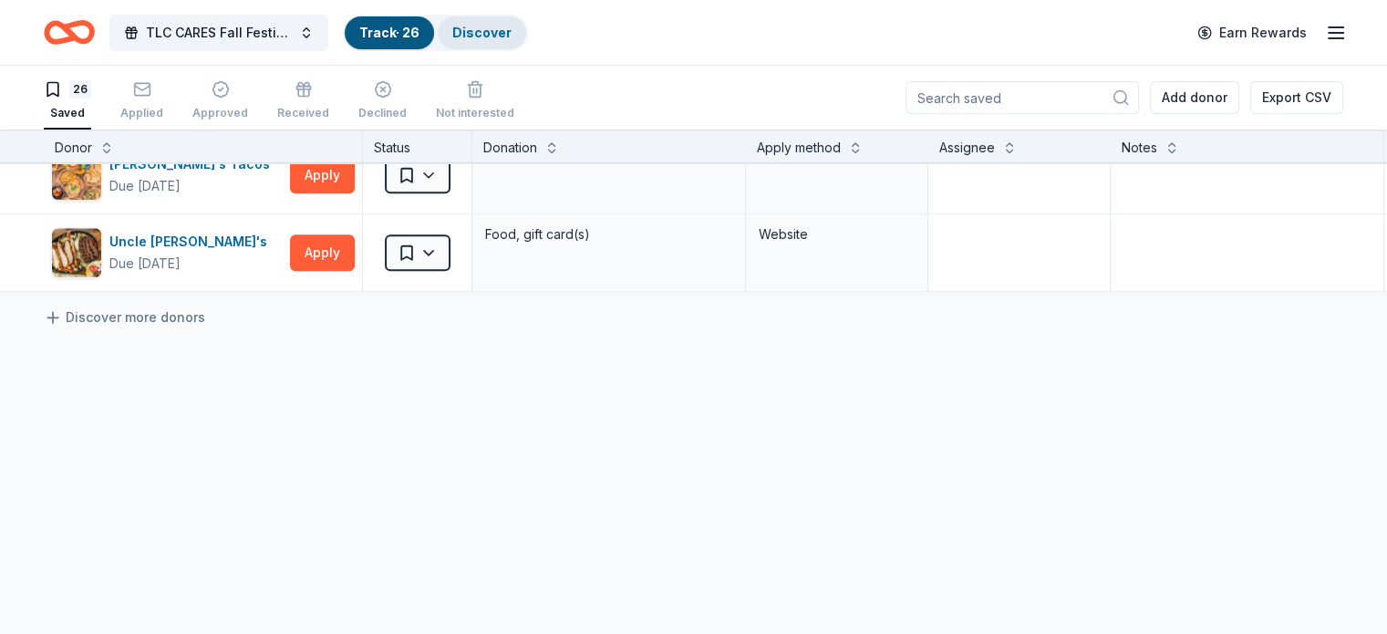
click at [526, 22] on div "Discover" at bounding box center [482, 32] width 88 height 33
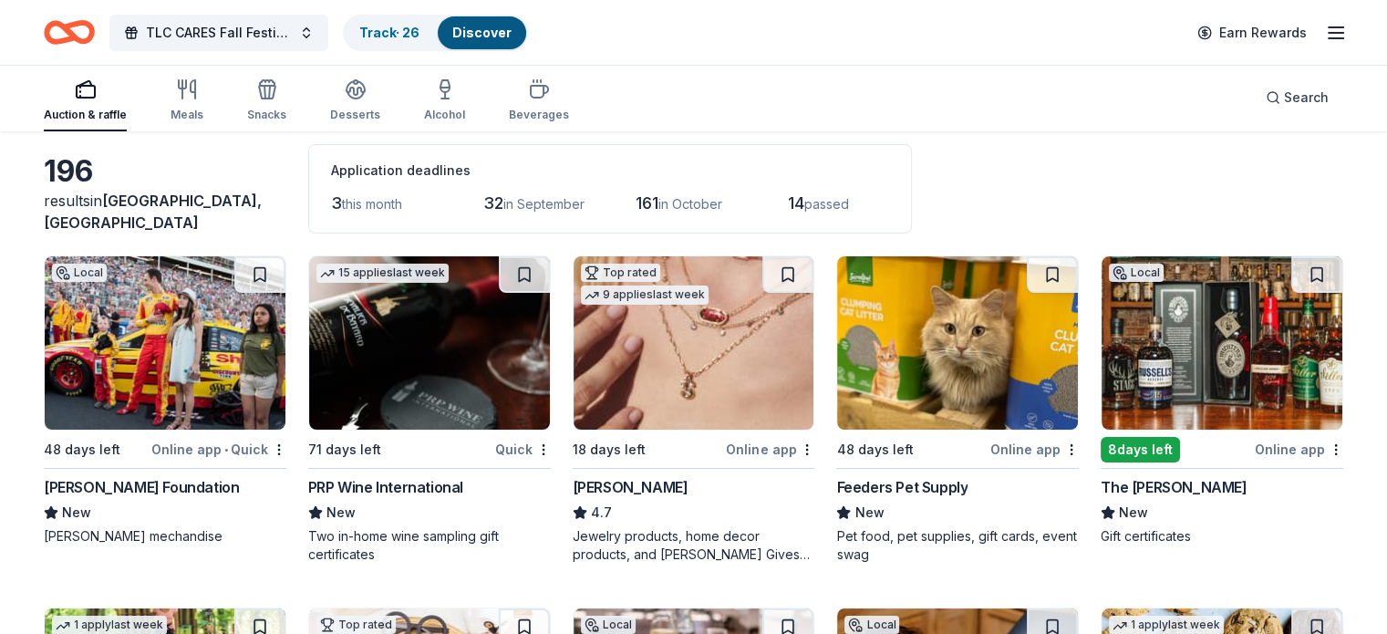
scroll to position [82, 0]
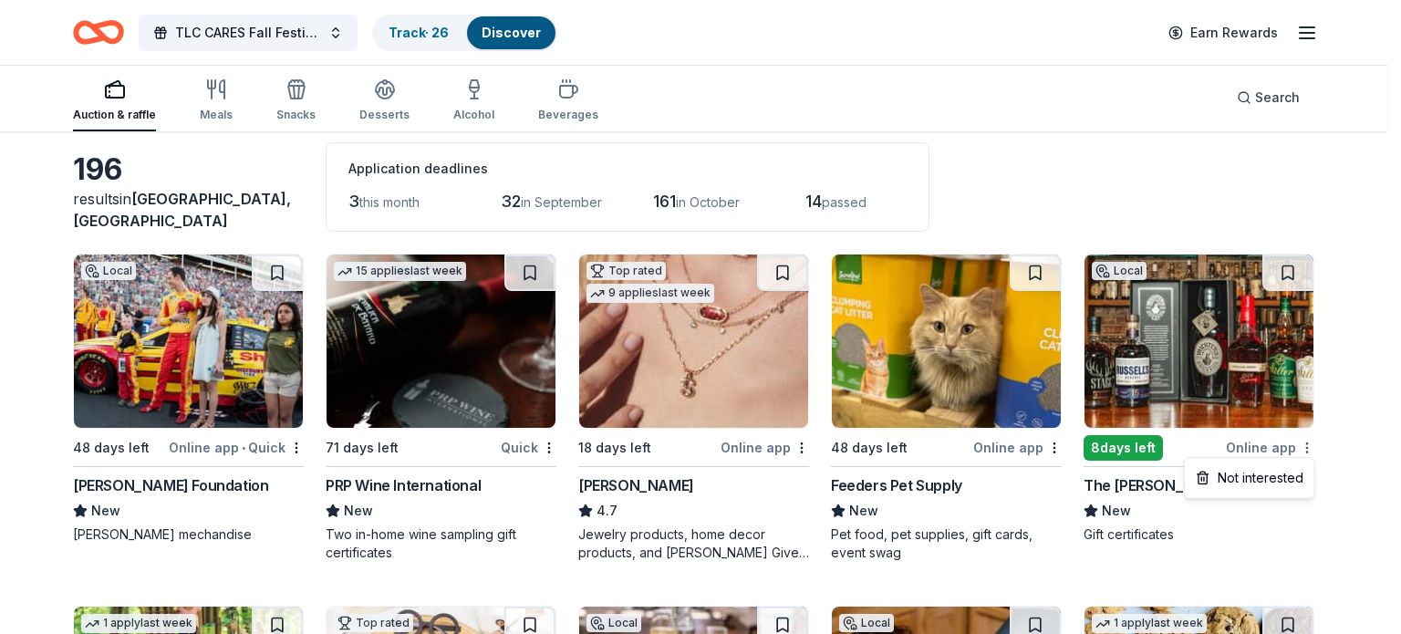
click at [1309, 447] on html "TLC CARES Fall Festival and Staff Appreciation Track · 26 Discover Earn Rewards…" at bounding box center [700, 235] width 1401 height 634
click at [798, 443] on html "TLC CARES Fall Festival and Staff Appreciation Track · 26 Discover Earn Rewards…" at bounding box center [700, 235] width 1401 height 634
click at [799, 452] on html "TLC CARES Fall Festival and Staff Appreciation Track · 26 Discover Earn Rewards…" at bounding box center [700, 235] width 1401 height 634
click at [766, 484] on div "Not interested" at bounding box center [744, 478] width 122 height 33
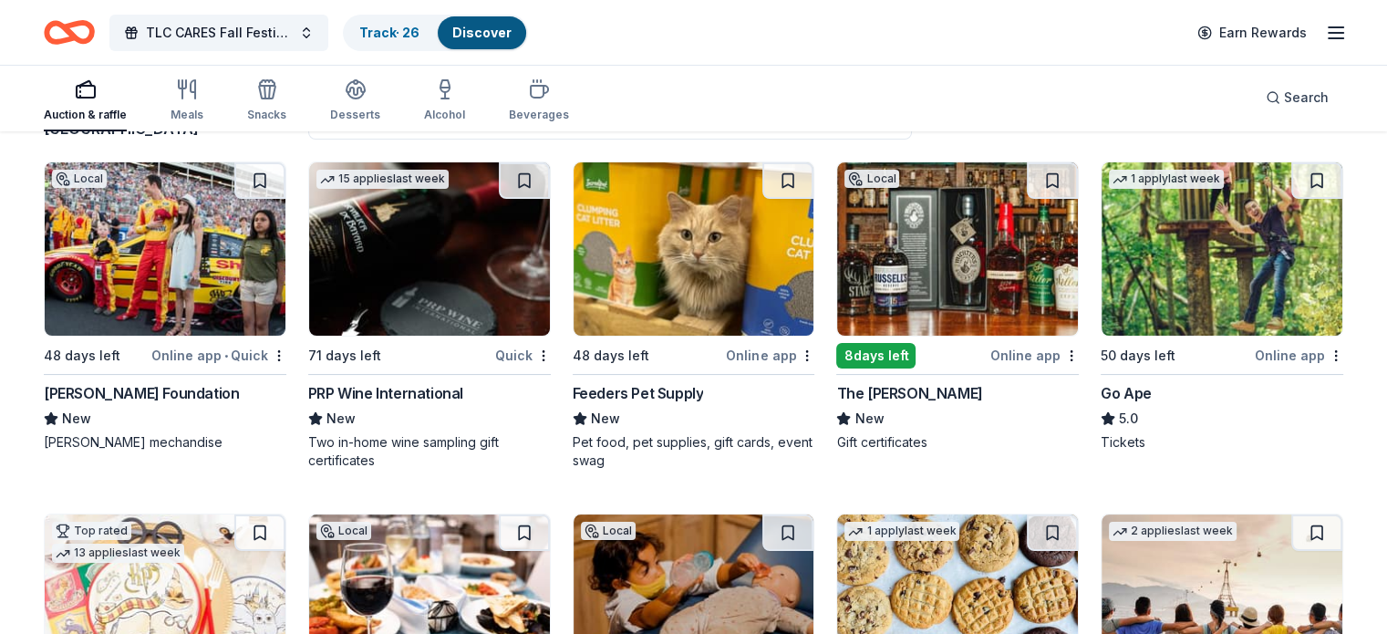
scroll to position [175, 0]
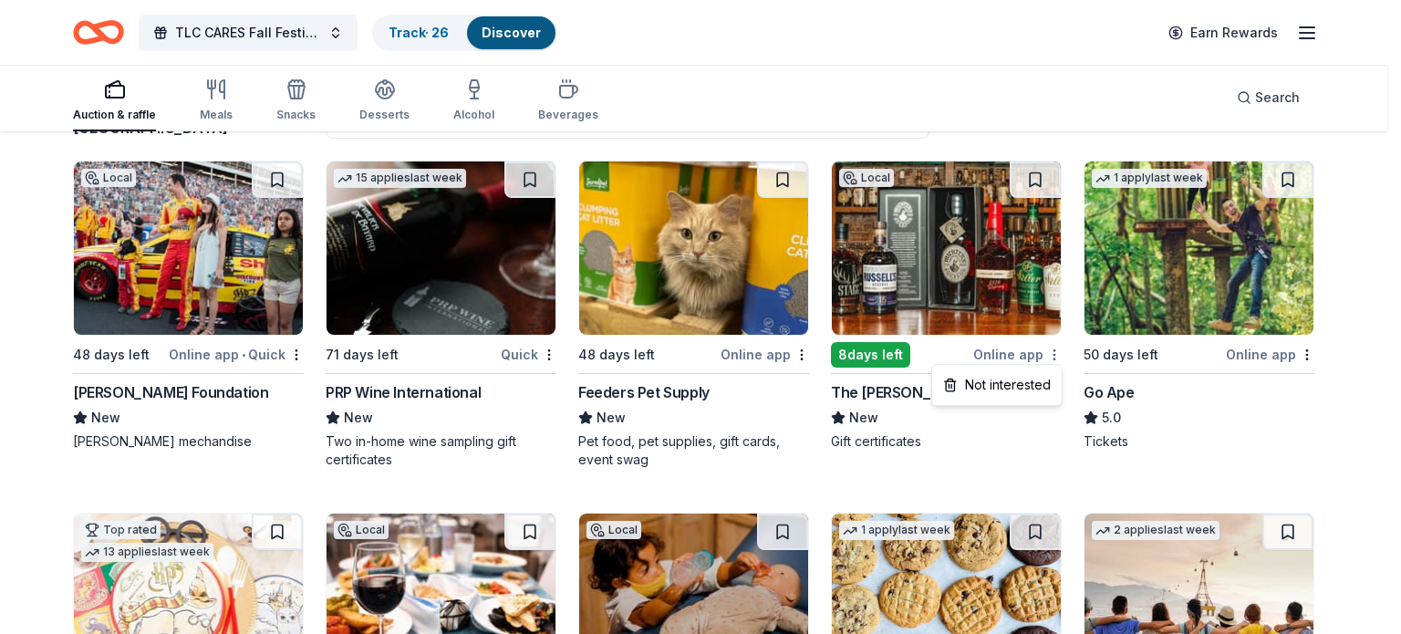
click at [1055, 357] on html "TLC CARES Fall Festival and Staff Appreciation Track · 26 Discover Earn Rewards…" at bounding box center [700, 142] width 1401 height 634
click at [1034, 393] on div "Not interested" at bounding box center [997, 385] width 122 height 33
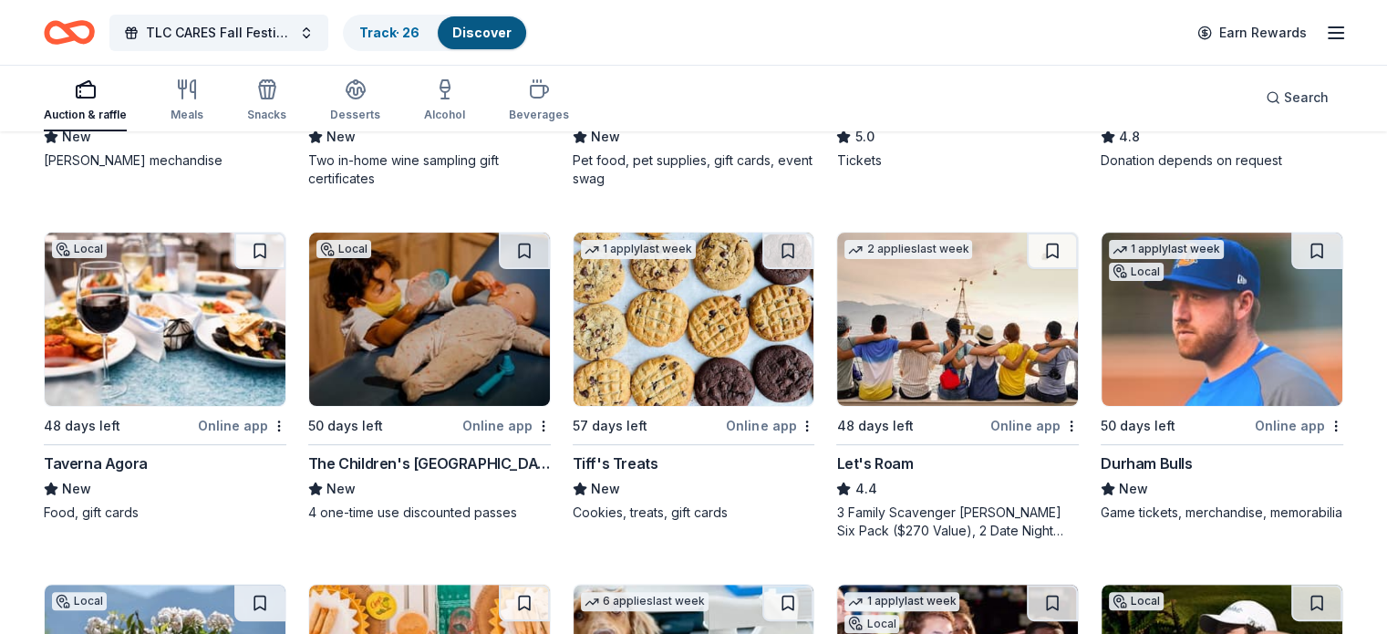
scroll to position [458, 0]
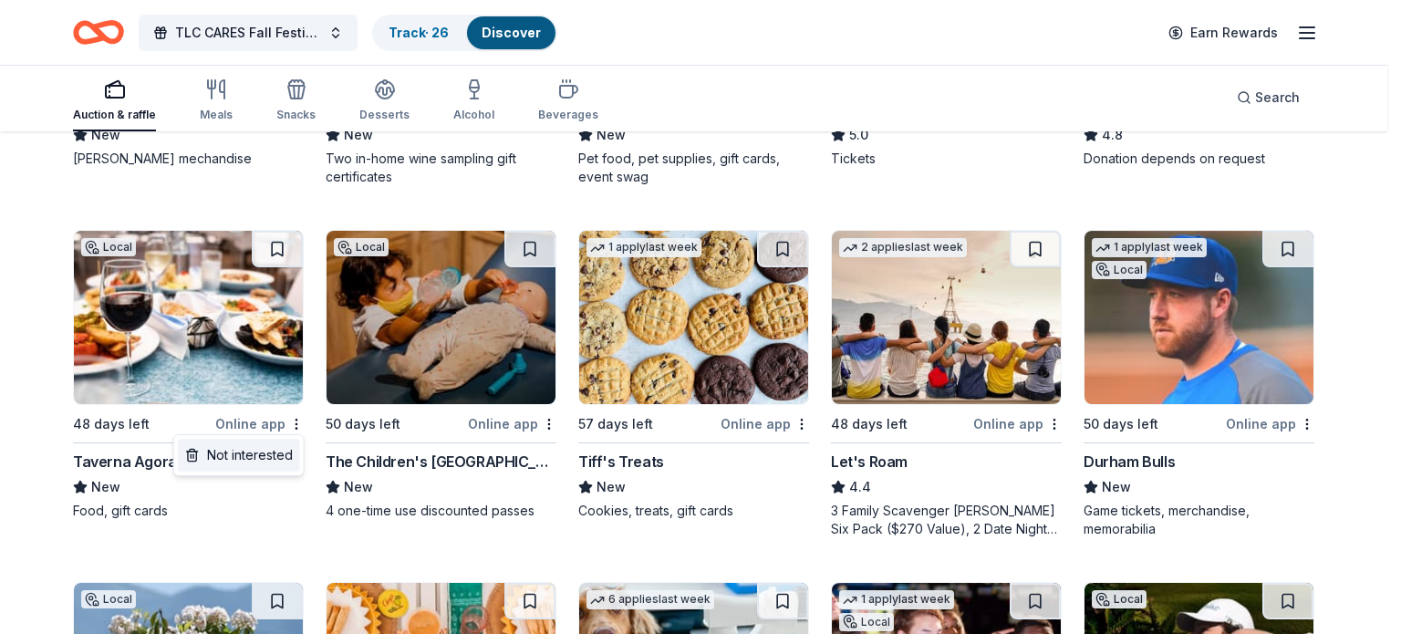
click at [277, 459] on div "Not interested" at bounding box center [239, 455] width 122 height 33
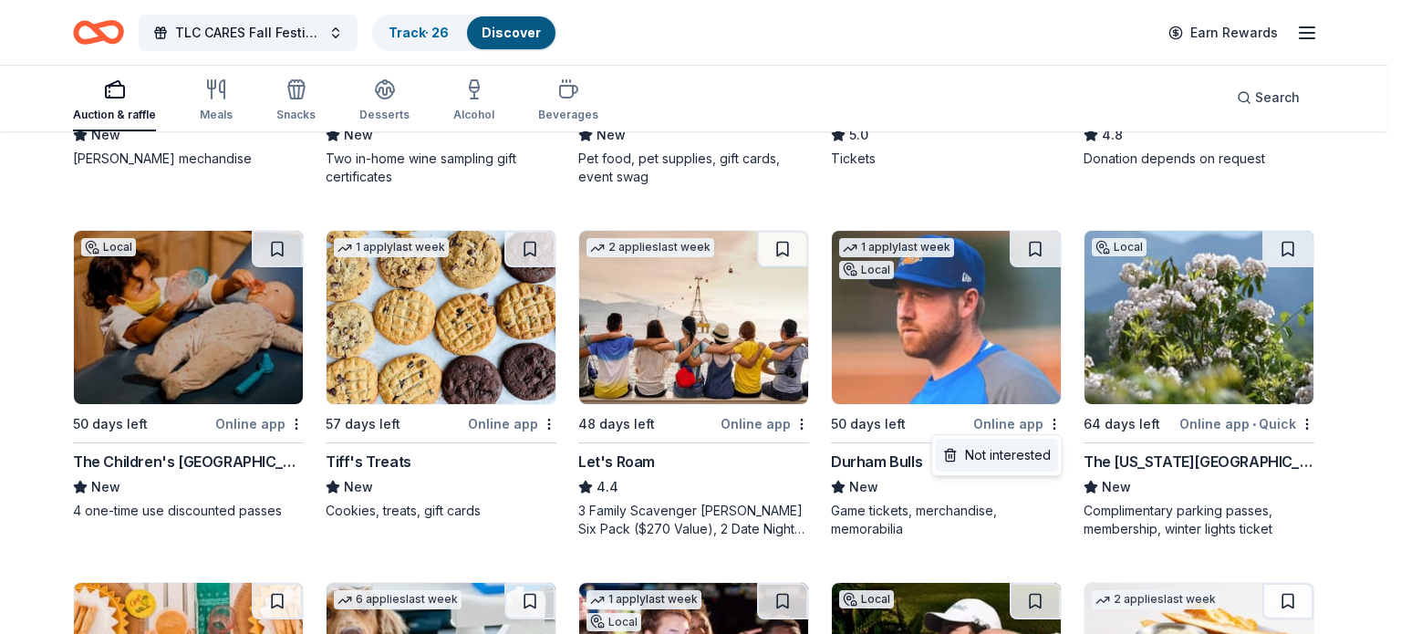
click at [1018, 452] on div "Not interested" at bounding box center [997, 455] width 122 height 33
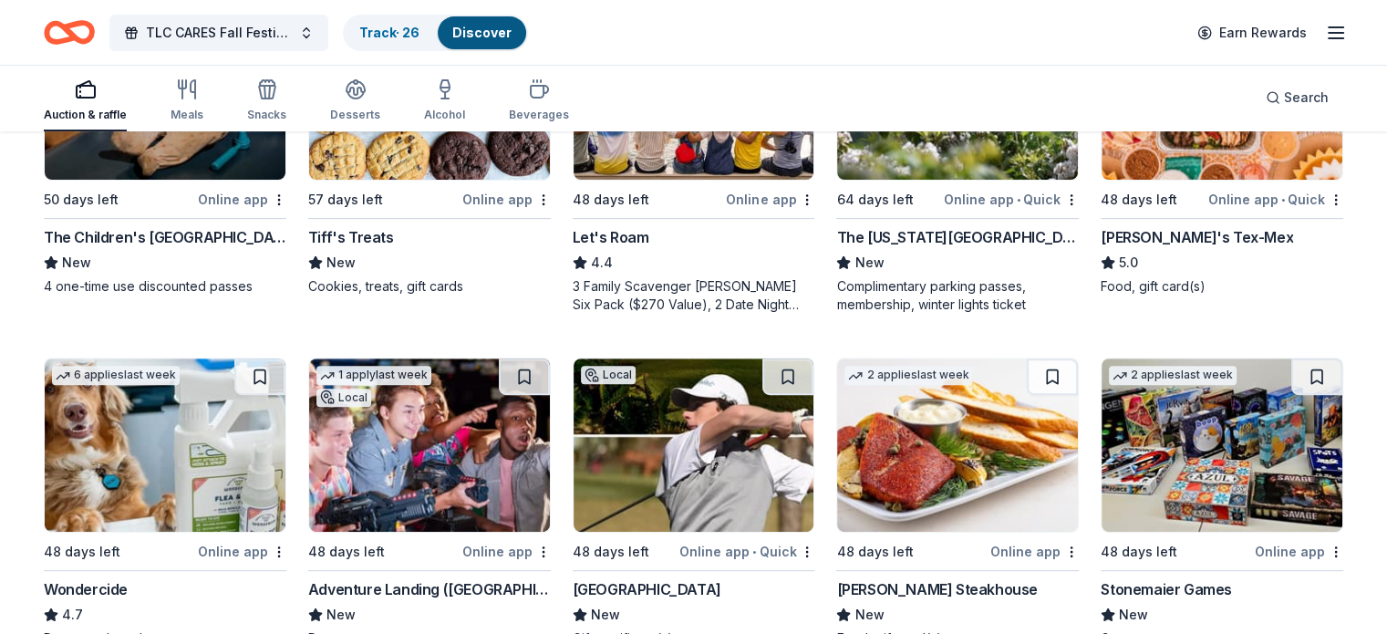
scroll to position [682, 0]
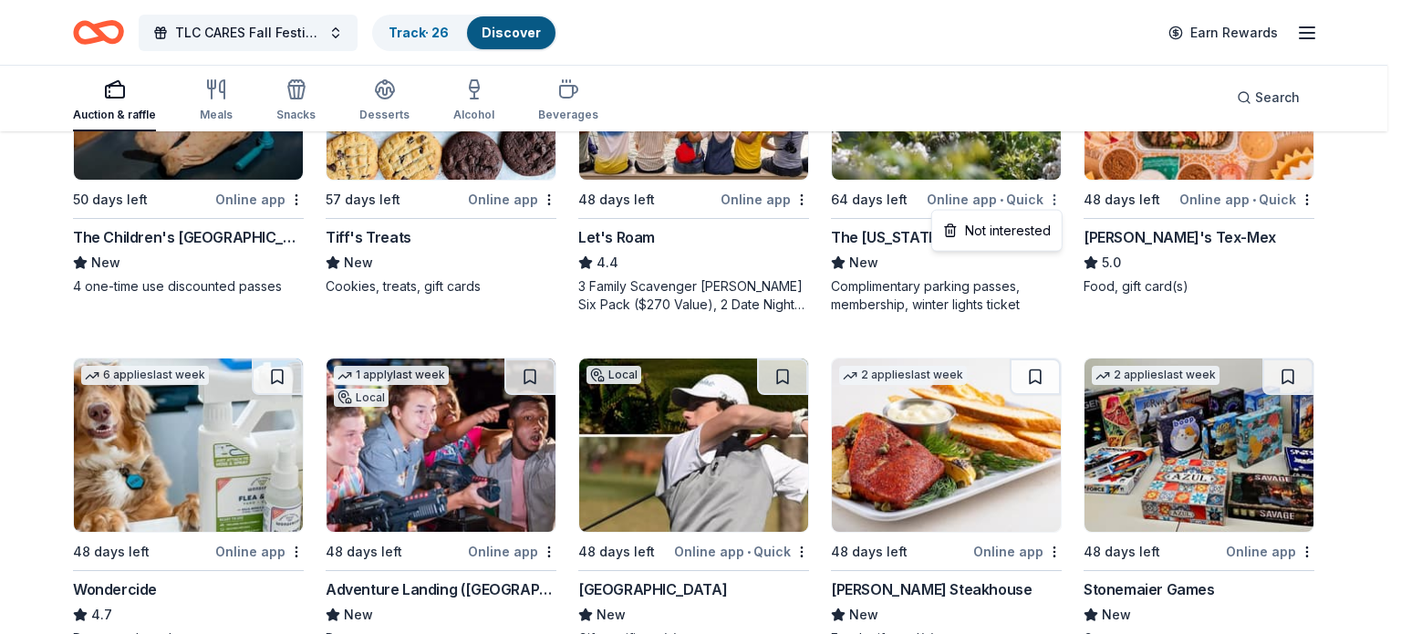
click at [1027, 225] on div "Not interested" at bounding box center [997, 230] width 122 height 33
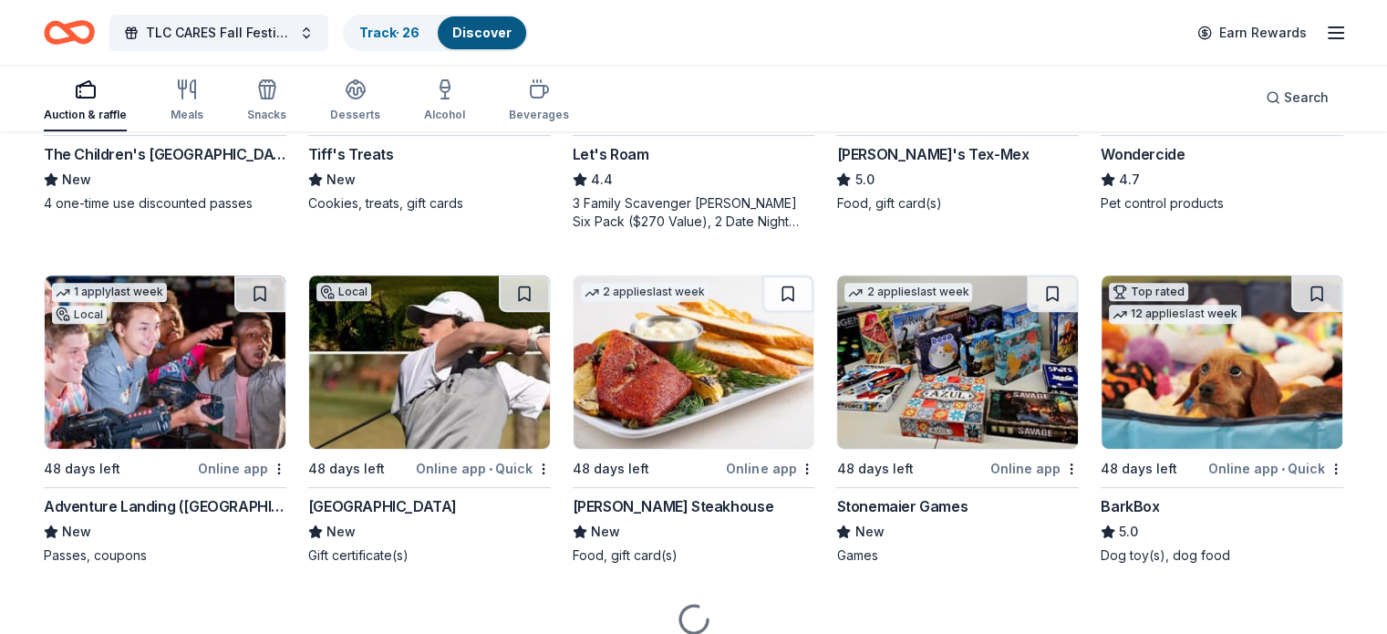
scroll to position [768, 0]
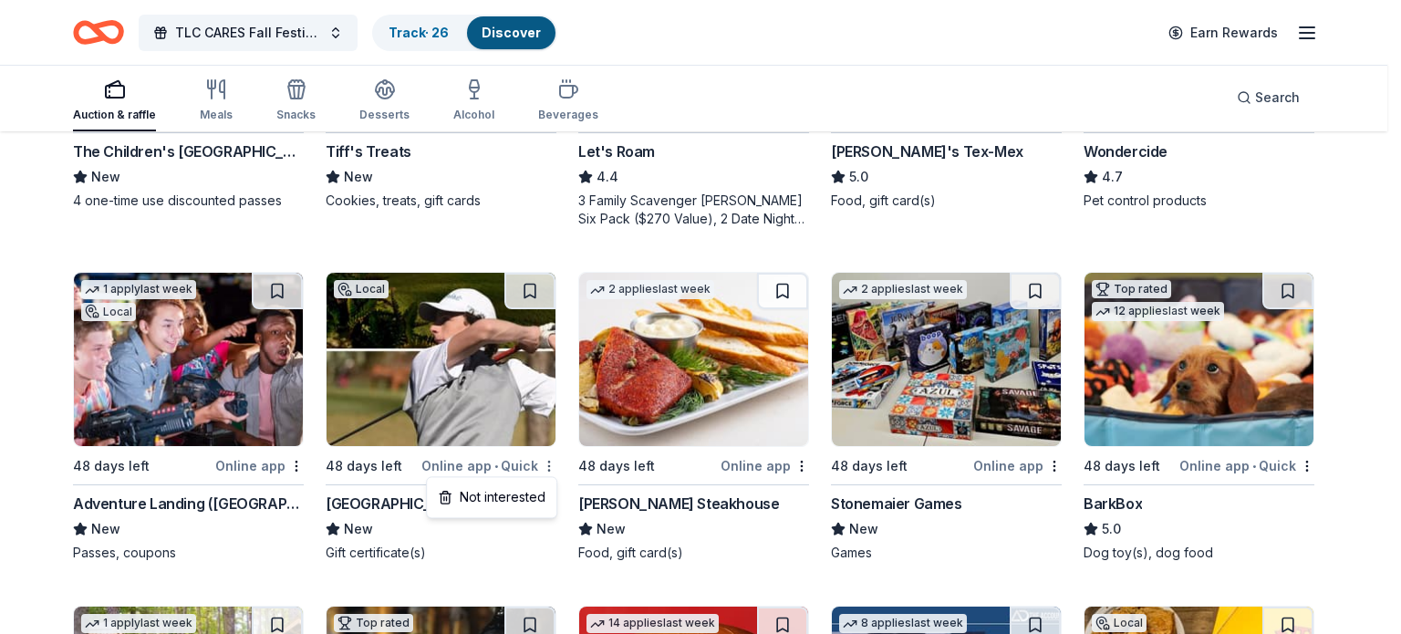
click at [512, 503] on div "Not interested" at bounding box center [492, 497] width 122 height 33
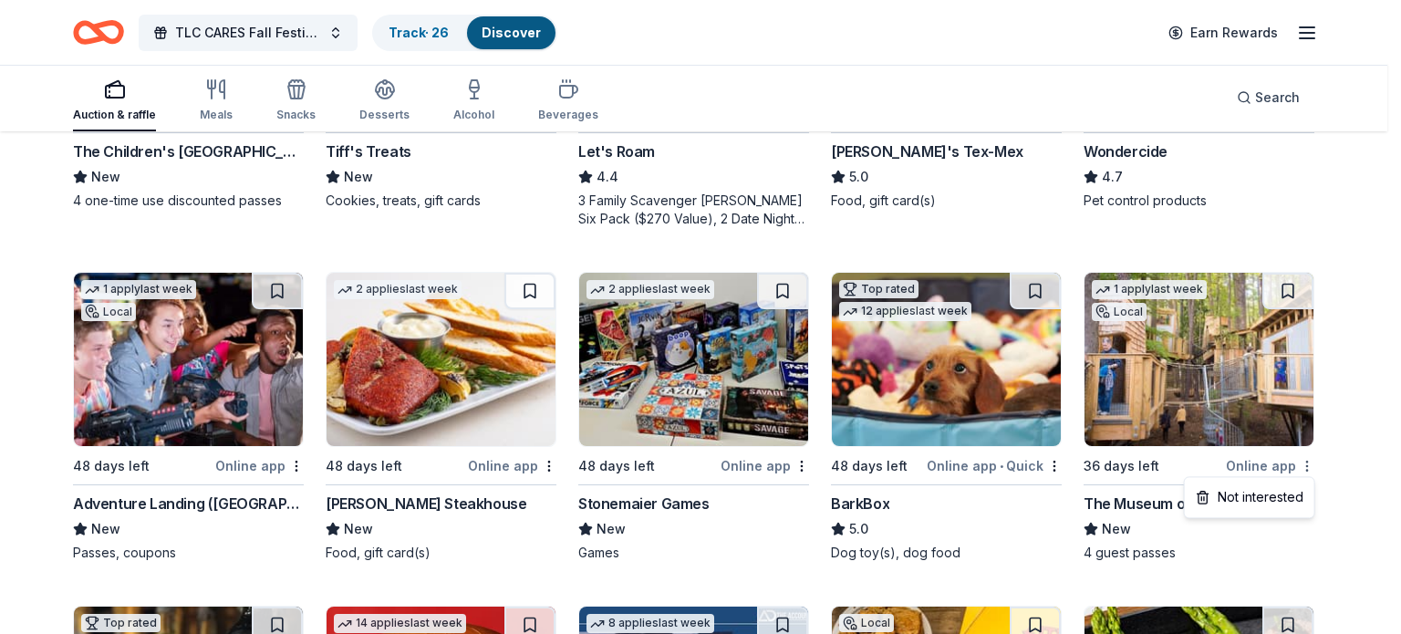
click at [1281, 495] on div "Not interested" at bounding box center [1250, 497] width 122 height 33
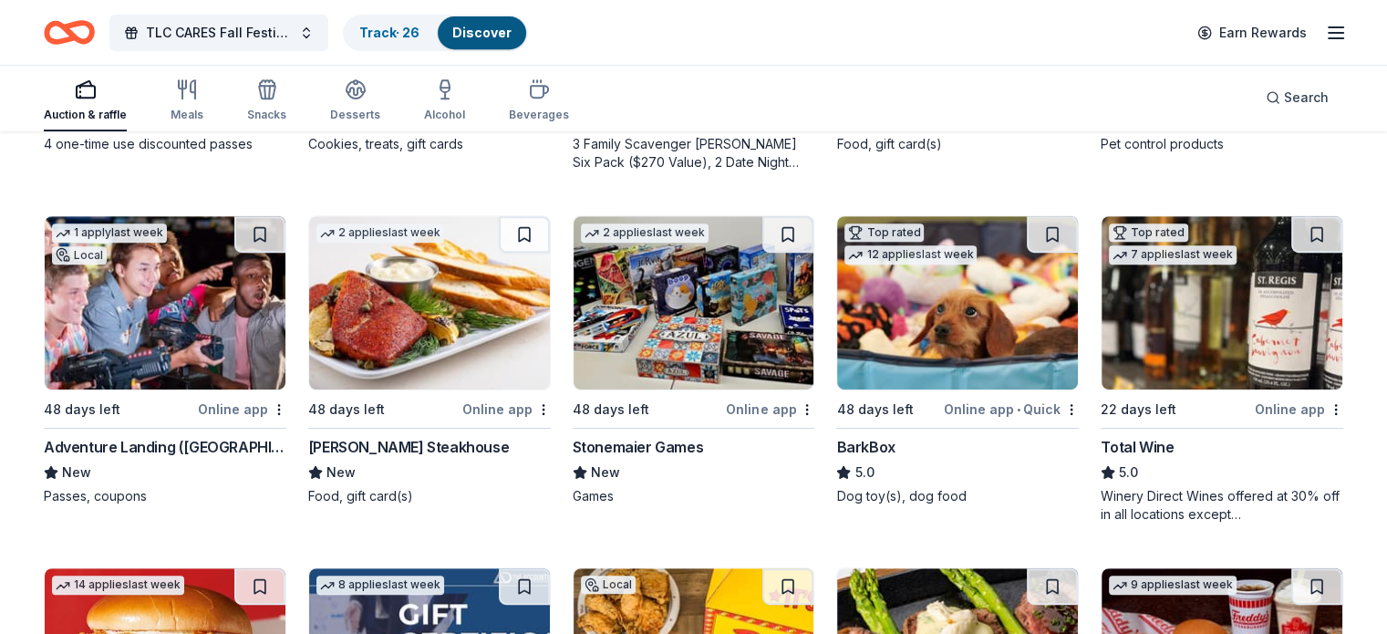
scroll to position [821, 0]
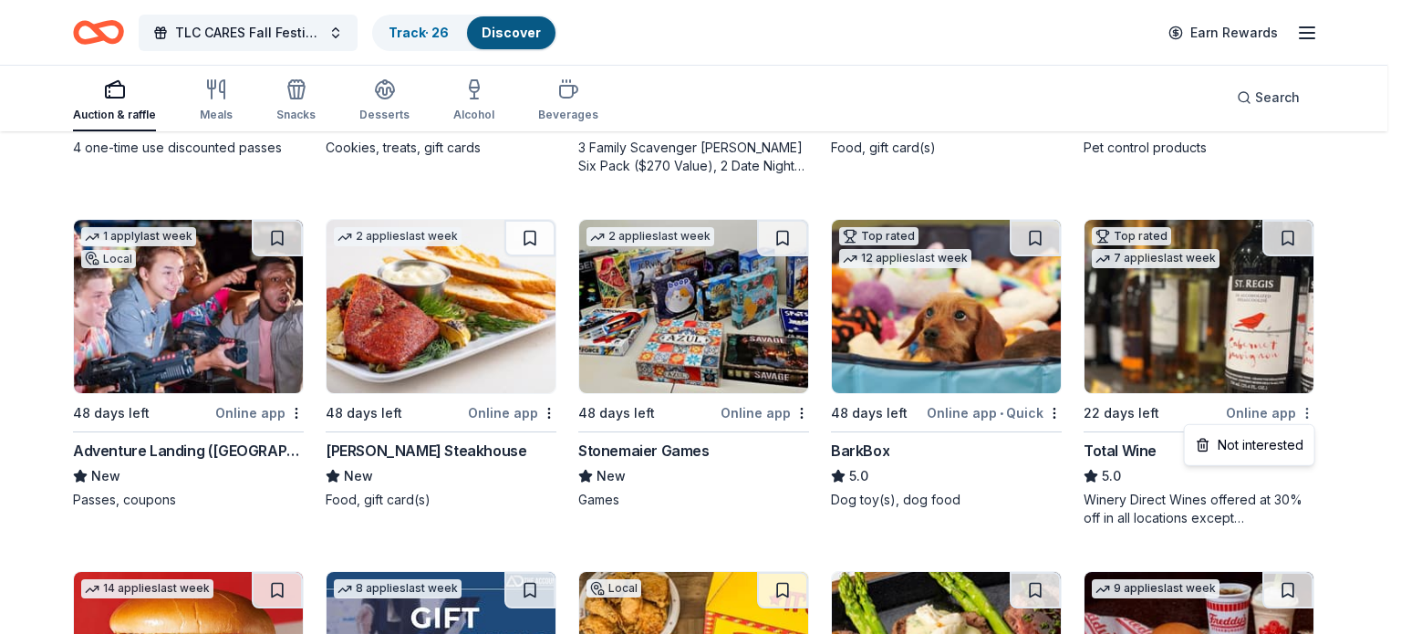
click at [1233, 452] on div "Not interested" at bounding box center [1250, 445] width 122 height 33
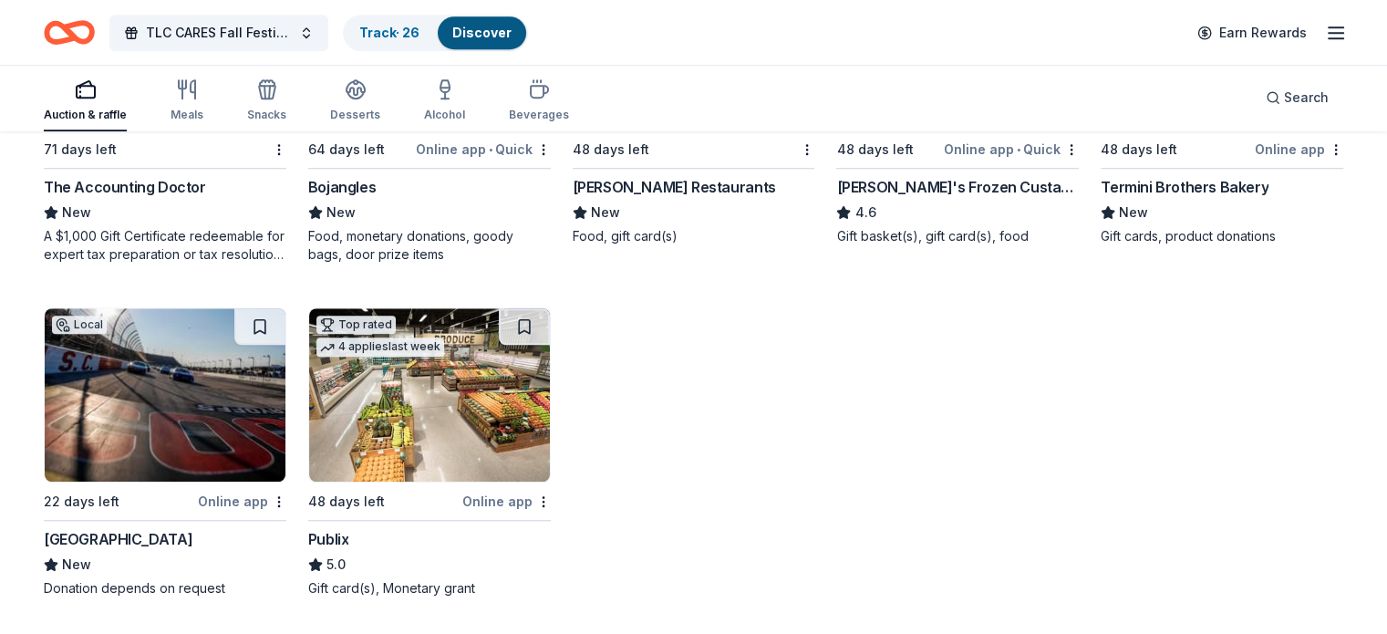
scroll to position [1547, 0]
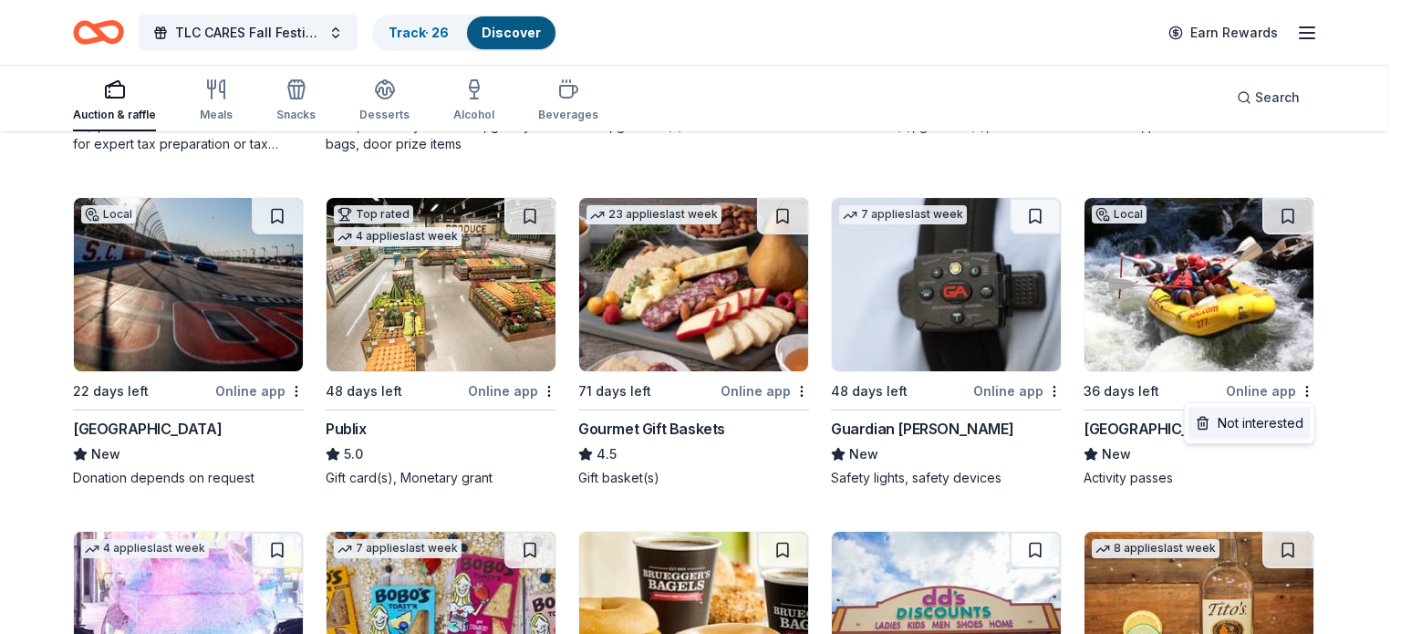
click at [1280, 421] on div "Not interested" at bounding box center [1250, 423] width 122 height 33
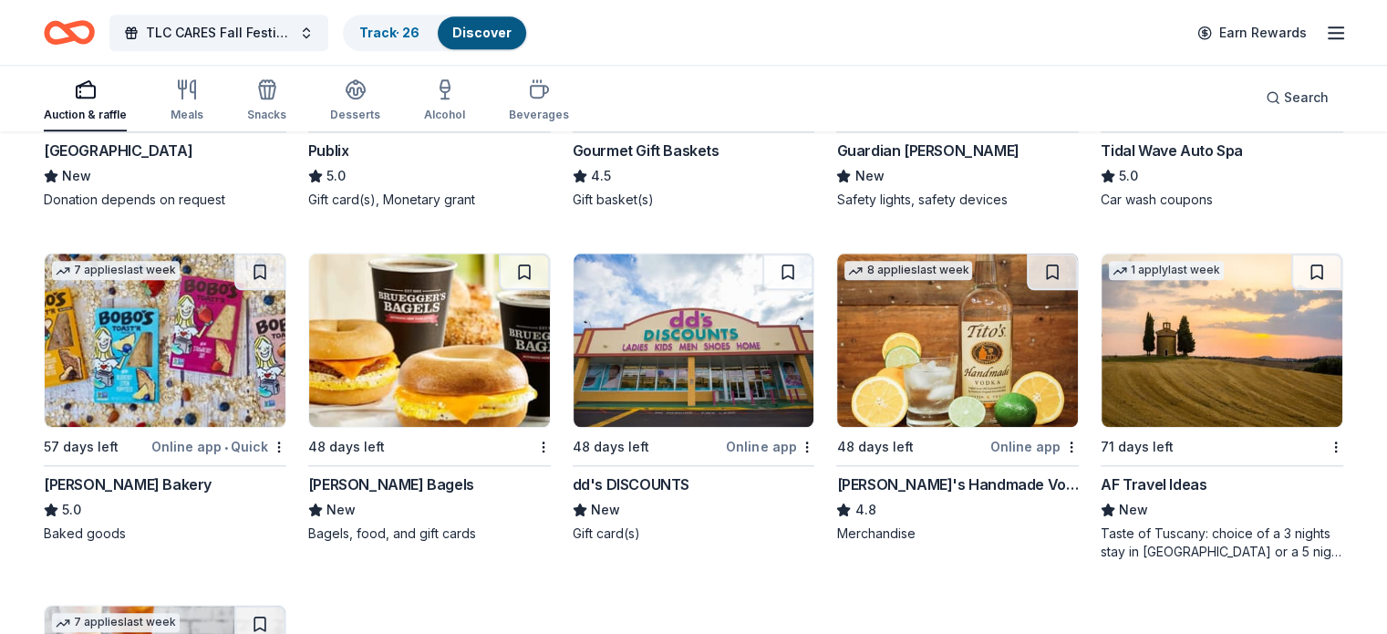
scroll to position [1828, 0]
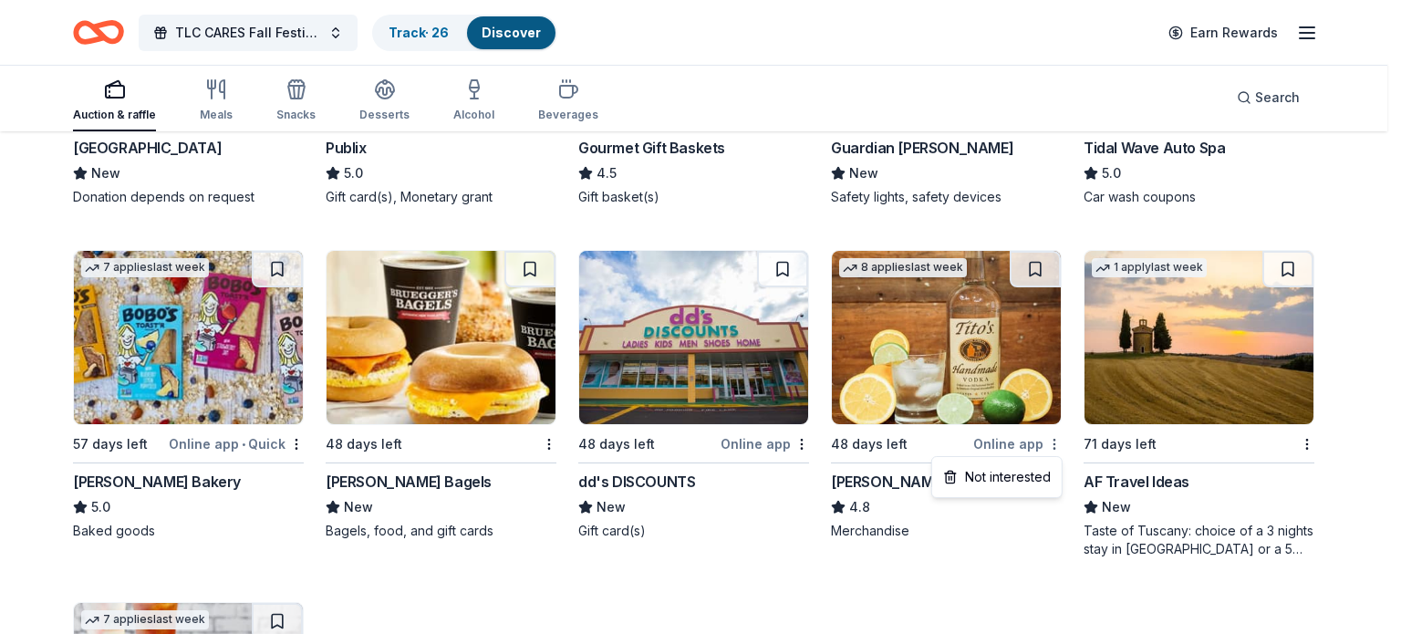
click at [1031, 490] on div "Not interested" at bounding box center [997, 477] width 122 height 33
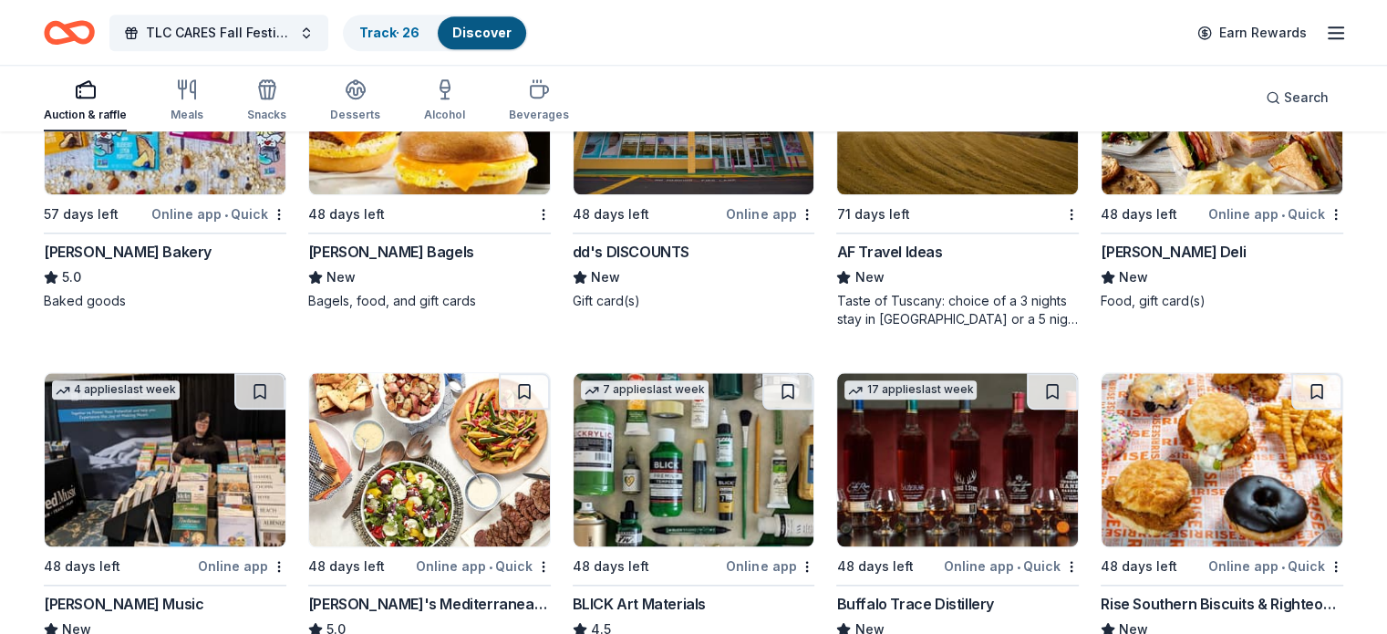
scroll to position [2054, 0]
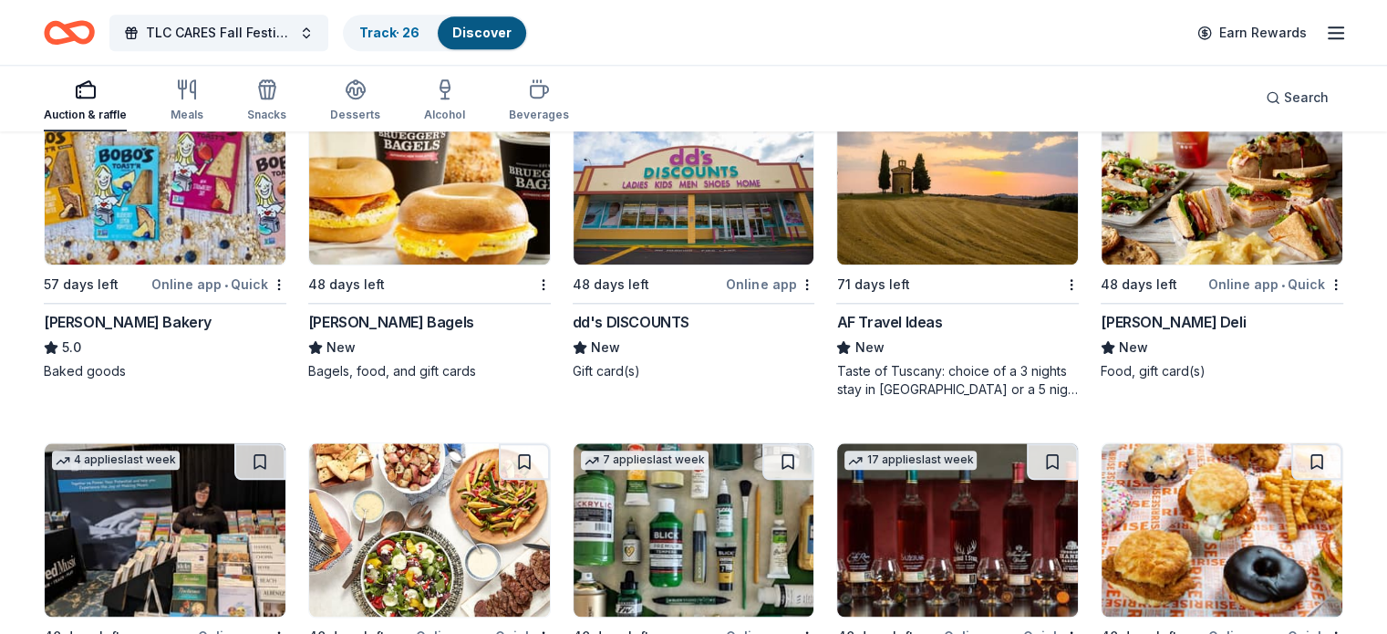
scroll to position [1985, 0]
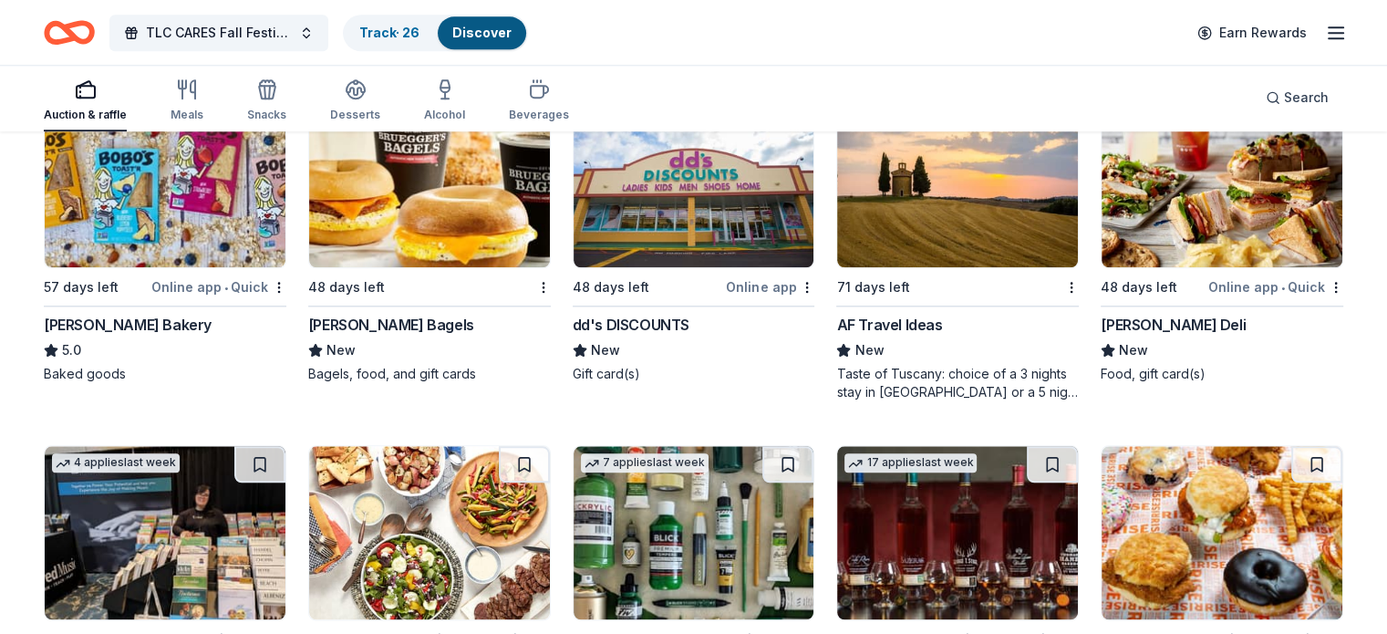
click at [972, 201] on img at bounding box center [957, 180] width 241 height 173
click at [1061, 290] on div at bounding box center [1070, 286] width 18 height 23
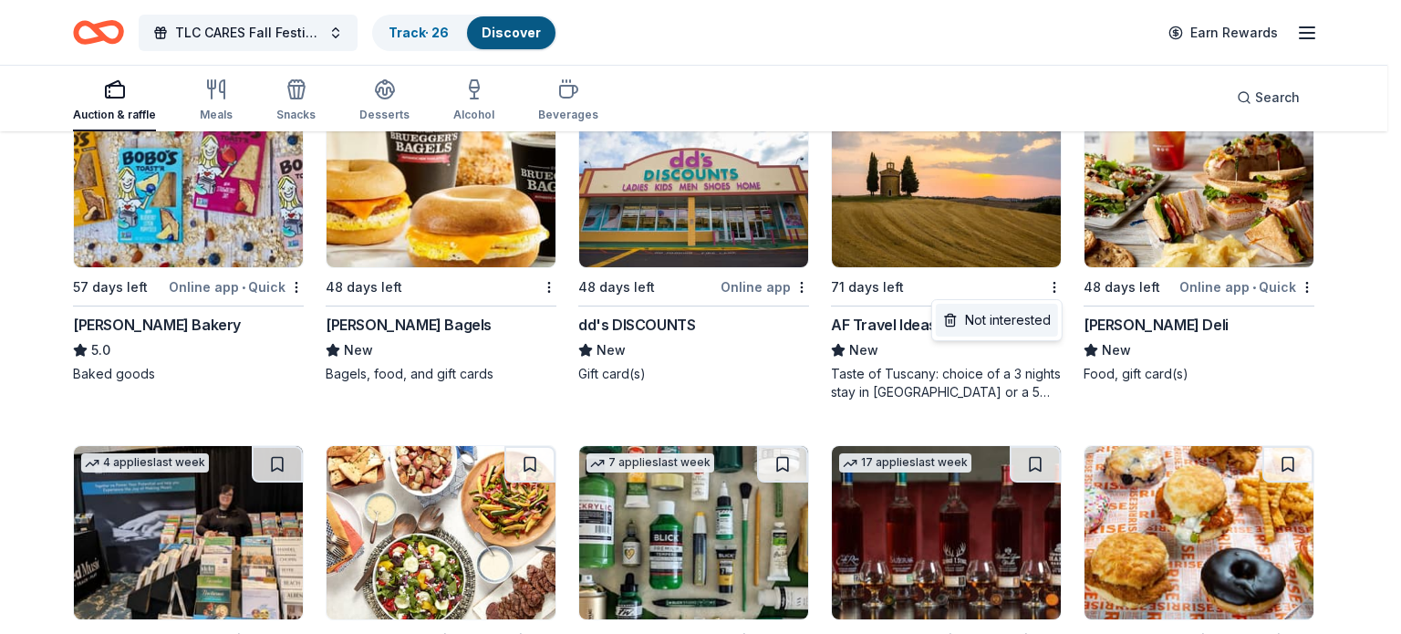
click at [1018, 311] on div "Not interested" at bounding box center [997, 320] width 122 height 33
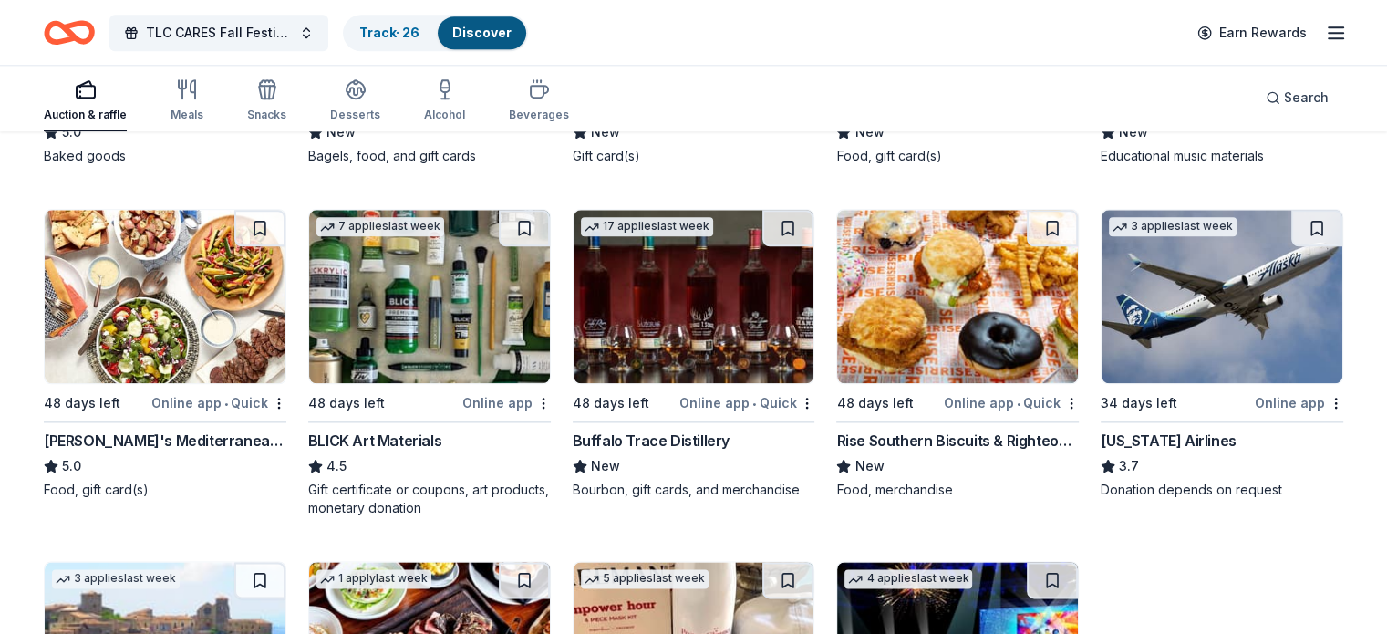
scroll to position [2204, 0]
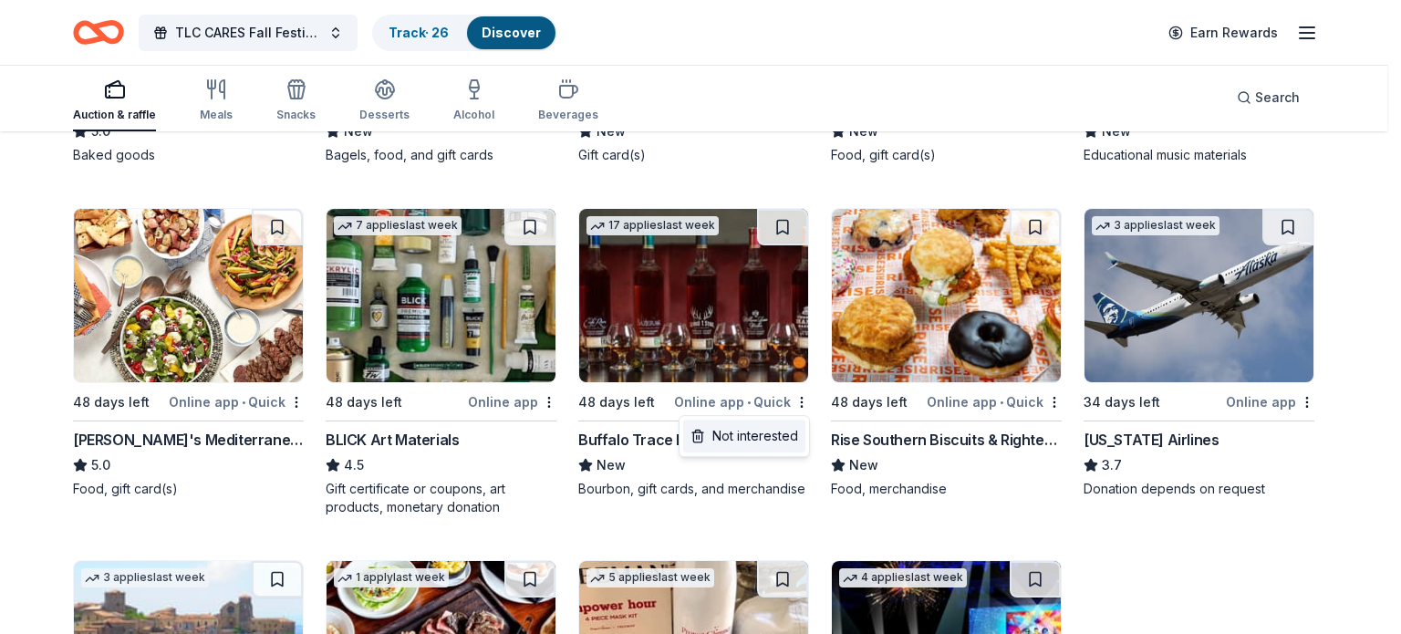
click at [787, 432] on div "Not interested" at bounding box center [744, 436] width 122 height 33
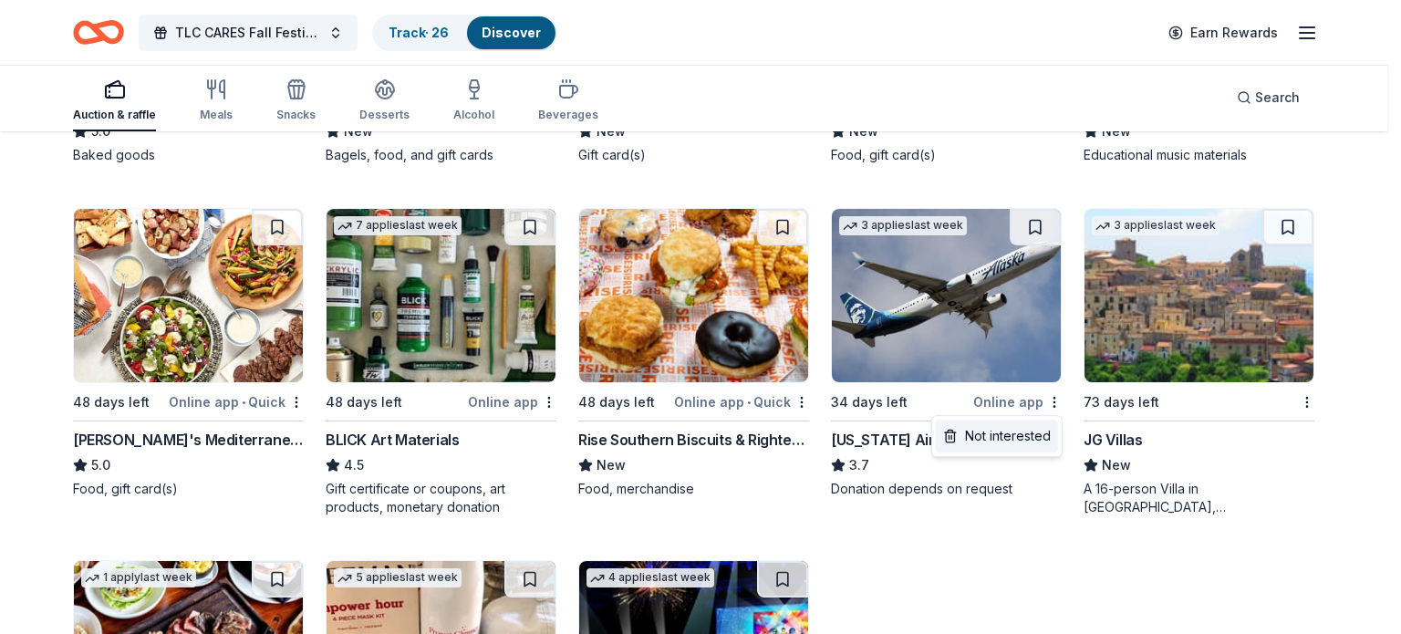
click at [1004, 441] on div "Not interested" at bounding box center [997, 436] width 122 height 33
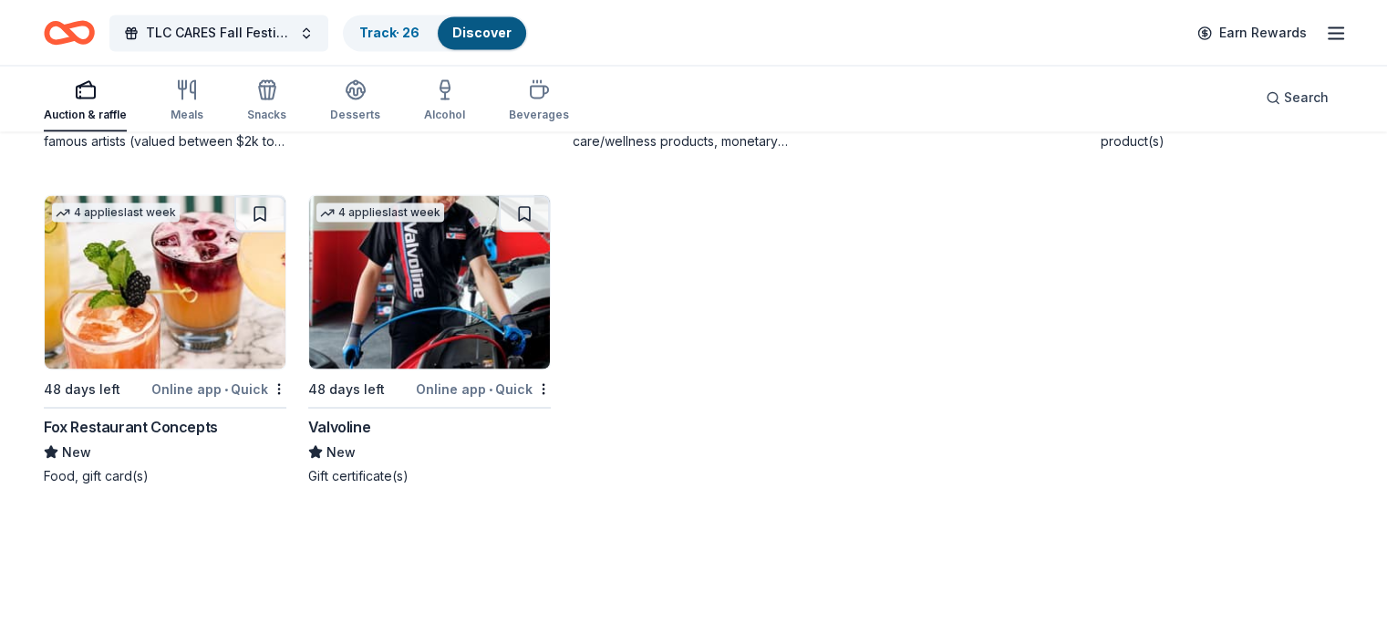
scroll to position [3277, 0]
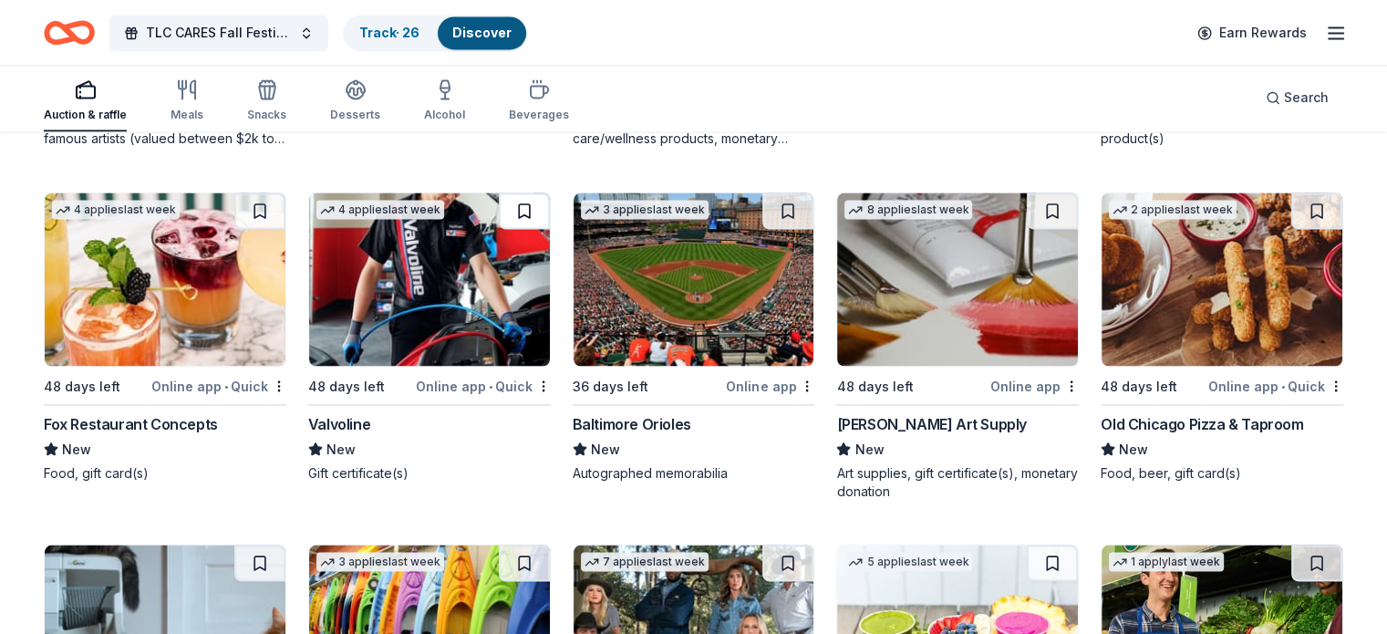
click at [525, 217] on button at bounding box center [524, 210] width 51 height 36
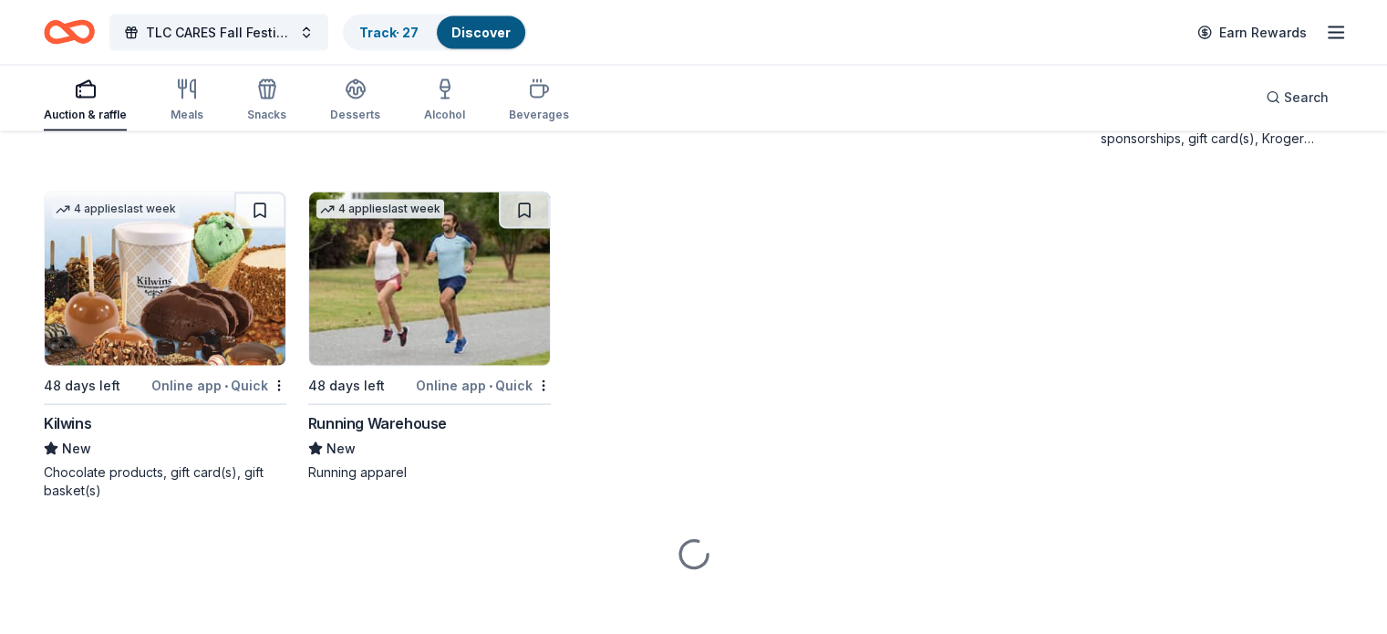
scroll to position [3985, 0]
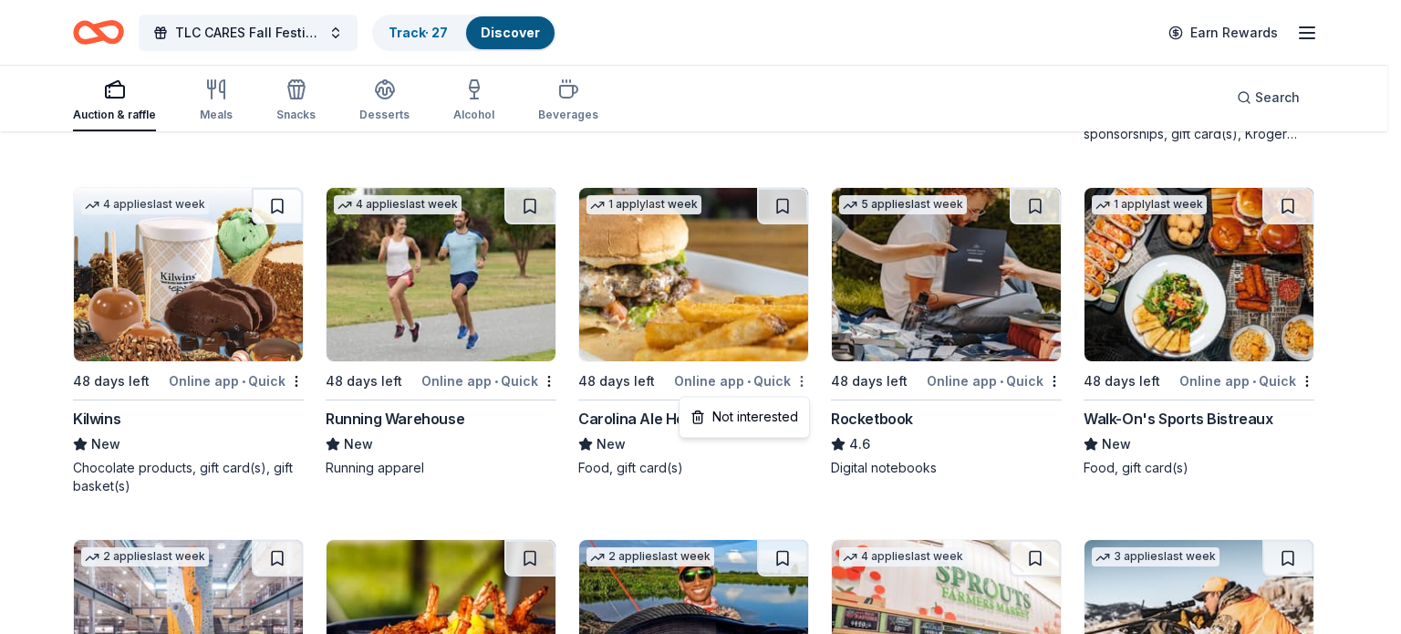
click at [777, 417] on div "Not interested" at bounding box center [744, 416] width 122 height 33
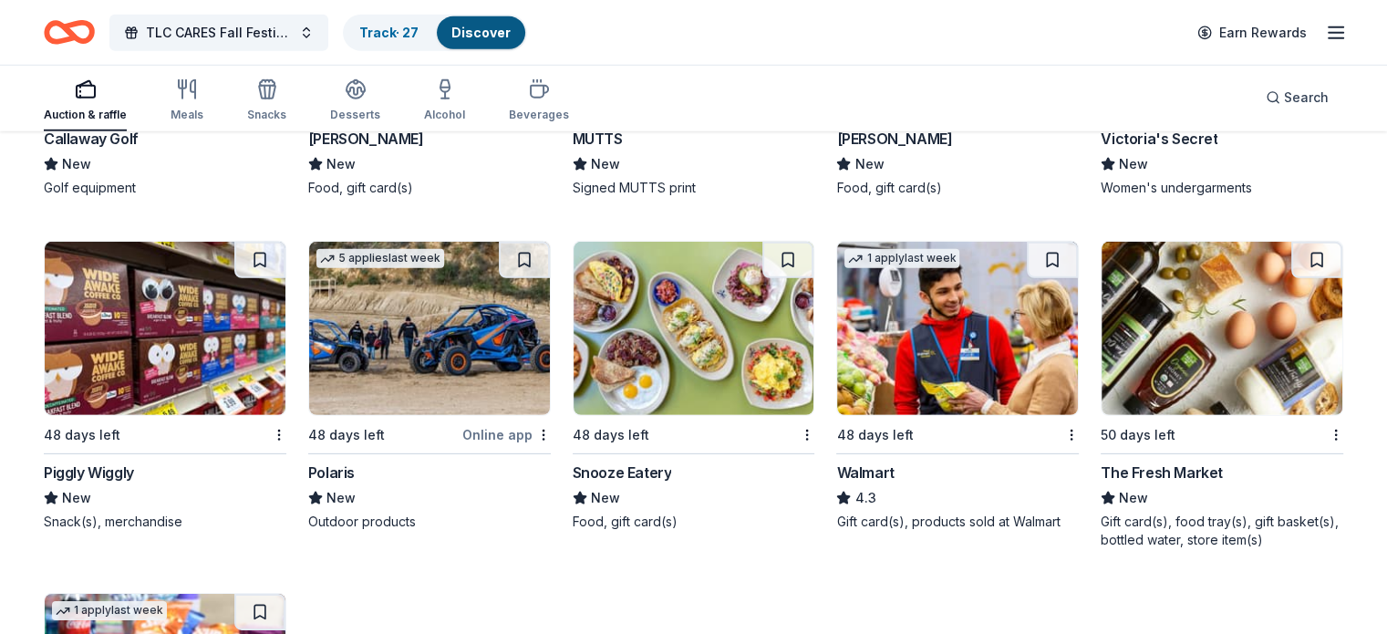
scroll to position [5619, 0]
click at [1029, 278] on button at bounding box center [1052, 260] width 51 height 36
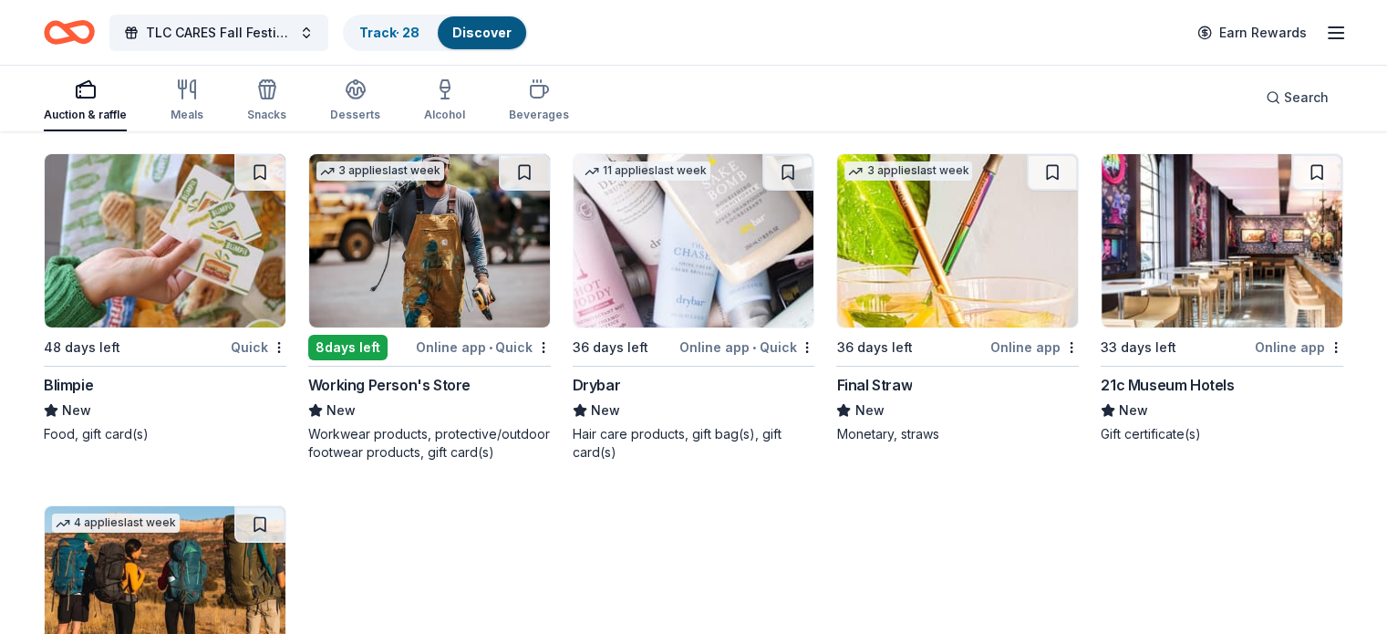
scroll to position [6393, 0]
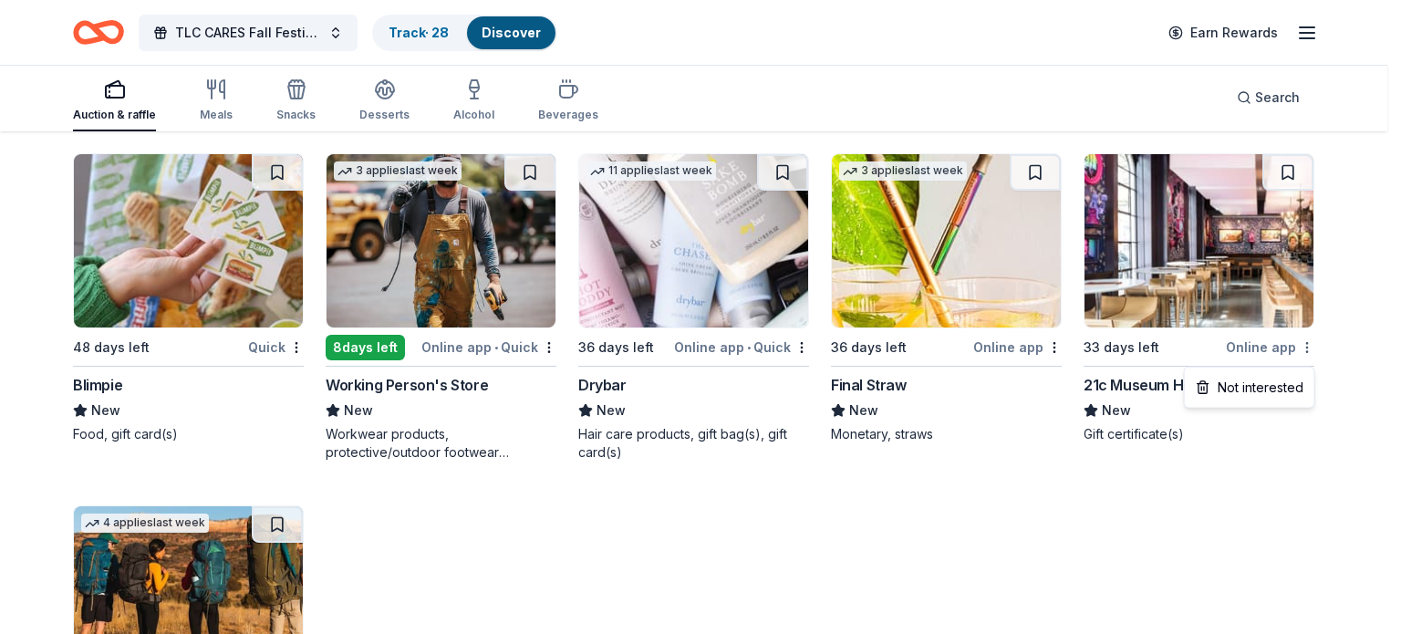
click at [1246, 389] on div "Not interested" at bounding box center [1250, 387] width 122 height 33
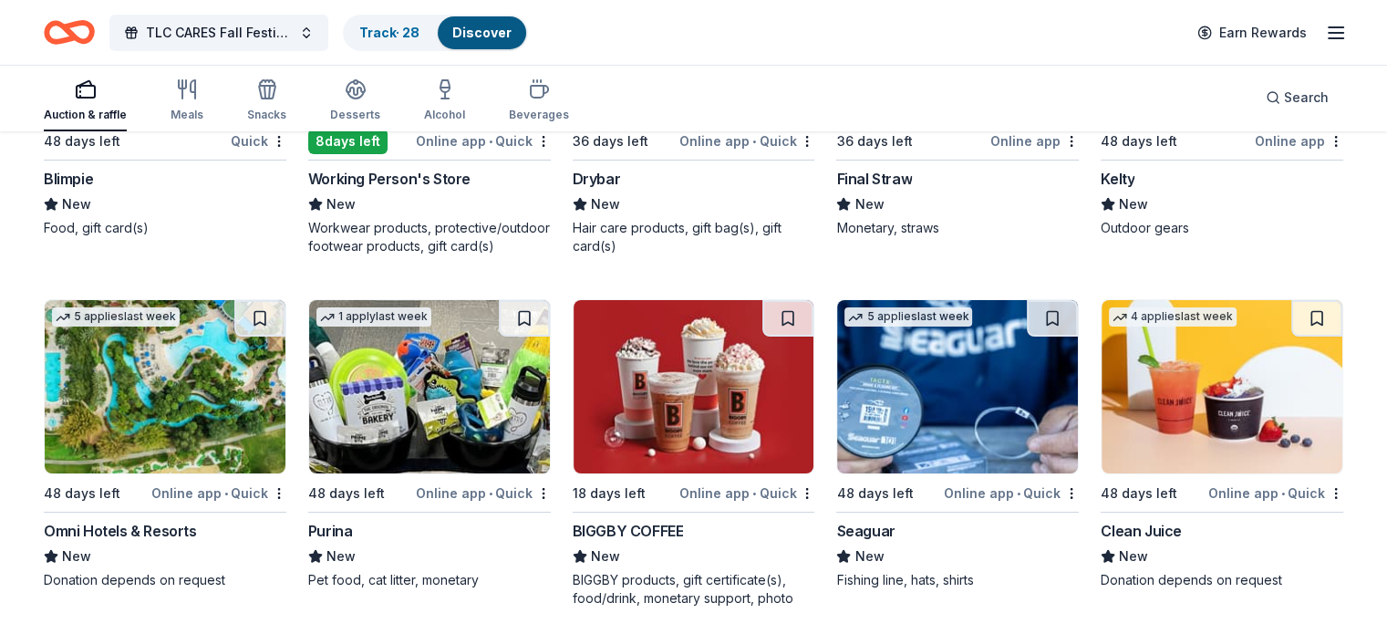
scroll to position [6601, 0]
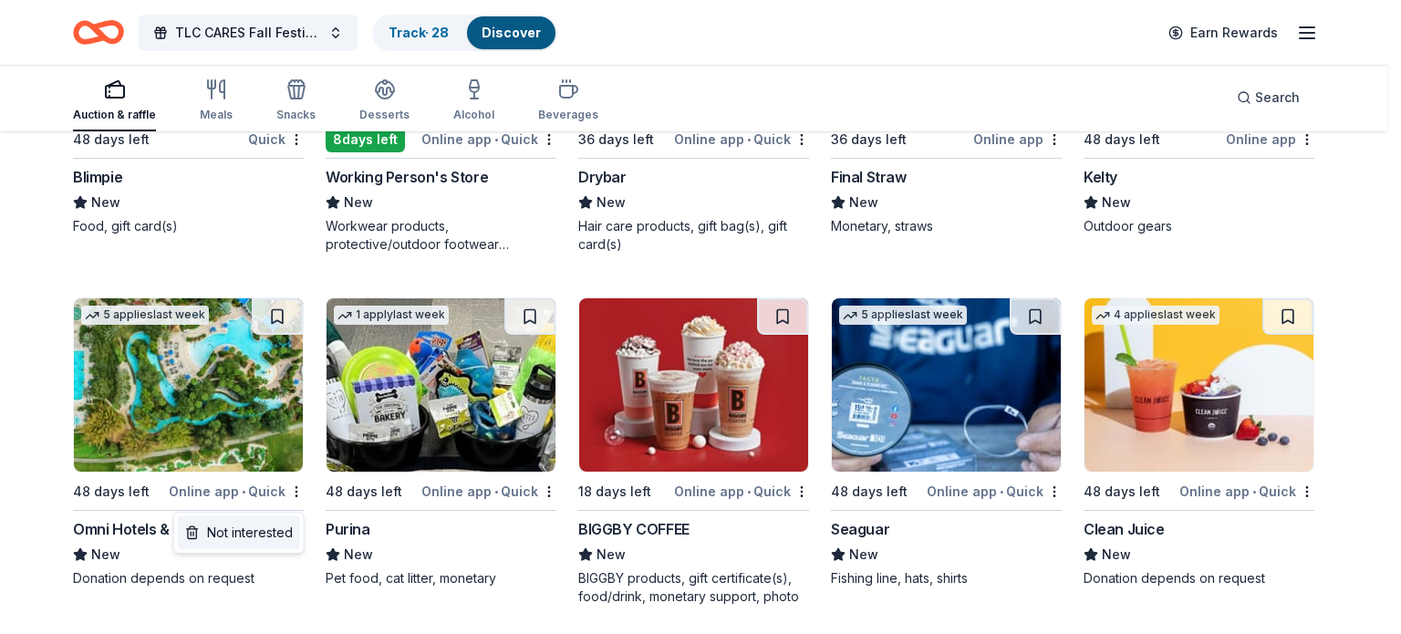
click at [280, 523] on div "Not interested" at bounding box center [239, 532] width 122 height 33
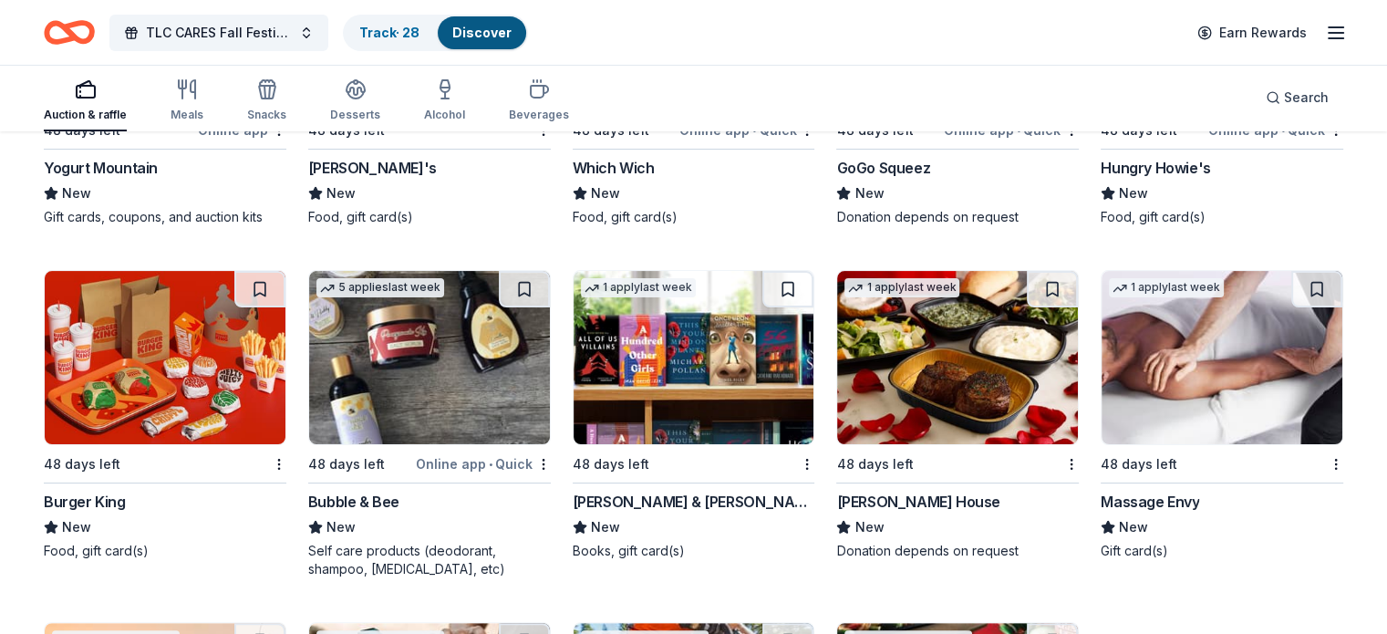
scroll to position [7350, 0]
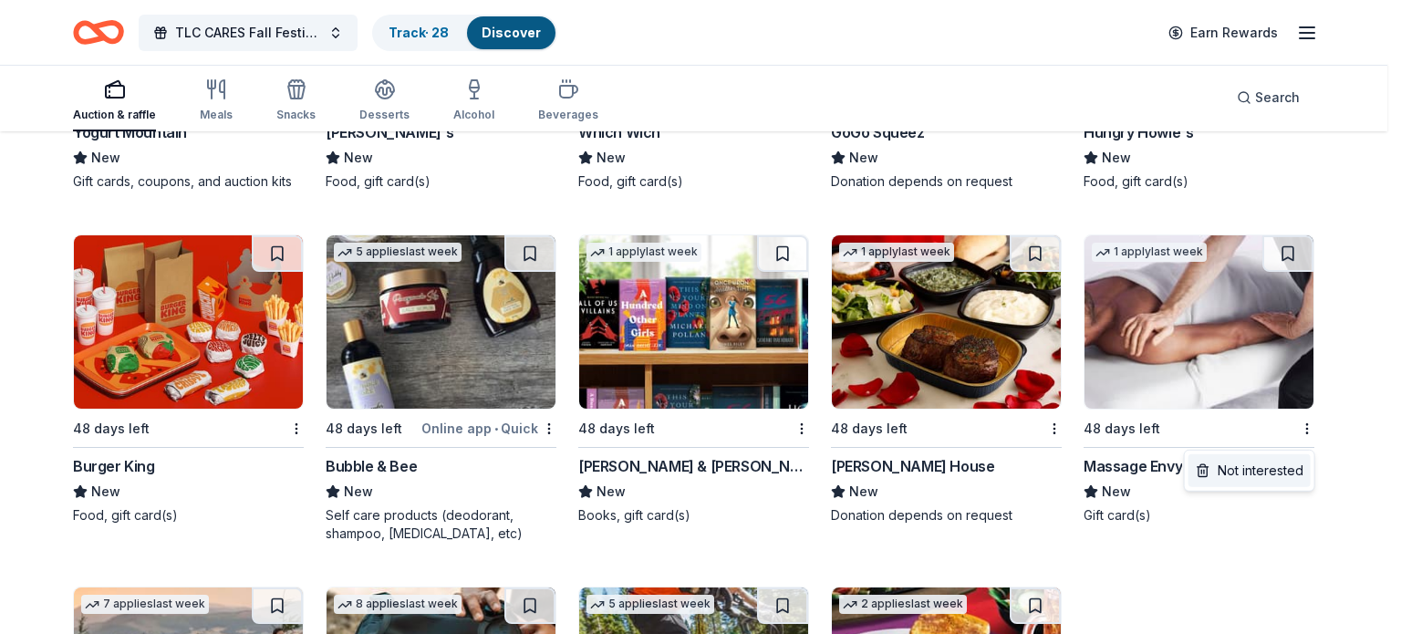
click at [1252, 470] on div "Not interested" at bounding box center [1250, 470] width 122 height 33
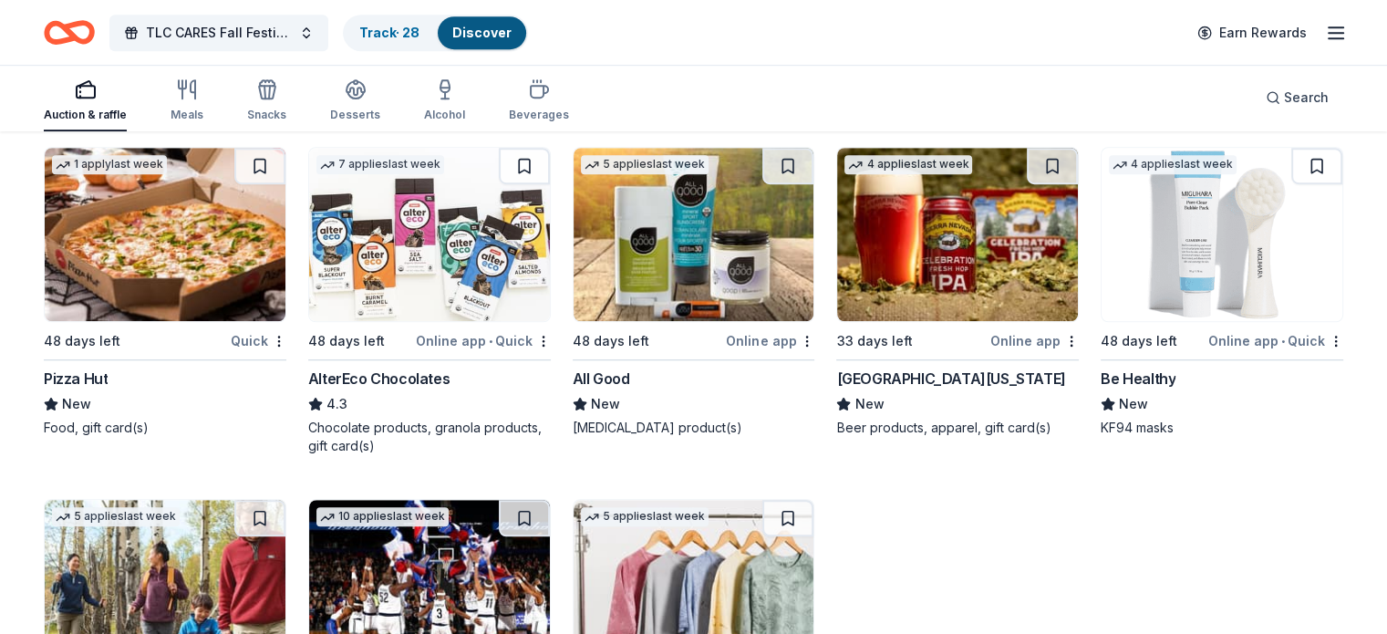
scroll to position [8079, 0]
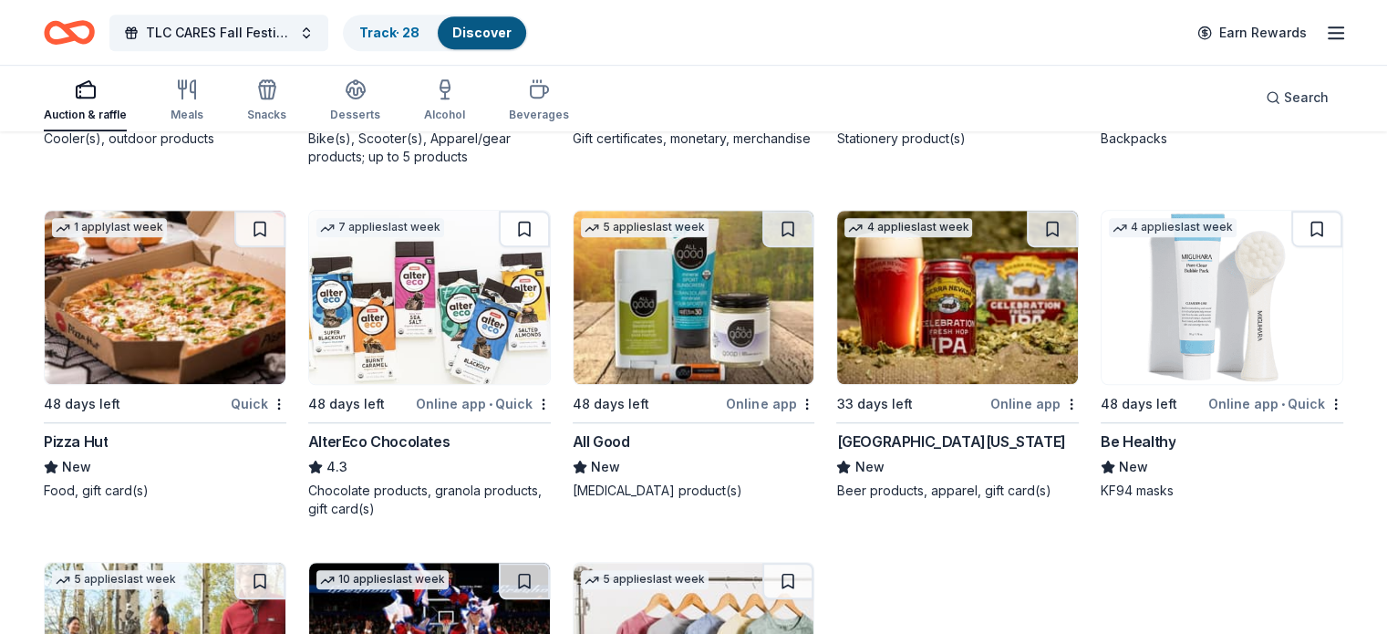
click at [955, 304] on img at bounding box center [957, 297] width 241 height 173
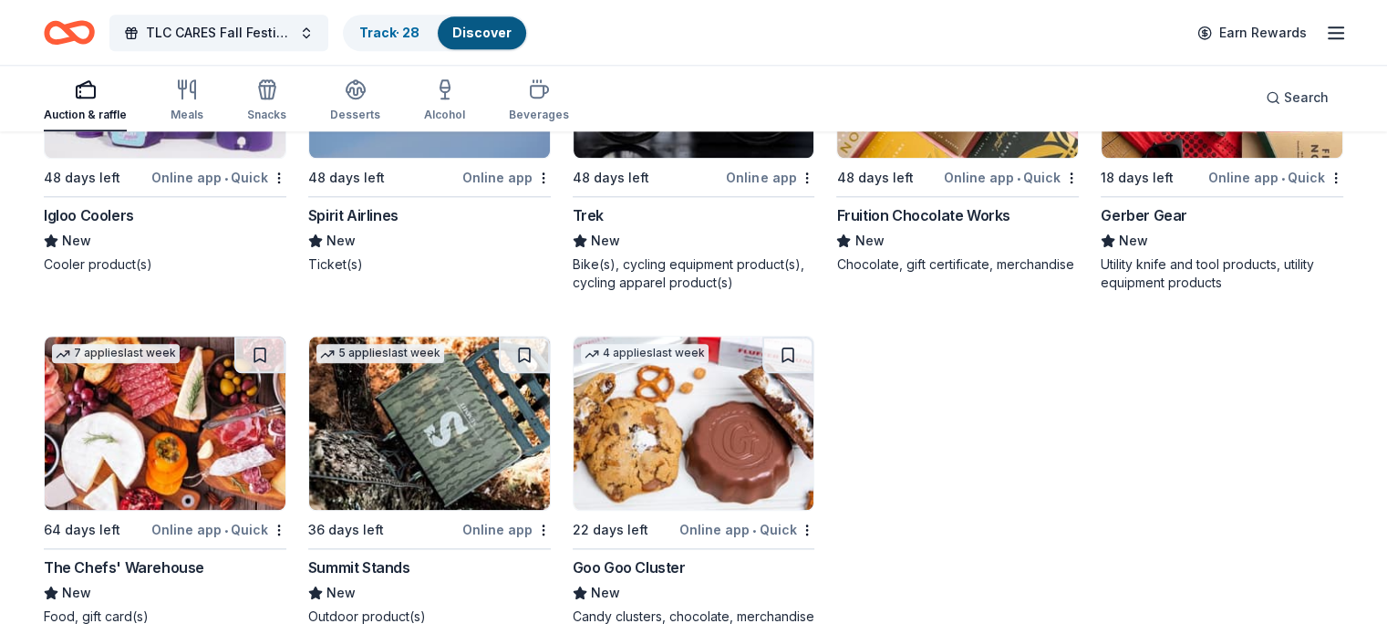
scroll to position [8925, 0]
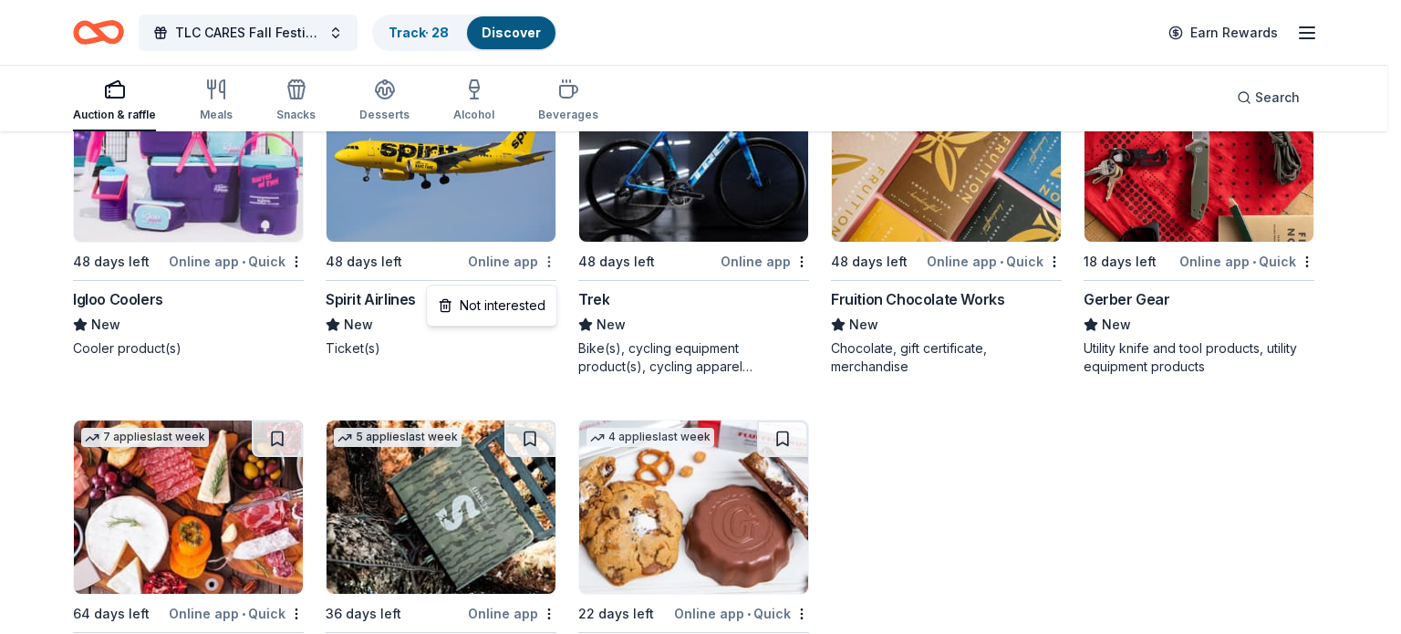
click at [518, 316] on div "Not interested" at bounding box center [492, 305] width 122 height 33
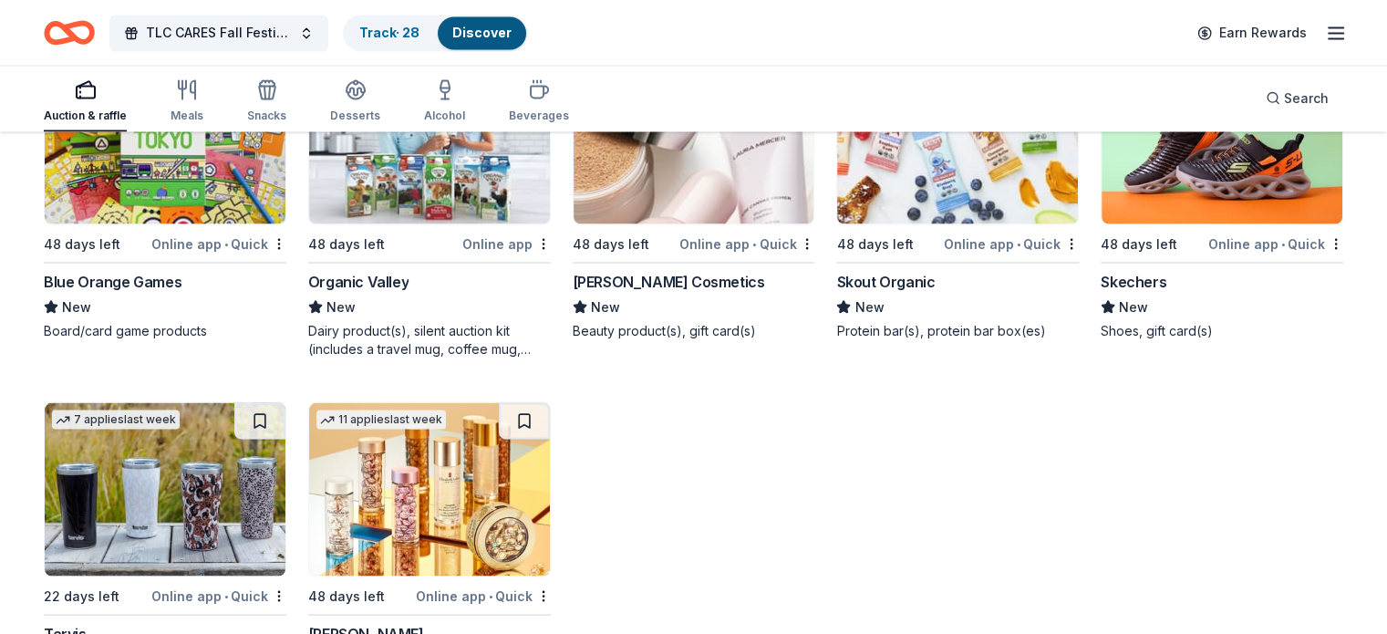
scroll to position [10500, 0]
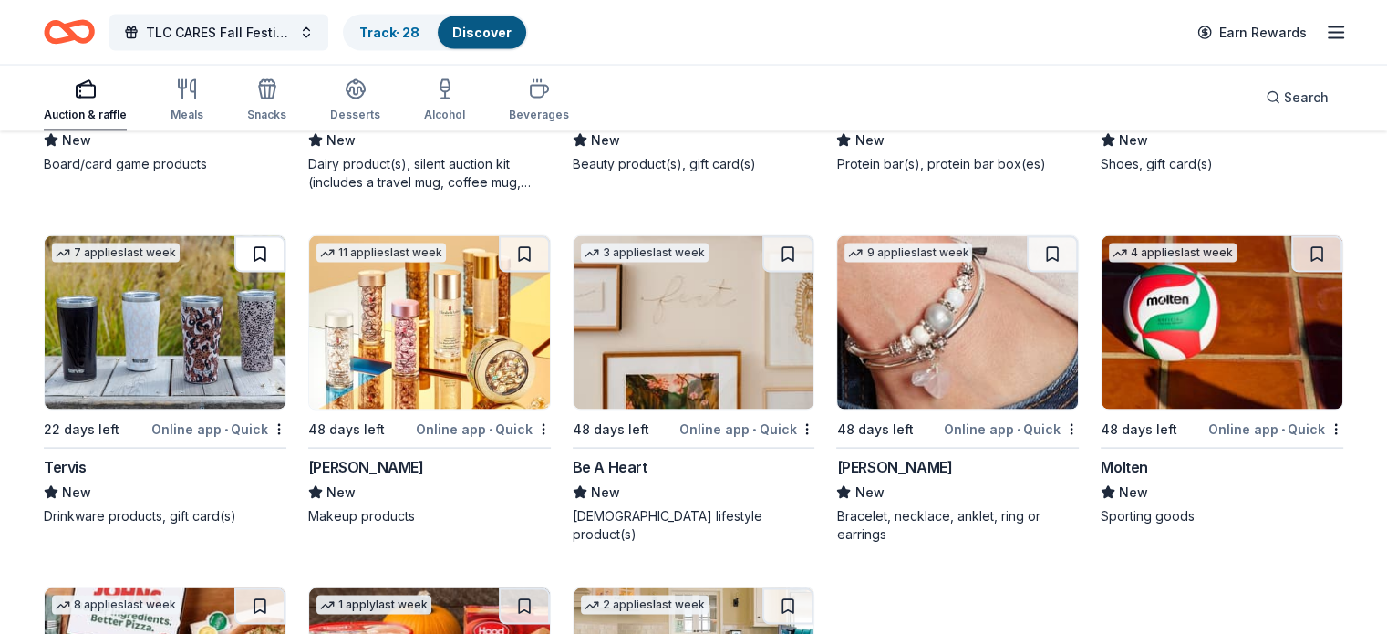
click at [282, 271] on button at bounding box center [259, 254] width 51 height 36
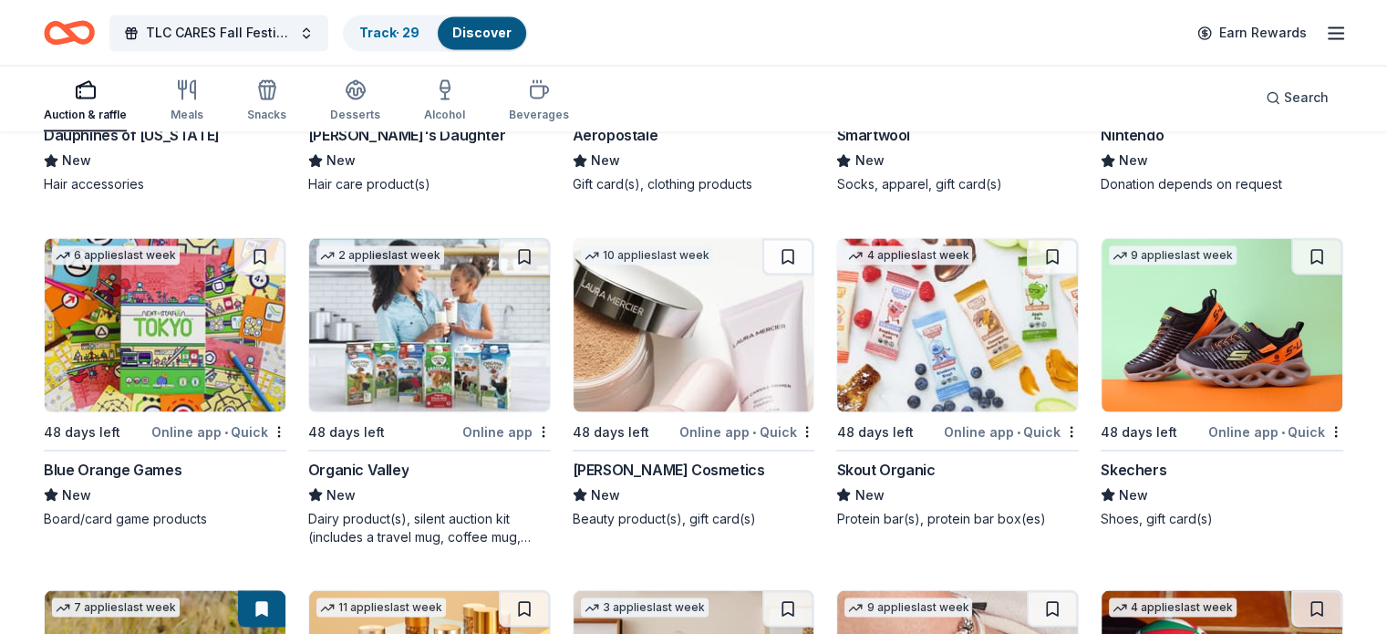
scroll to position [10145, 0]
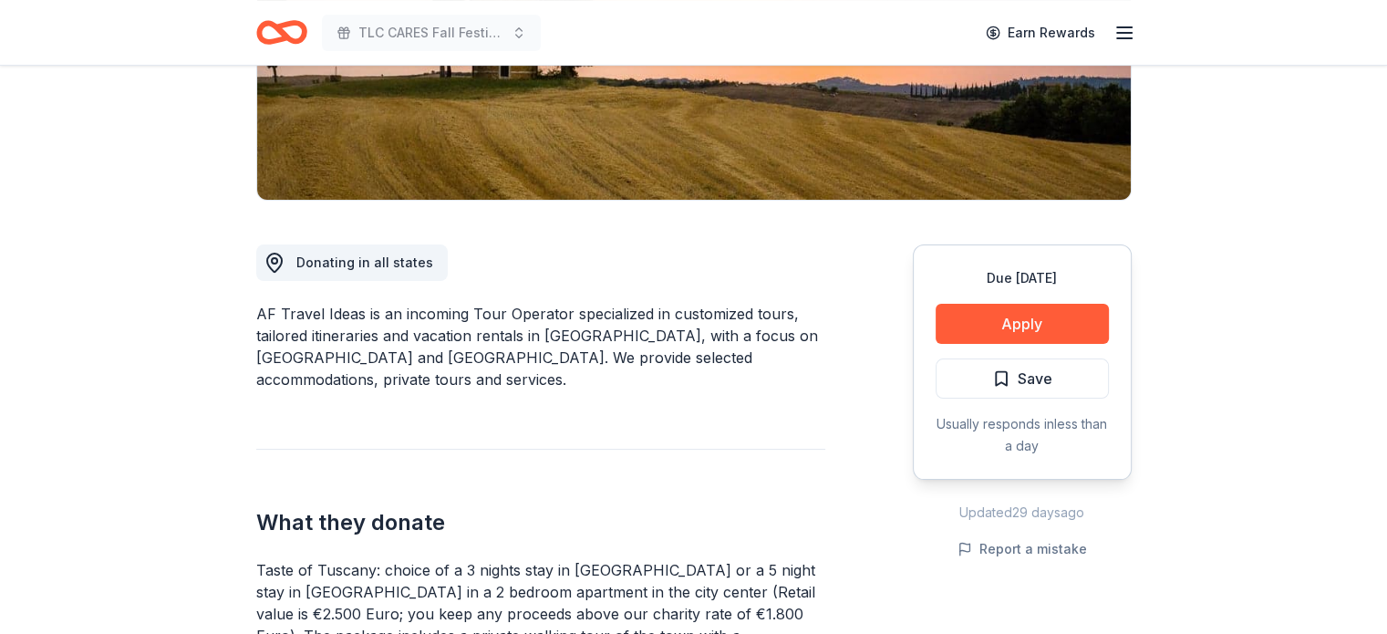
scroll to position [354, 0]
click at [435, 337] on div "AF Travel Ideas is an incoming Tour Operator specialized in customized tours, t…" at bounding box center [540, 347] width 569 height 88
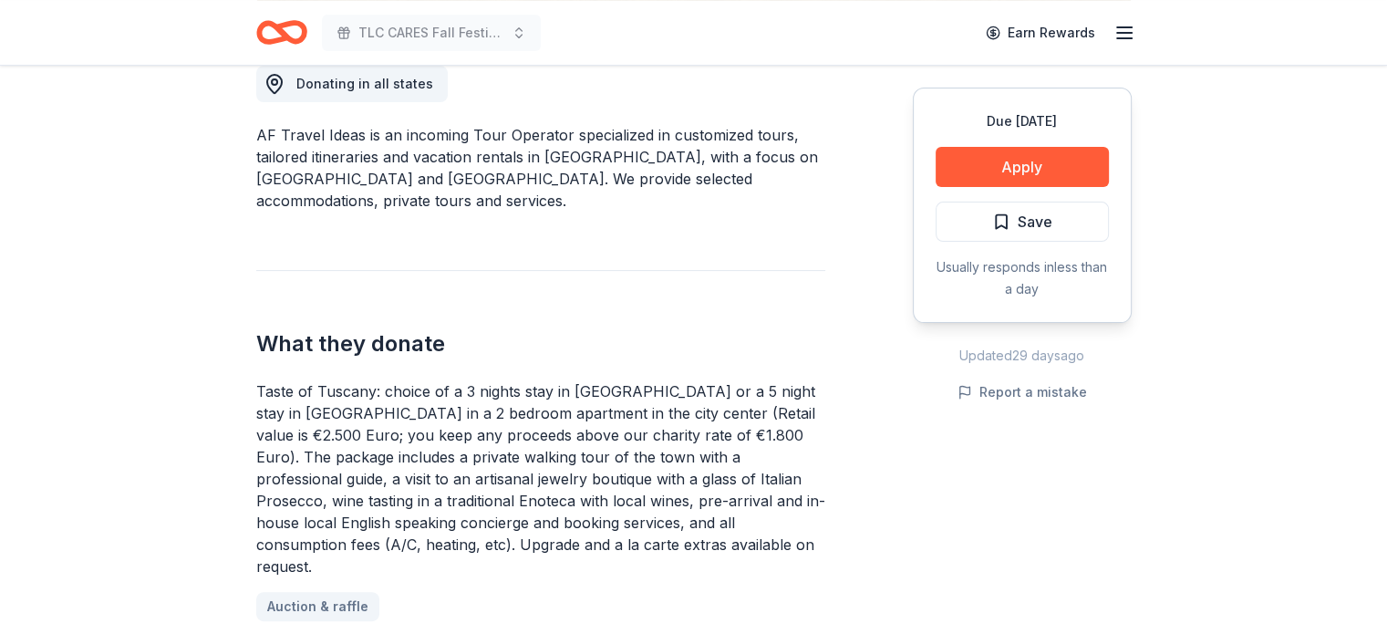
click at [329, 394] on div "Taste of Tuscany: choice of a 3 nights stay in Florence or a 5 night stay in Co…" at bounding box center [540, 478] width 569 height 197
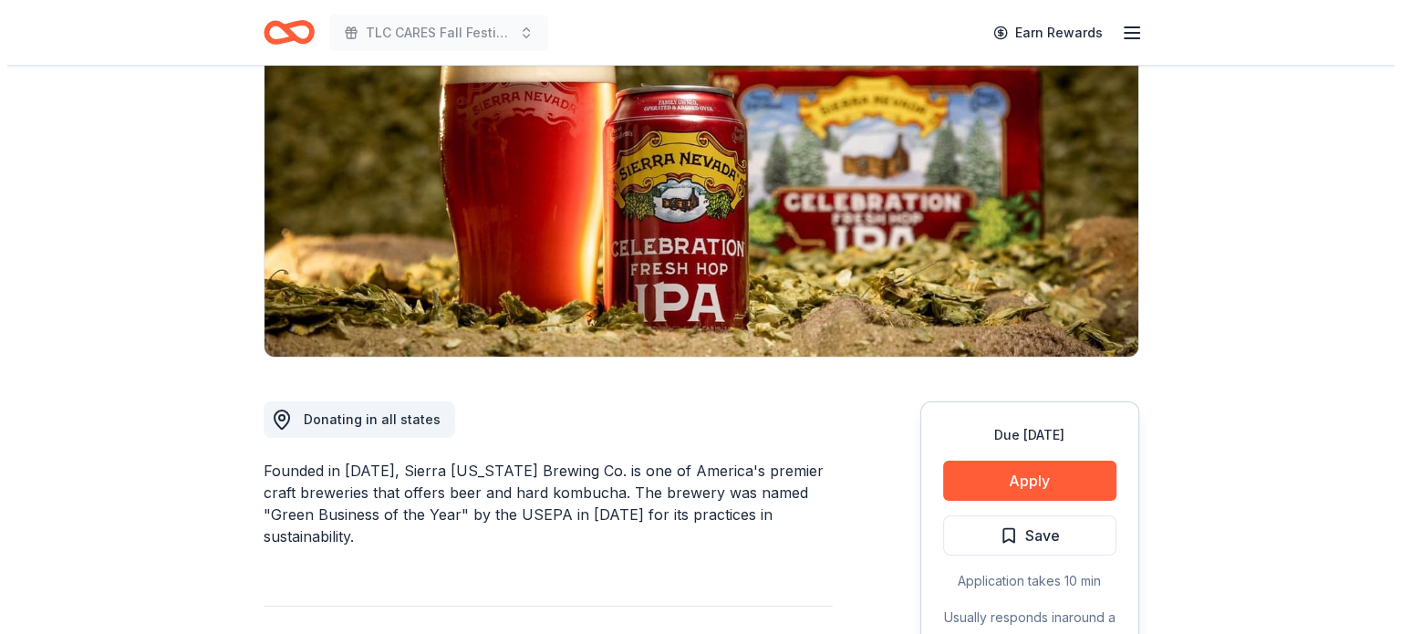
scroll to position [215, 0]
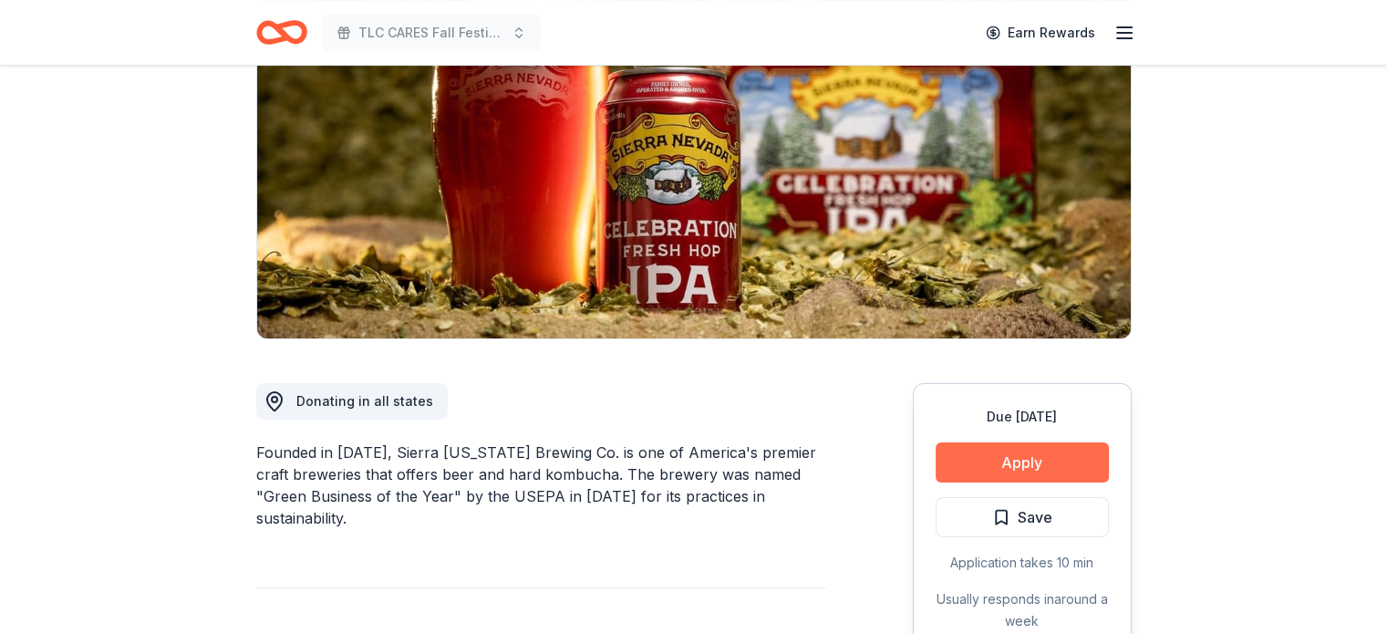
click at [983, 458] on button "Apply" at bounding box center [1022, 462] width 173 height 40
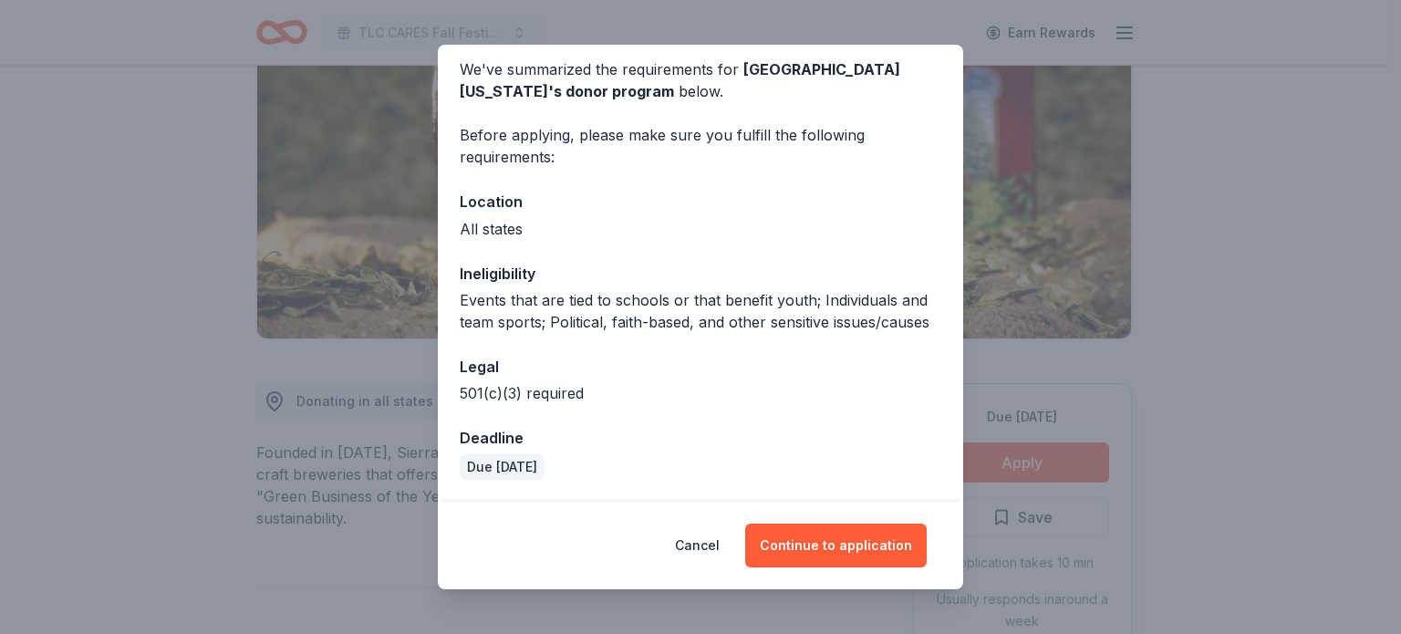
scroll to position [95, 0]
click at [825, 557] on button "Continue to application" at bounding box center [836, 546] width 182 height 44
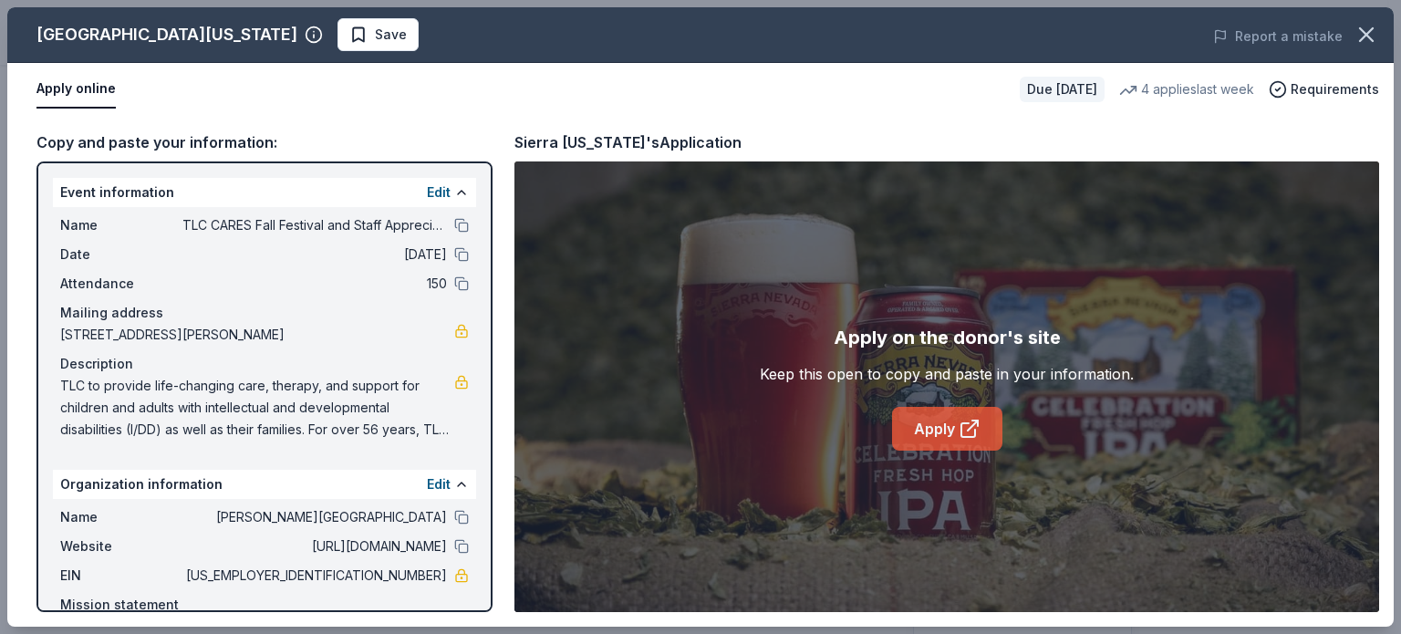
click at [928, 433] on link "Apply" at bounding box center [947, 429] width 110 height 44
